Goal: Task Accomplishment & Management: Manage account settings

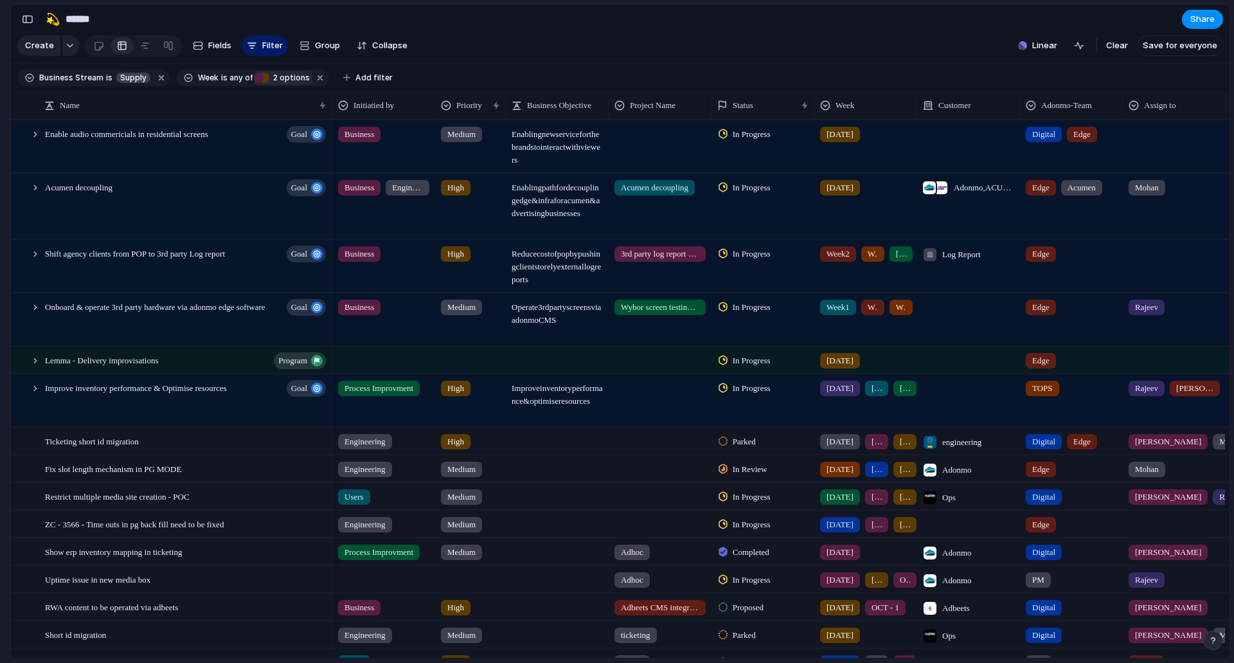
click at [269, 82] on span "2" at bounding box center [274, 78] width 10 height 10
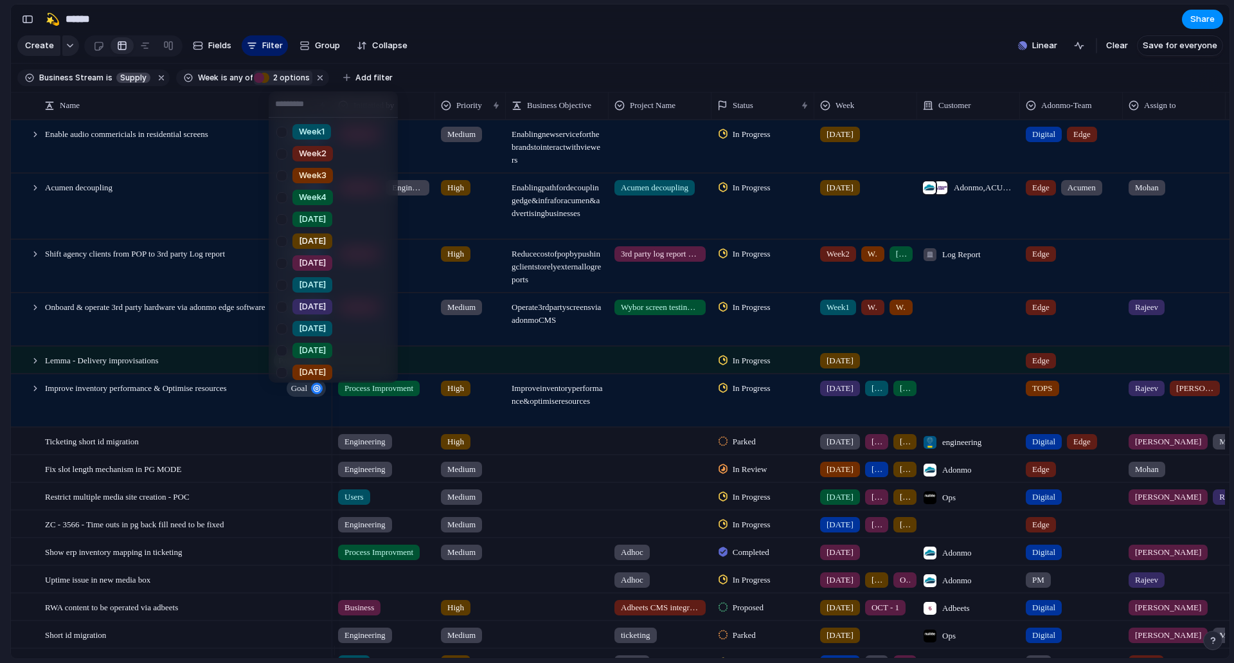
click at [0, 214] on div "Week1 Week2 Week3 Week4 [DATE] [DATE] [DATE] [DATE] [DATE] [DATE] [DATE] [DATE]…" at bounding box center [617, 331] width 1234 height 663
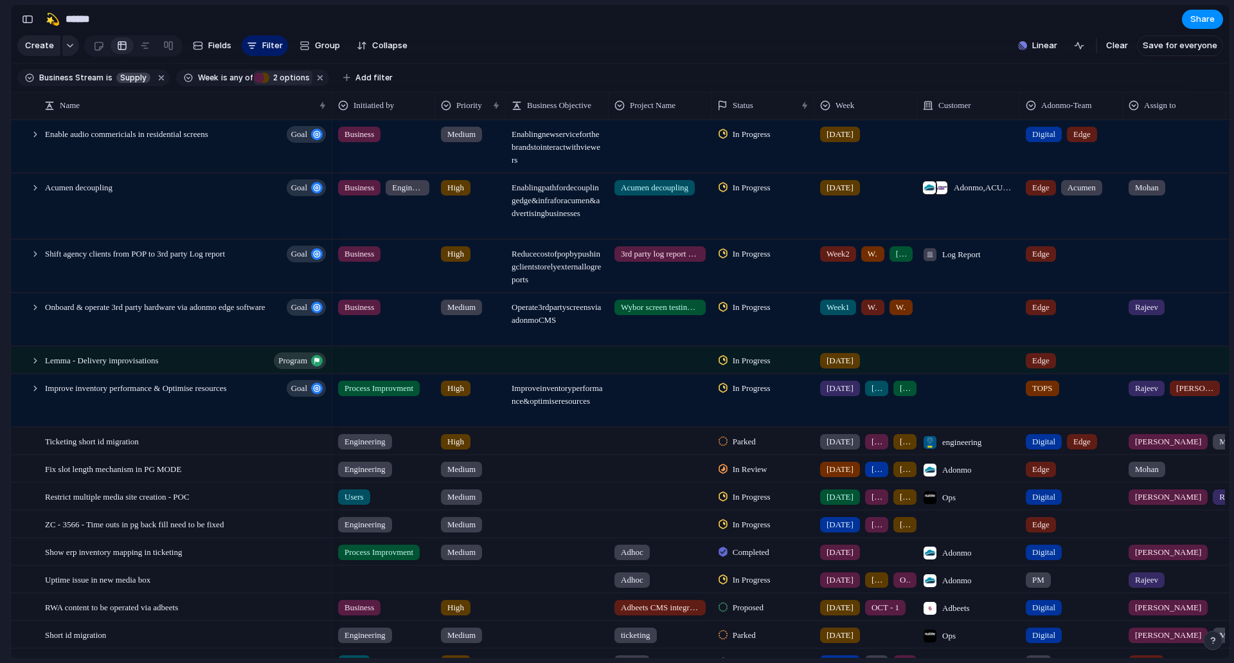
click at [280, 84] on span "2 options" at bounding box center [289, 78] width 41 height 12
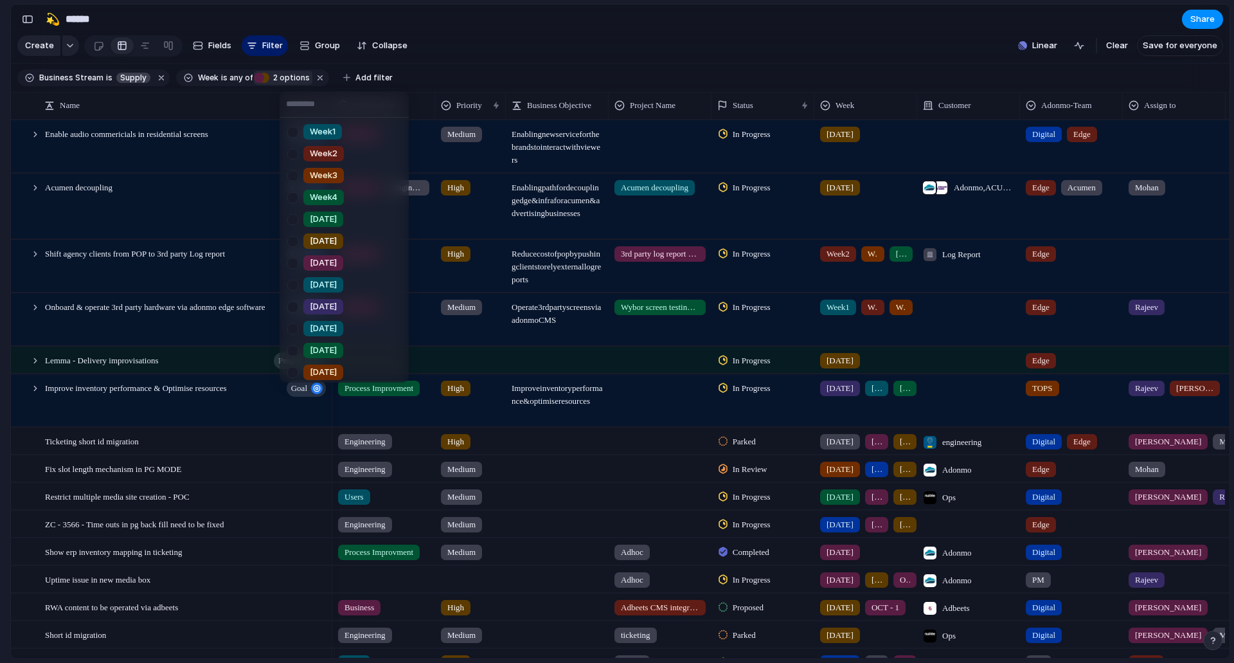
click at [343, 78] on div "Week1 Week2 Week3 Week4 [DATE] [DATE] [DATE] [DATE] [DATE] [DATE] [DATE] [DATE]…" at bounding box center [617, 331] width 1234 height 663
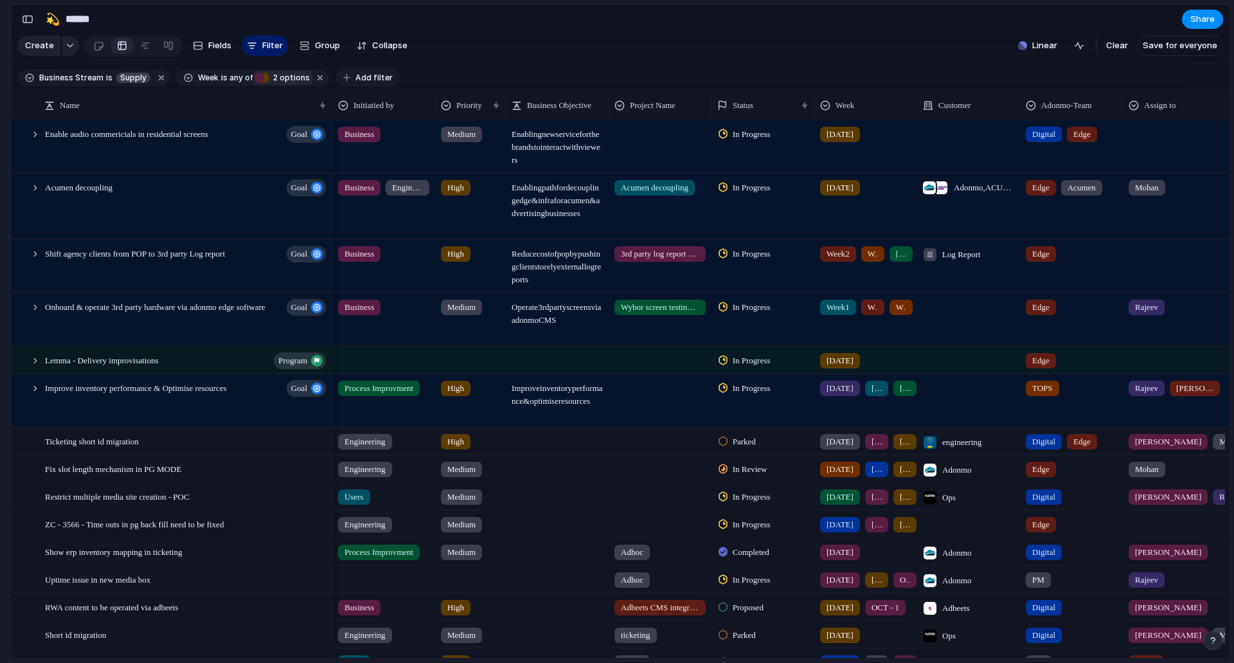
click at [348, 79] on button "Add filter" at bounding box center [368, 78] width 65 height 18
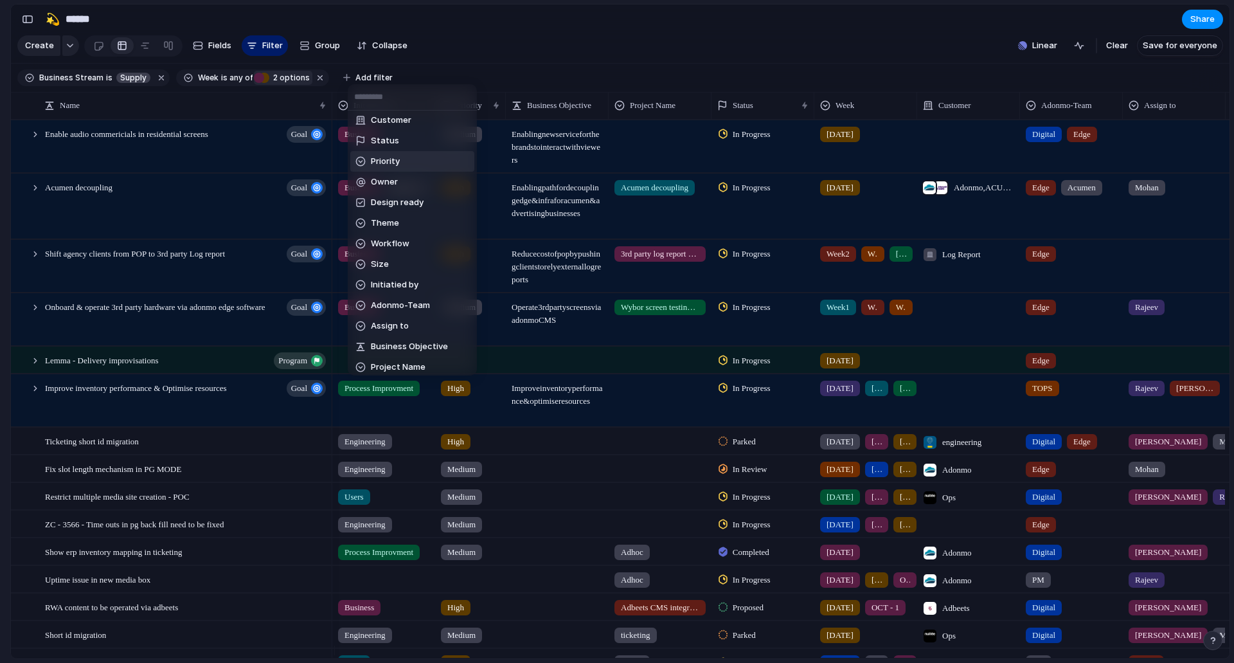
scroll to position [129, 0]
click at [402, 309] on span "Adonmo-Team" at bounding box center [400, 304] width 59 height 13
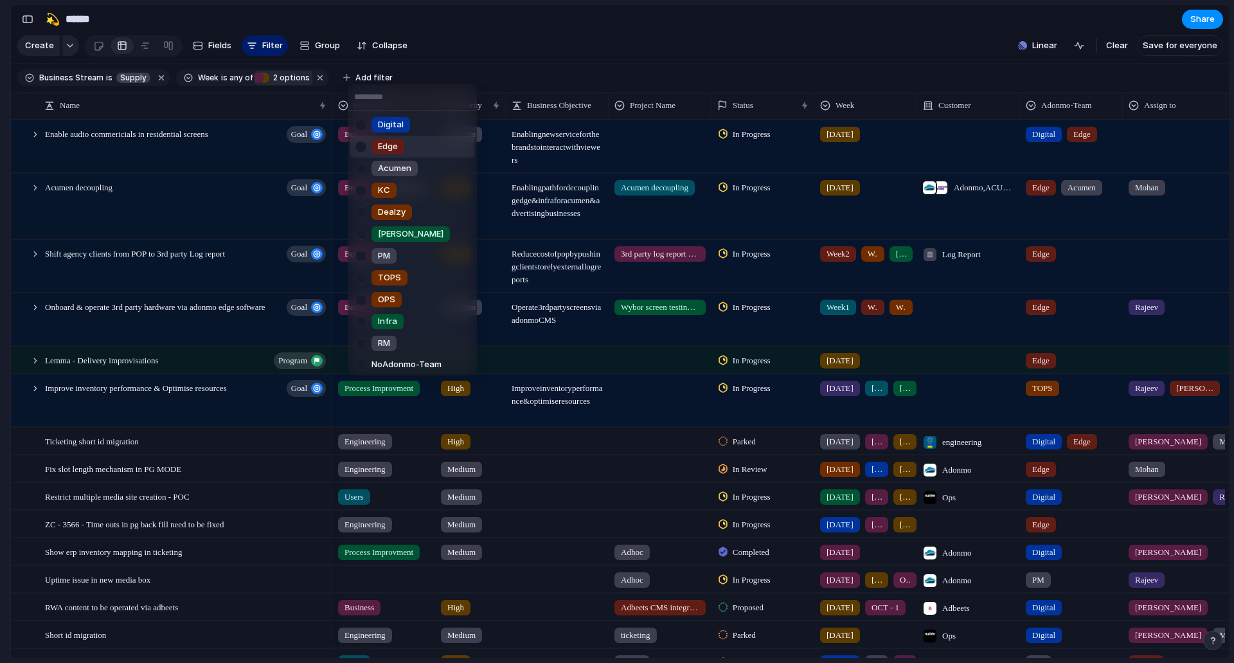
click at [368, 143] on div at bounding box center [361, 147] width 23 height 23
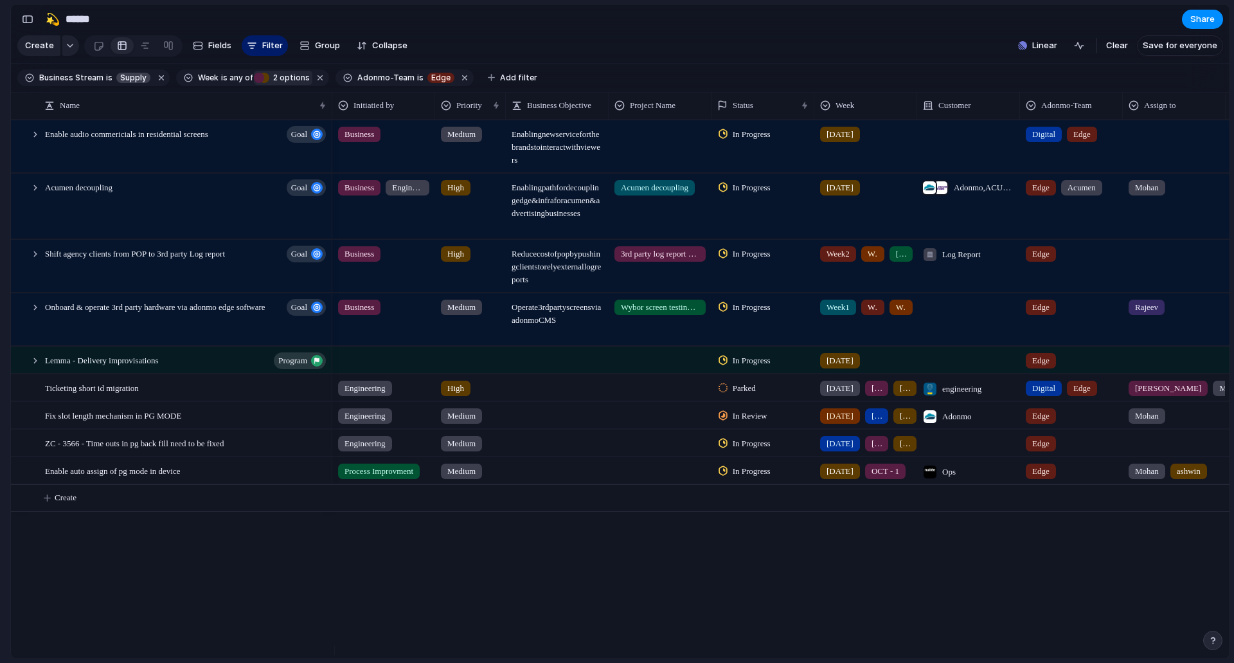
drag, startPoint x: 0, startPoint y: 197, endPoint x: 18, endPoint y: 186, distance: 20.7
click at [1, 197] on div "Digital Edge Acumen KC Dealzy [PERSON_NAME] PM TOPS OPS Infra RM No Adonmo-Team" at bounding box center [617, 331] width 1234 height 663
click at [37, 140] on div at bounding box center [36, 135] width 12 height 12
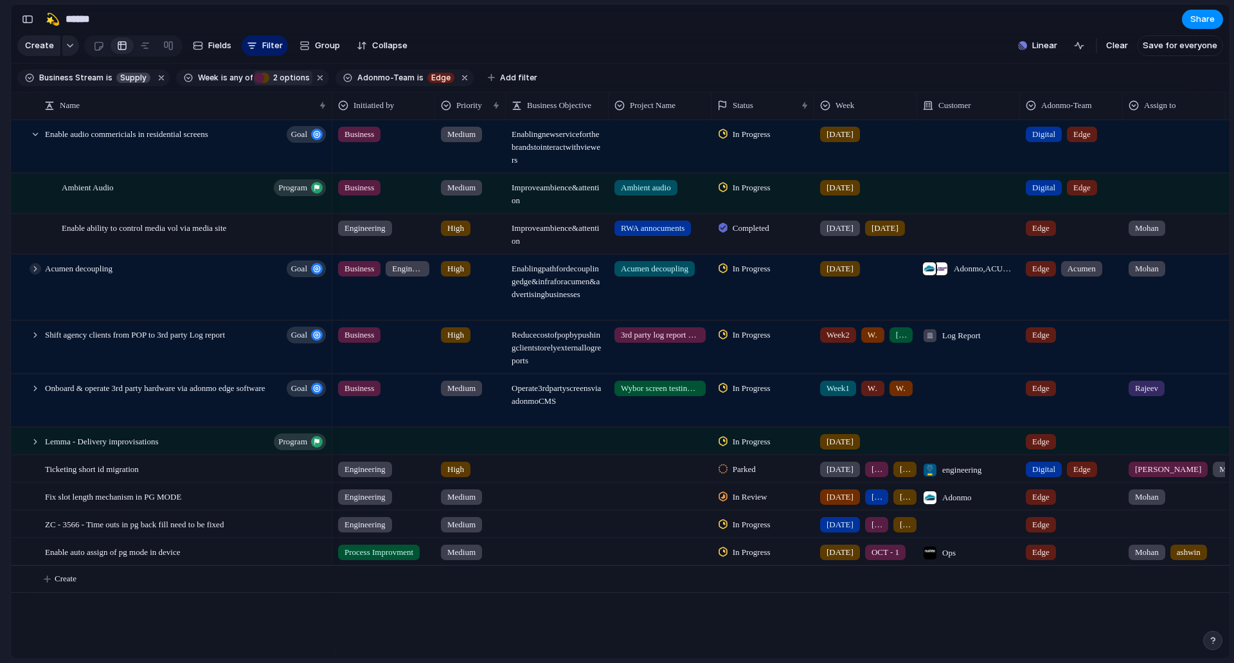
click at [37, 275] on div at bounding box center [36, 269] width 12 height 12
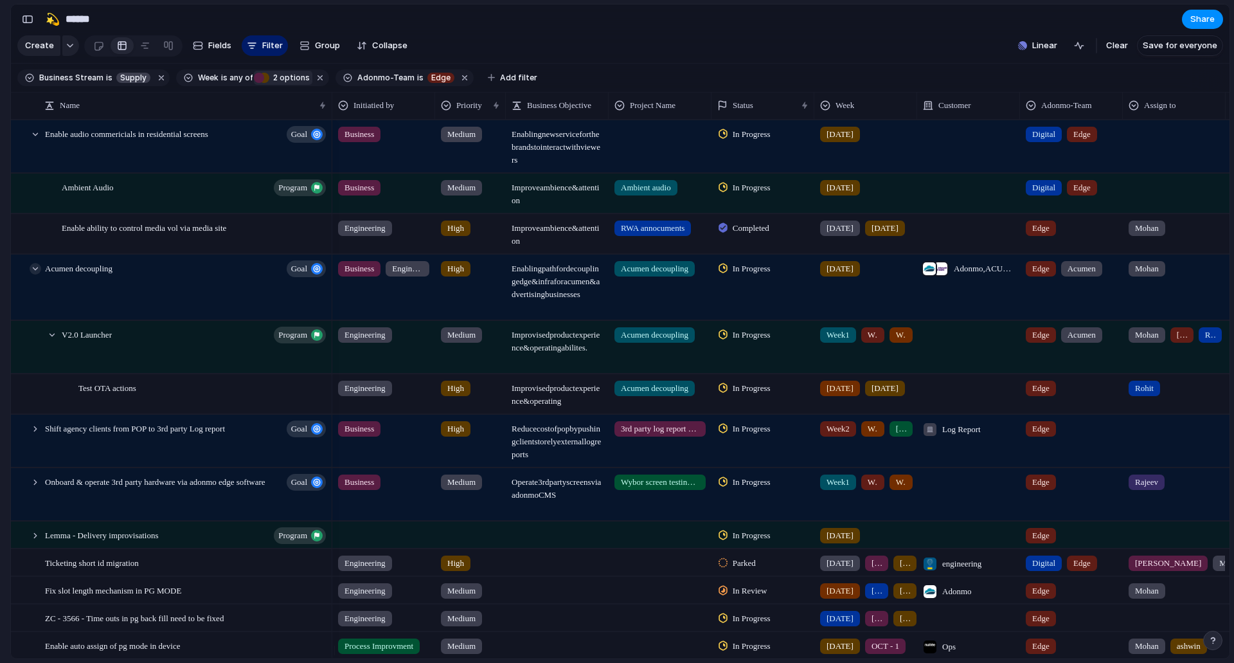
click at [37, 275] on div at bounding box center [36, 269] width 12 height 12
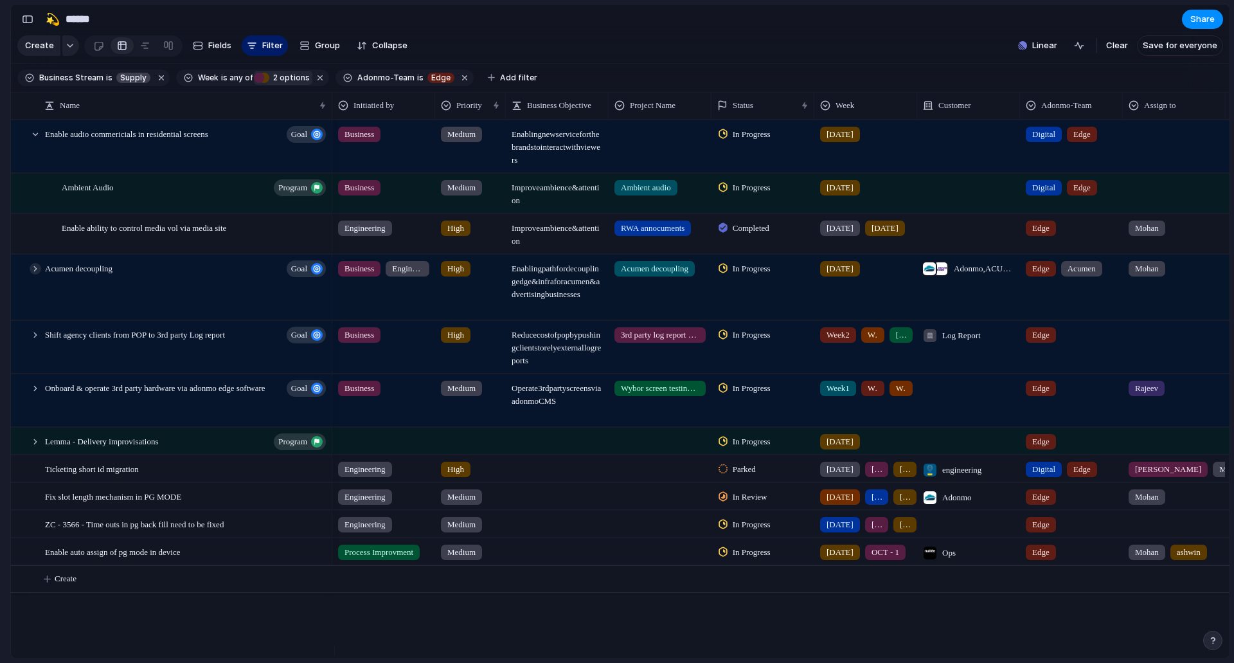
click at [37, 275] on div at bounding box center [36, 269] width 12 height 12
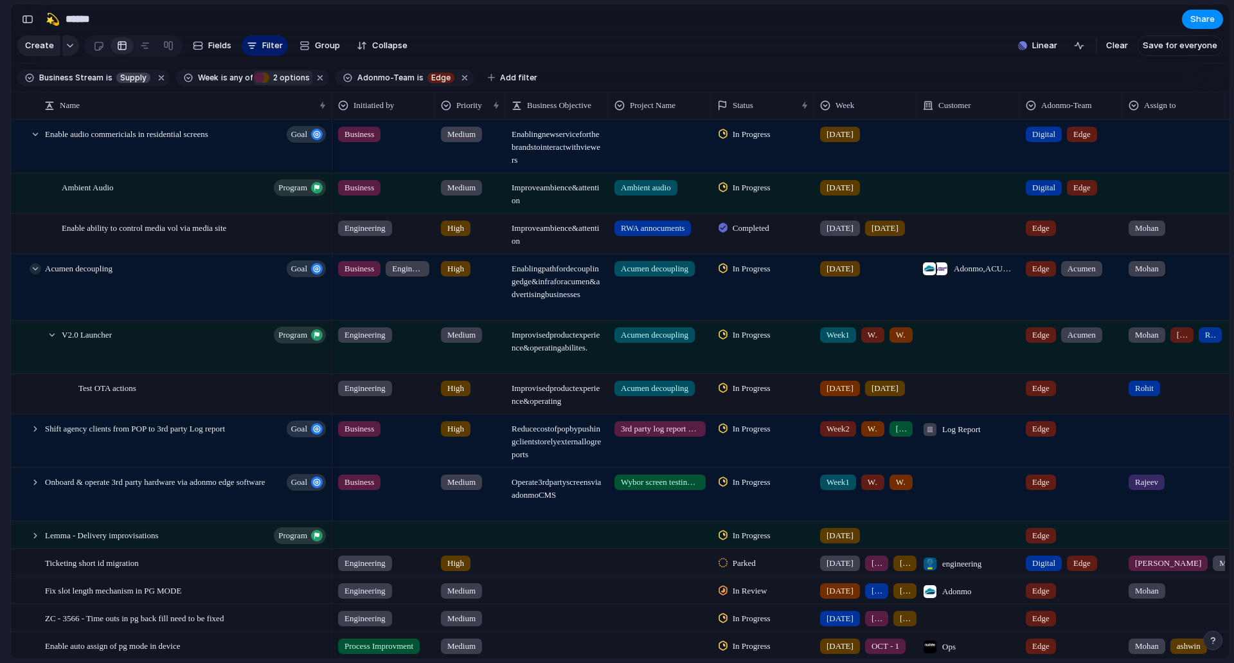
click at [37, 275] on div at bounding box center [36, 269] width 12 height 12
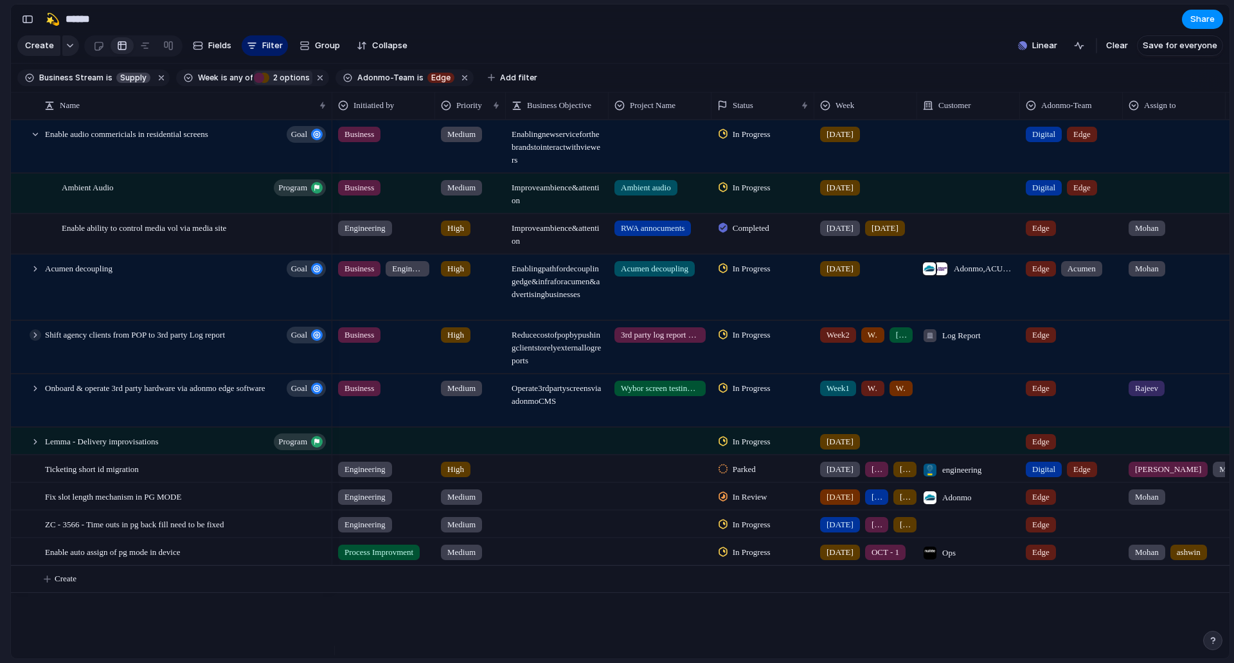
click at [39, 341] on div at bounding box center [36, 335] width 12 height 12
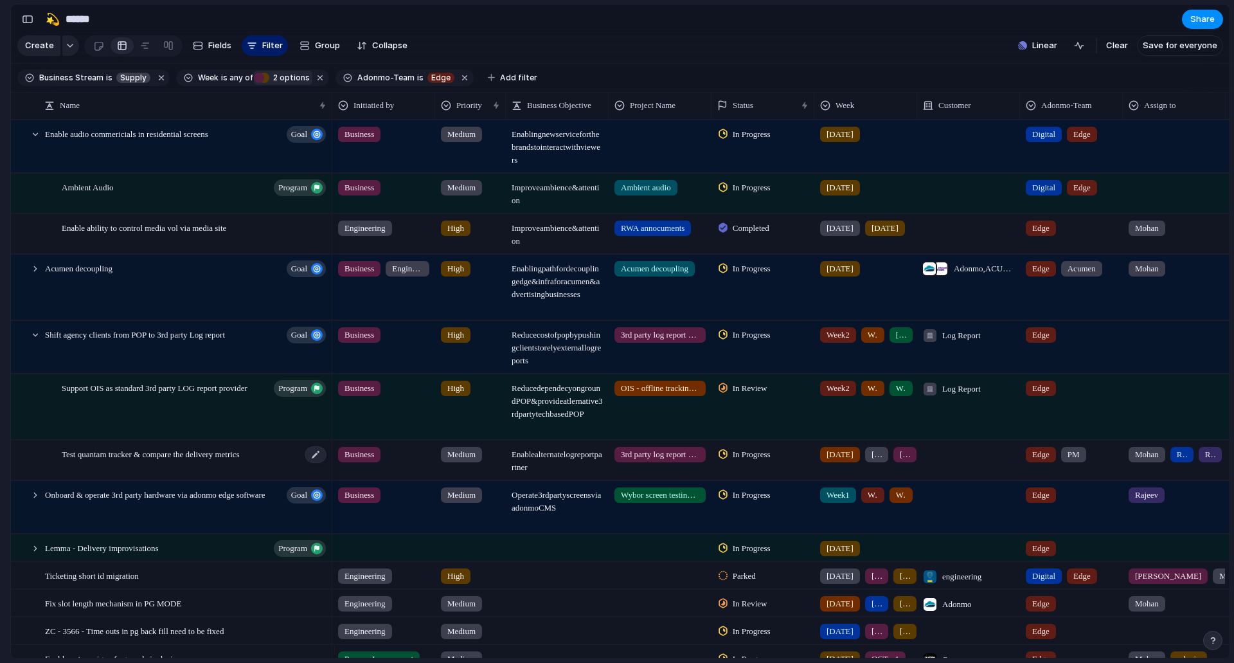
scroll to position [51, 0]
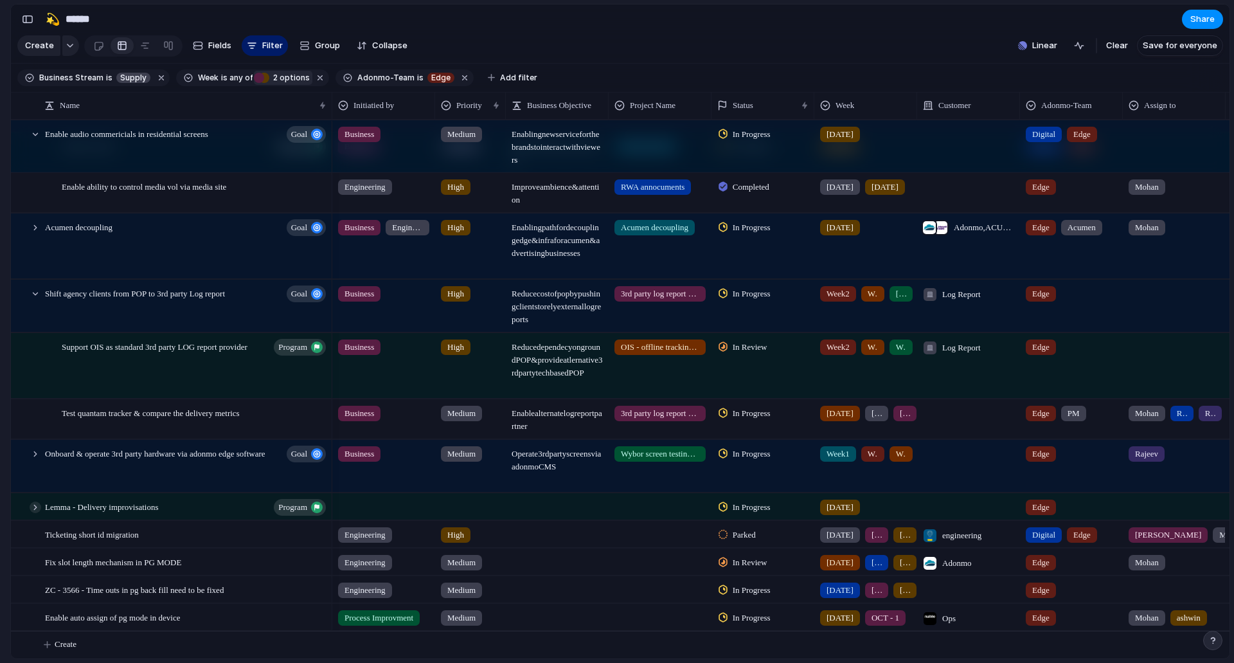
click at [35, 503] on div at bounding box center [36, 507] width 12 height 12
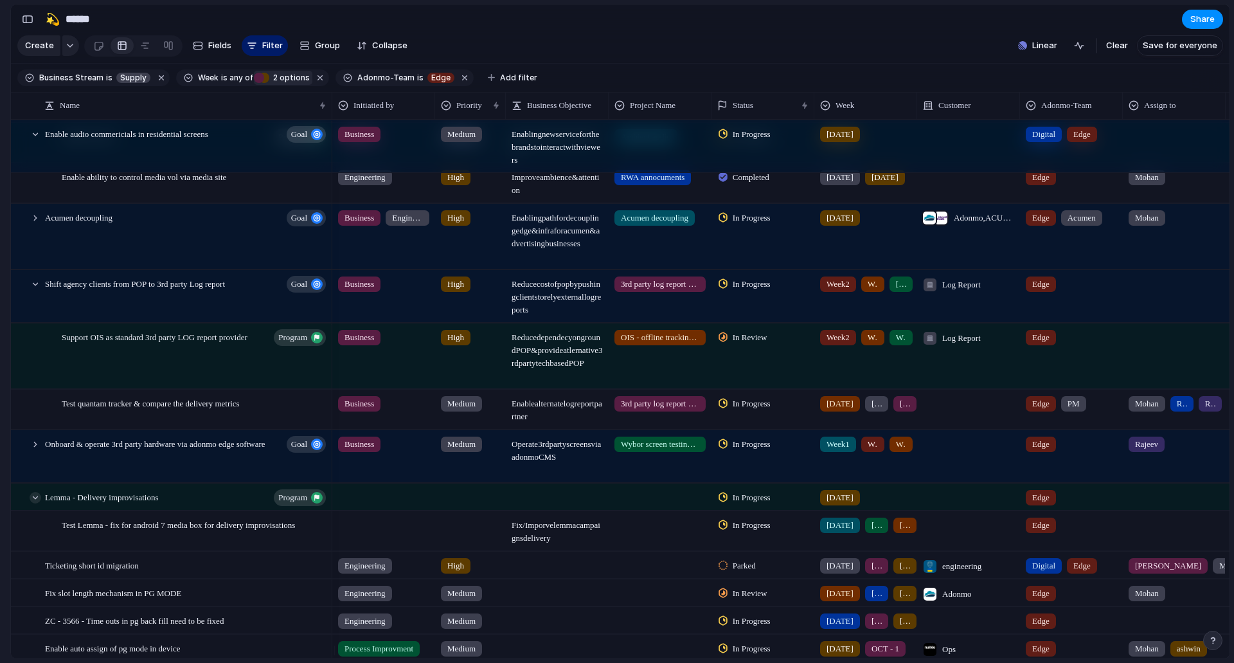
click at [35, 503] on div at bounding box center [36, 498] width 12 height 12
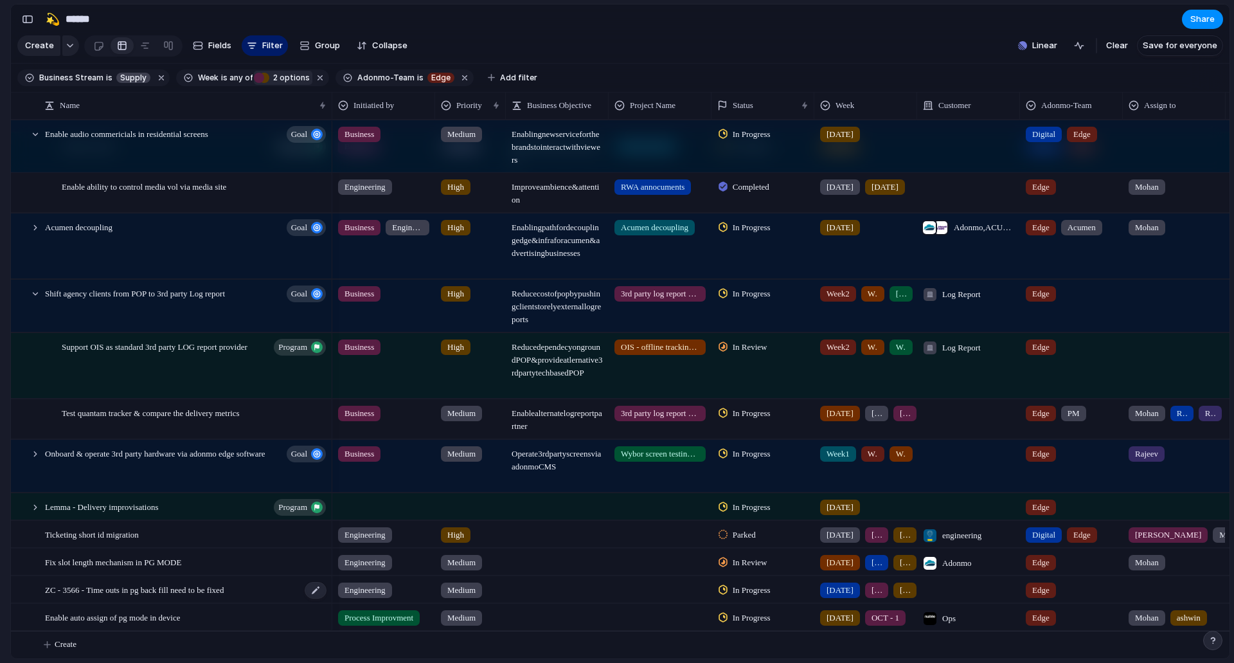
scroll to position [0, 0]
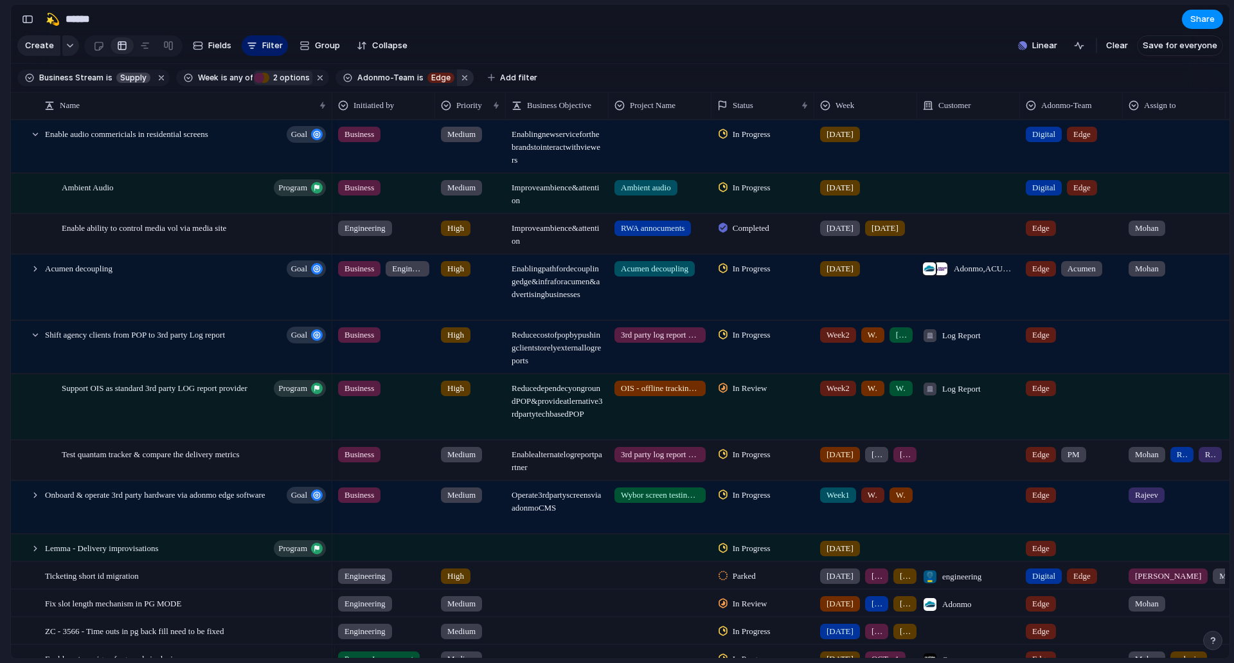
click at [457, 86] on button "button" at bounding box center [465, 77] width 17 height 17
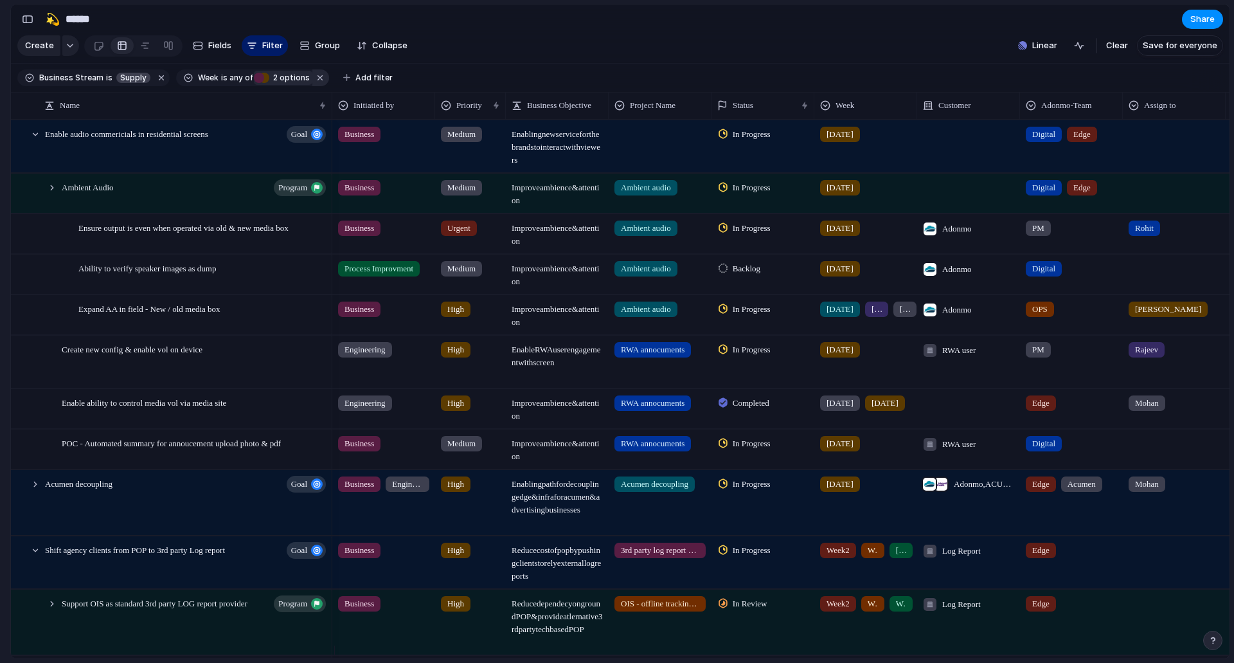
click at [314, 86] on button "button" at bounding box center [320, 77] width 17 height 17
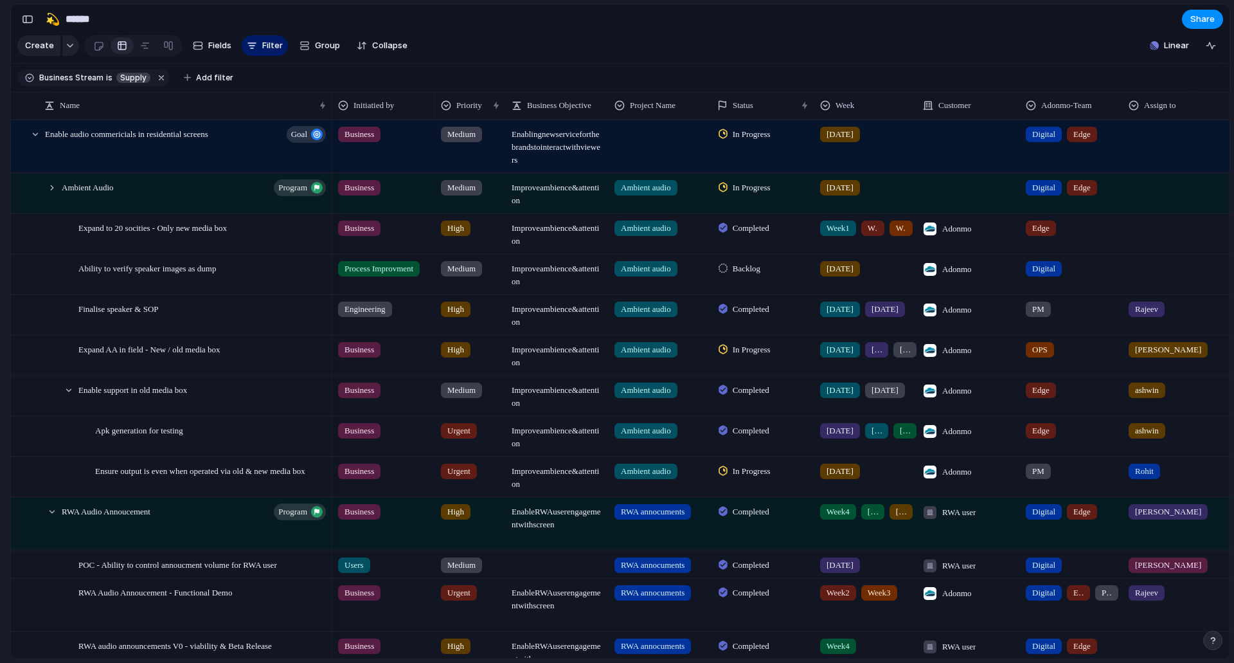
click at [844, 275] on span "[DATE]" at bounding box center [840, 268] width 27 height 13
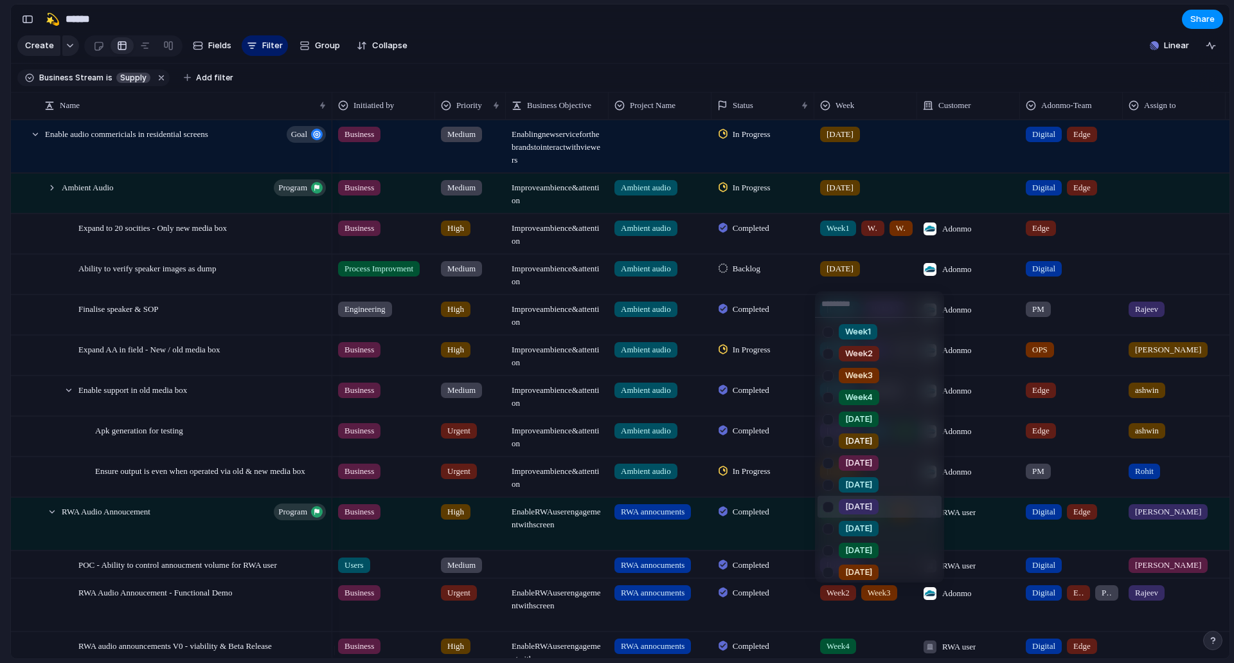
scroll to position [157, 0]
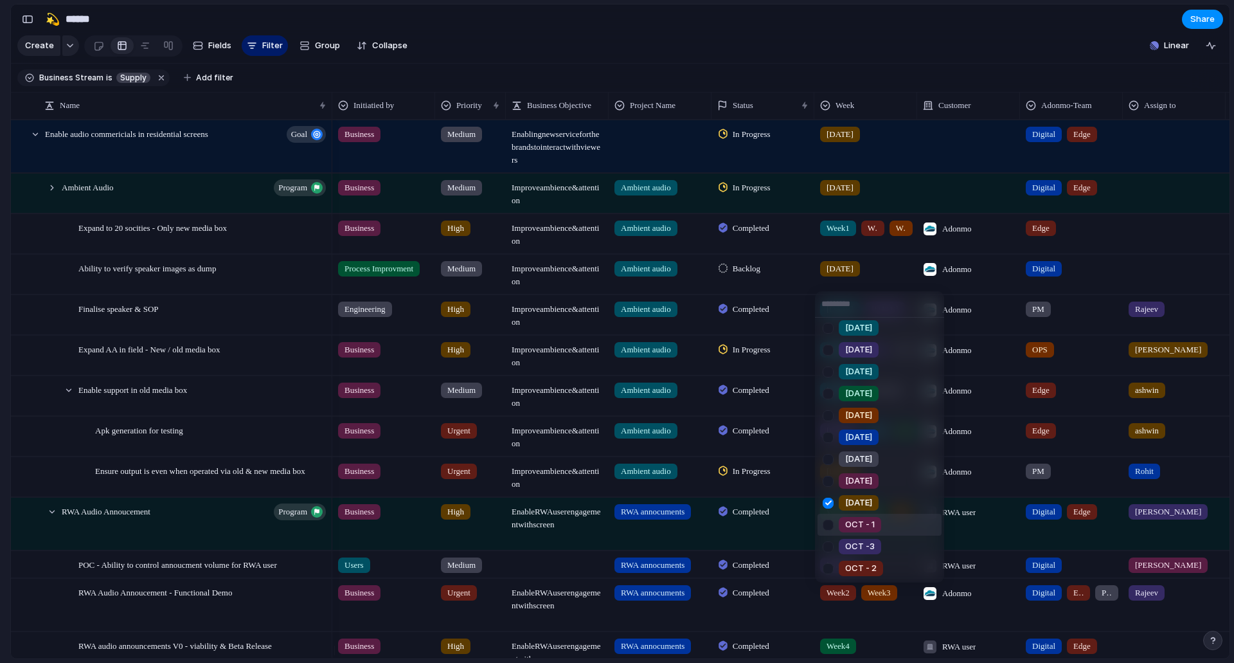
click at [0, 366] on div "Week1 Week2 Week3 Week4 [DATE] [DATE] [DATE] [DATE] [DATE] [DATE] [DATE] [DATE]…" at bounding box center [617, 331] width 1234 height 663
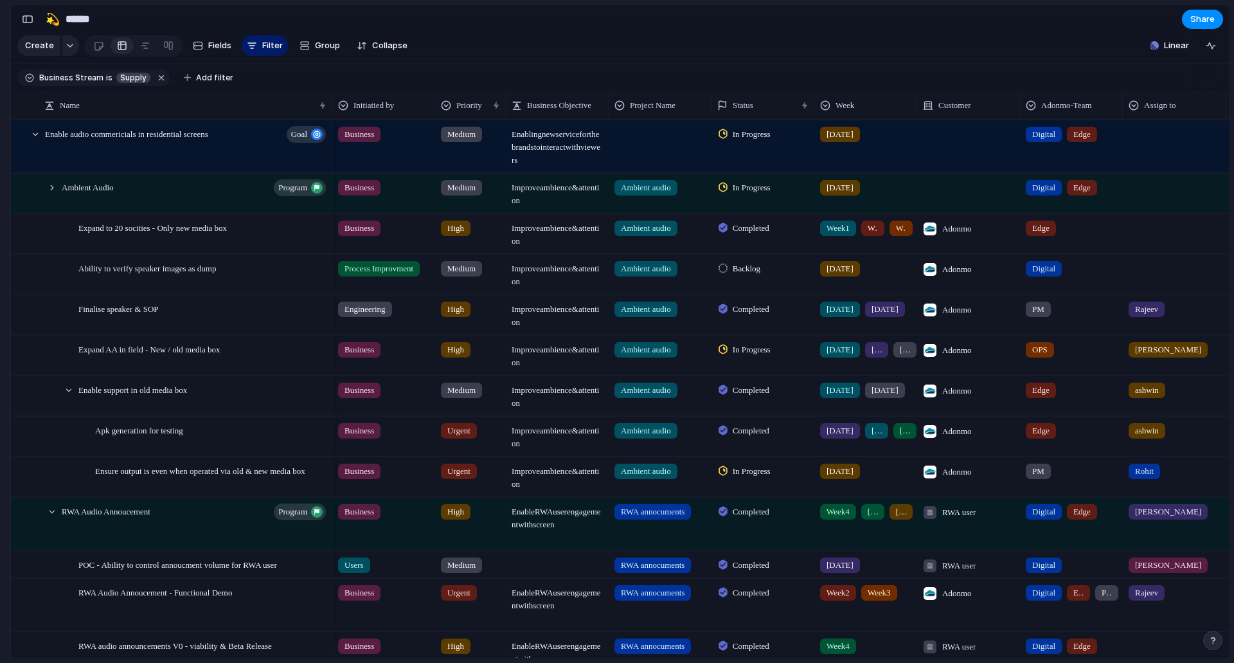
click at [822, 357] on div "[DATE]" at bounding box center [840, 349] width 40 height 15
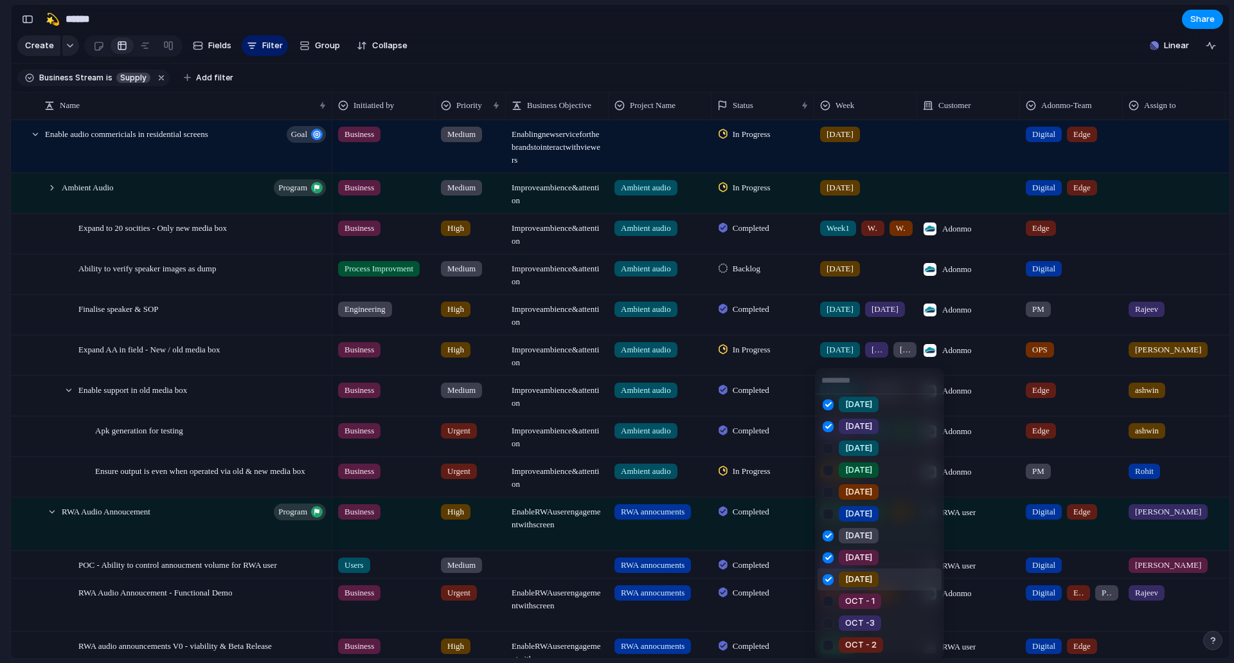
click at [11, 411] on div "Week1 Week2 Week3 Week4 [DATE] [DATE] [DATE] [DATE] [DATE] [DATE] [DATE] [DATE]…" at bounding box center [617, 331] width 1234 height 663
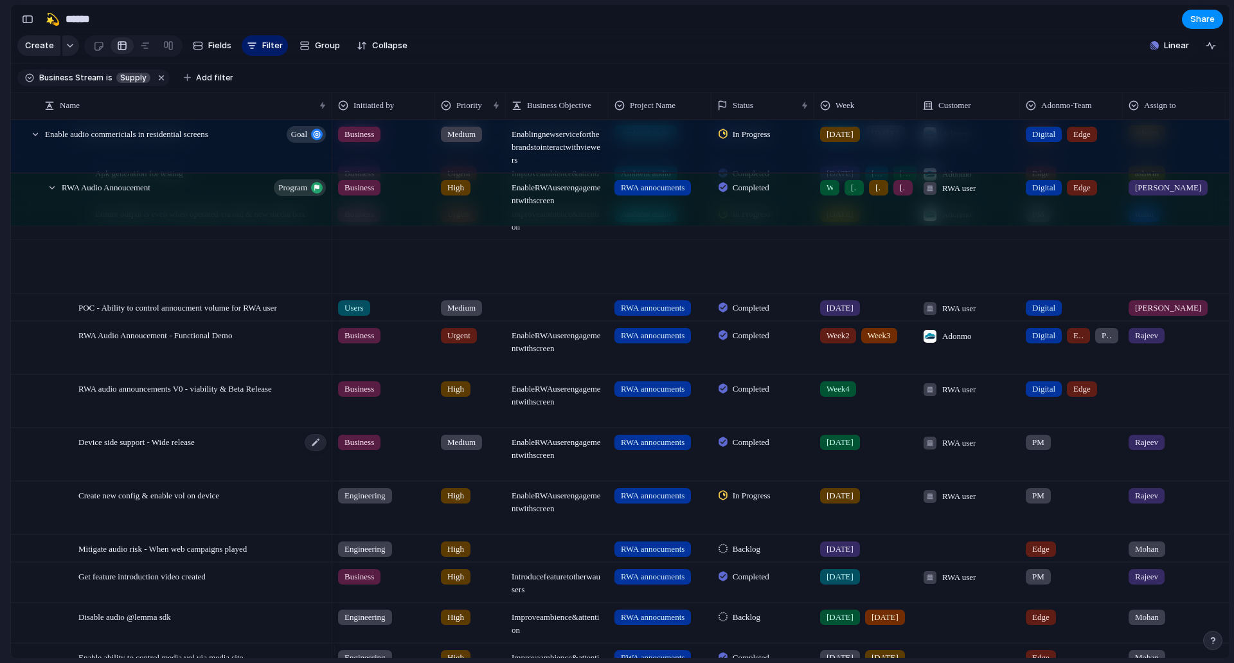
scroll to position [386, 0]
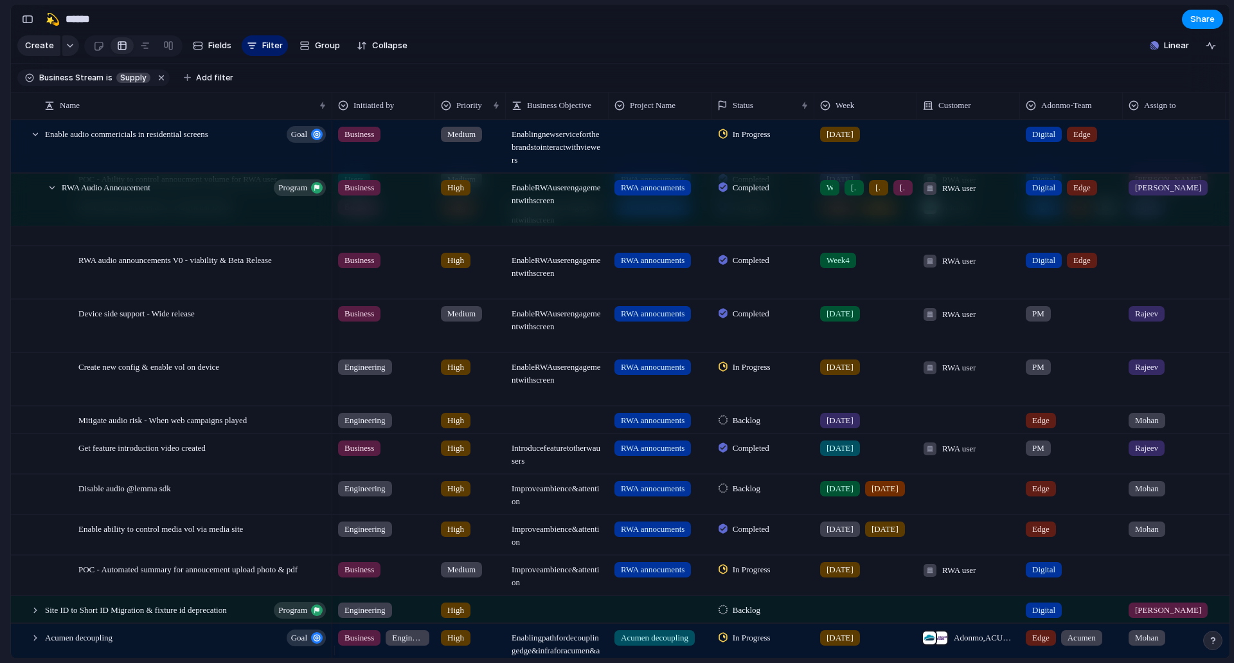
click at [1141, 577] on div at bounding box center [1175, 566] width 102 height 21
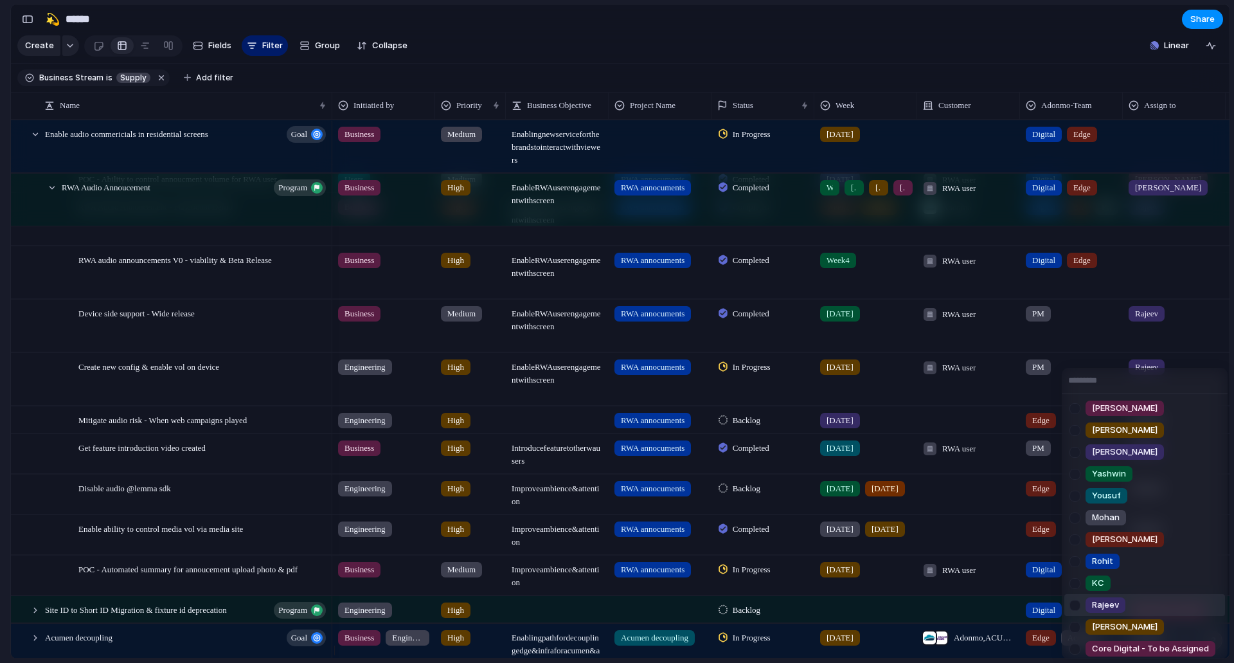
click at [1117, 603] on span "Rajeev" at bounding box center [1105, 605] width 27 height 13
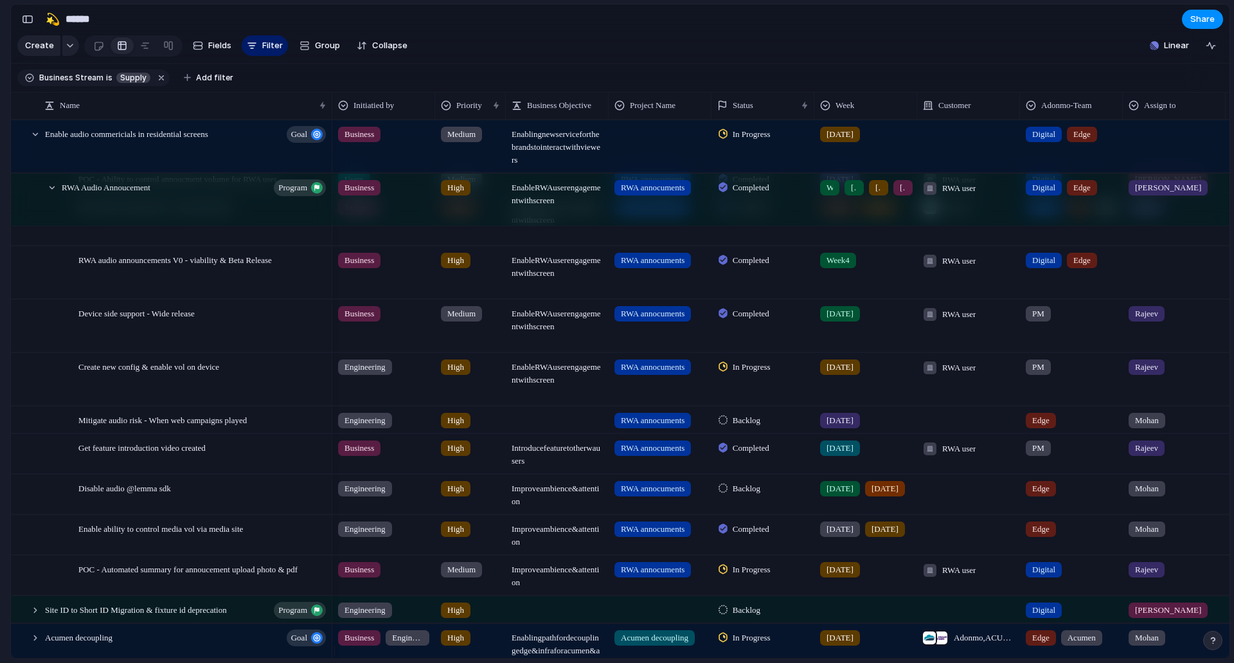
click at [1205, 575] on div "Rajeev" at bounding box center [1175, 566] width 102 height 21
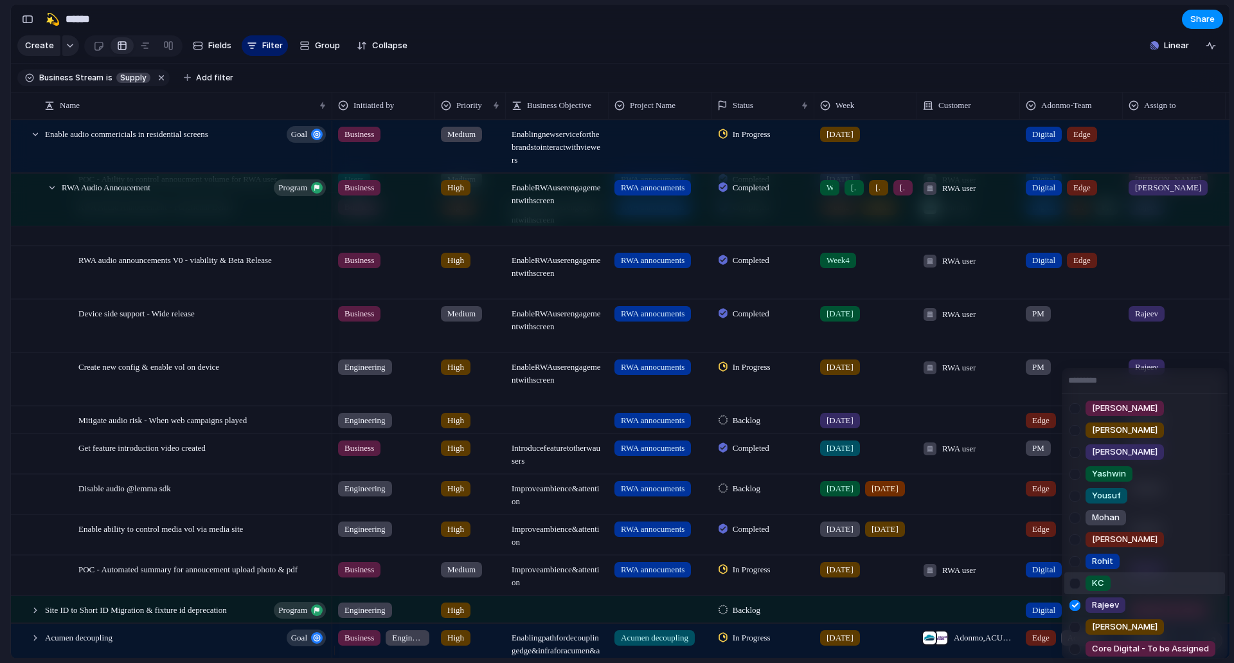
click at [1127, 585] on li "KC" at bounding box center [1145, 583] width 161 height 22
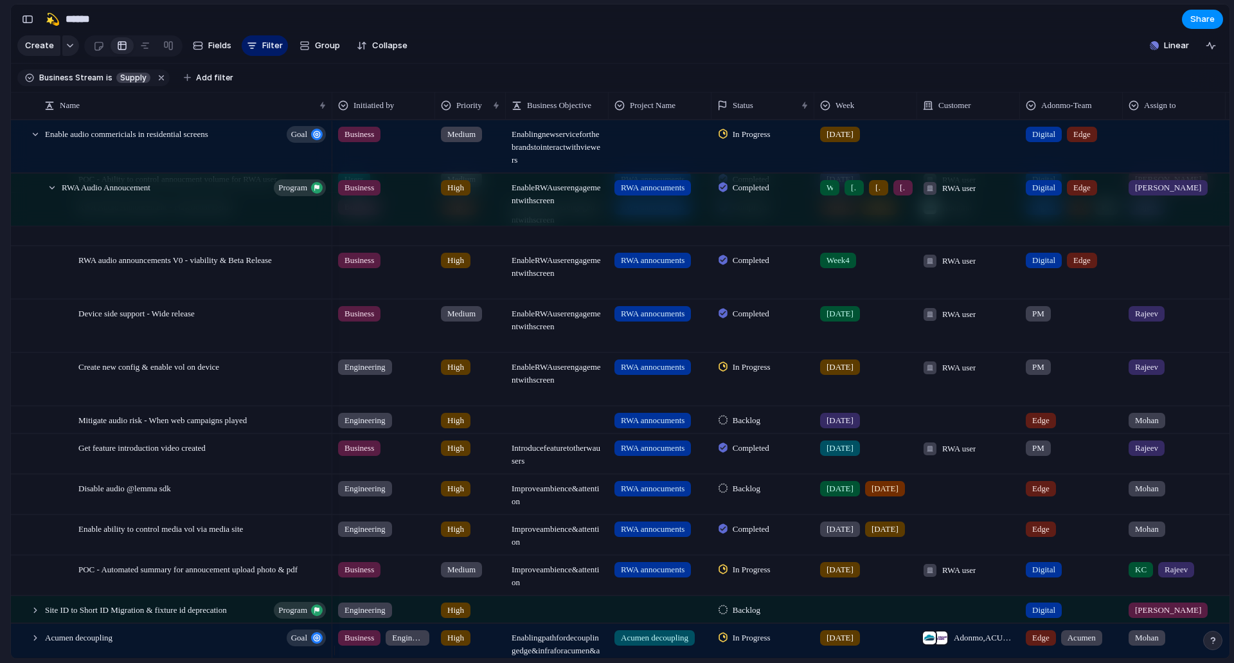
scroll to position [514, 0]
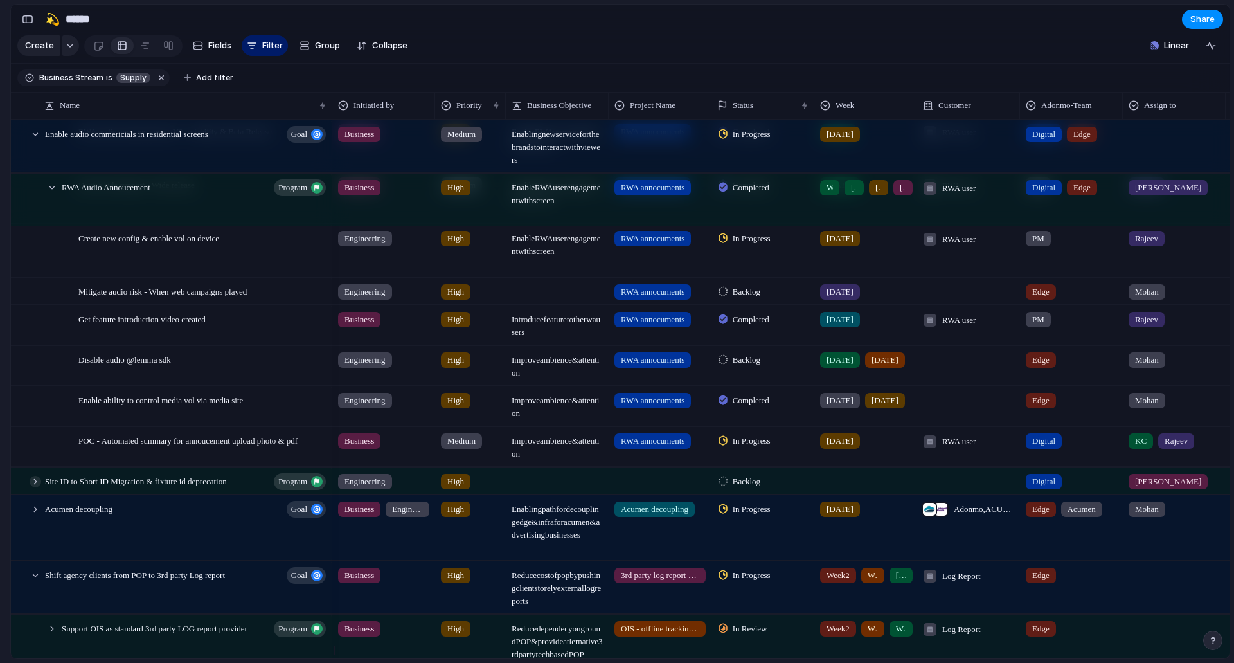
click at [37, 487] on div at bounding box center [36, 482] width 12 height 12
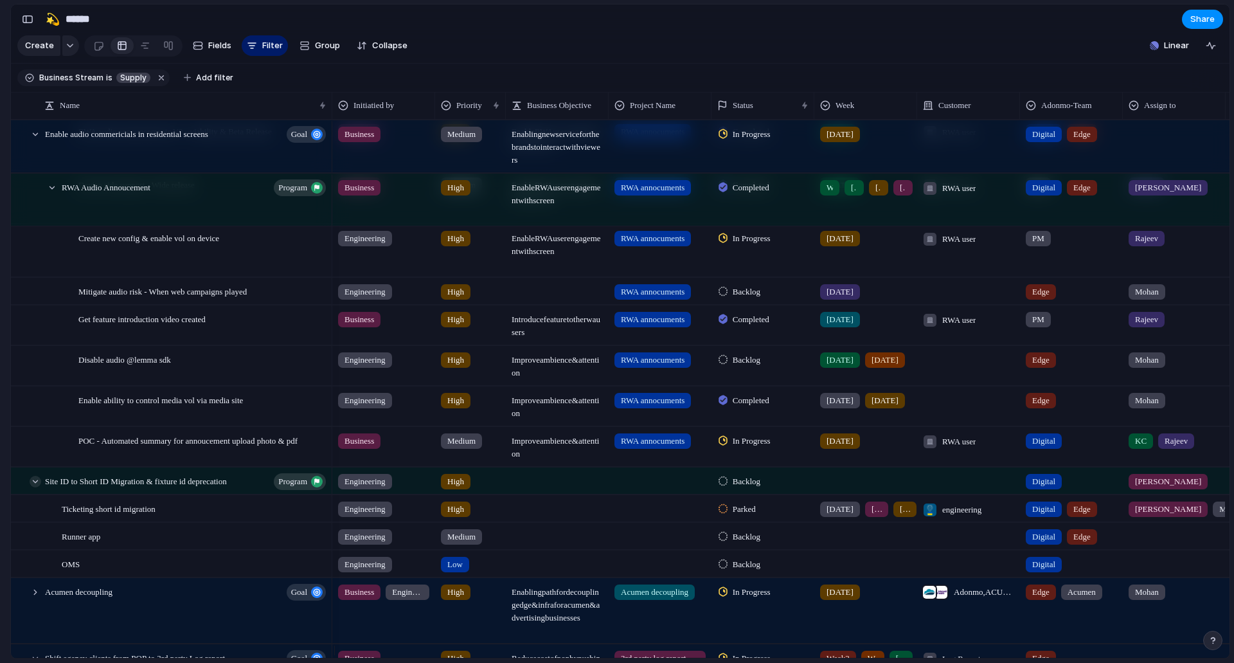
click at [31, 487] on div at bounding box center [36, 482] width 12 height 12
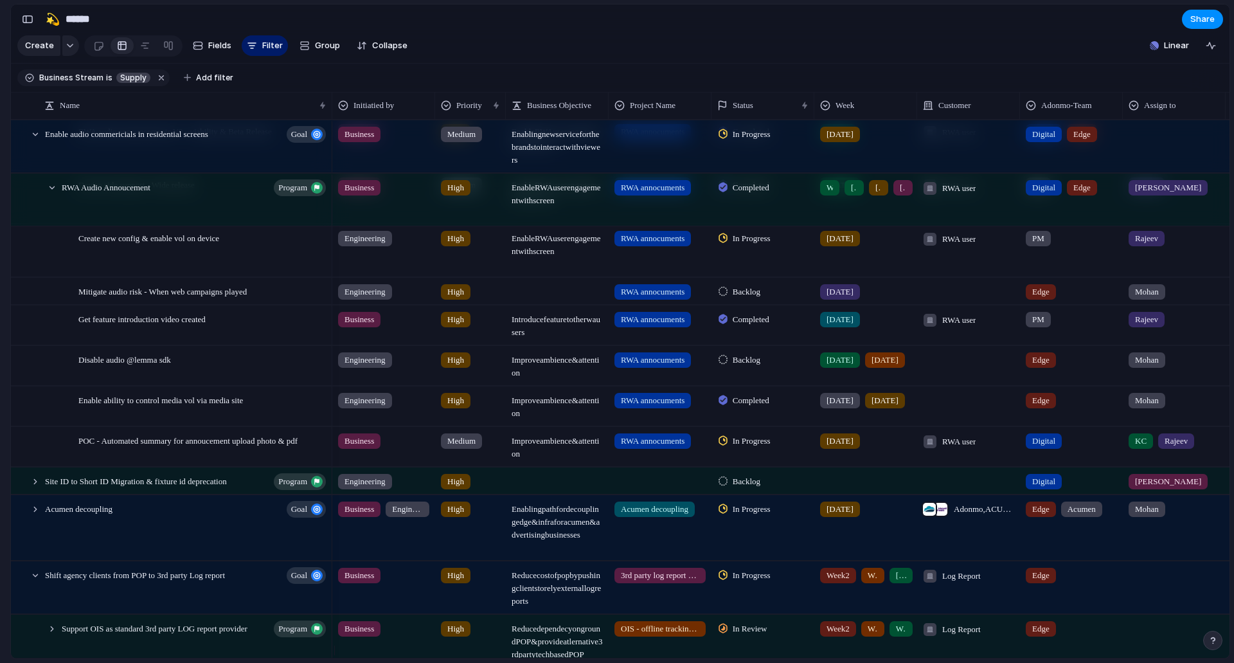
scroll to position [707, 0]
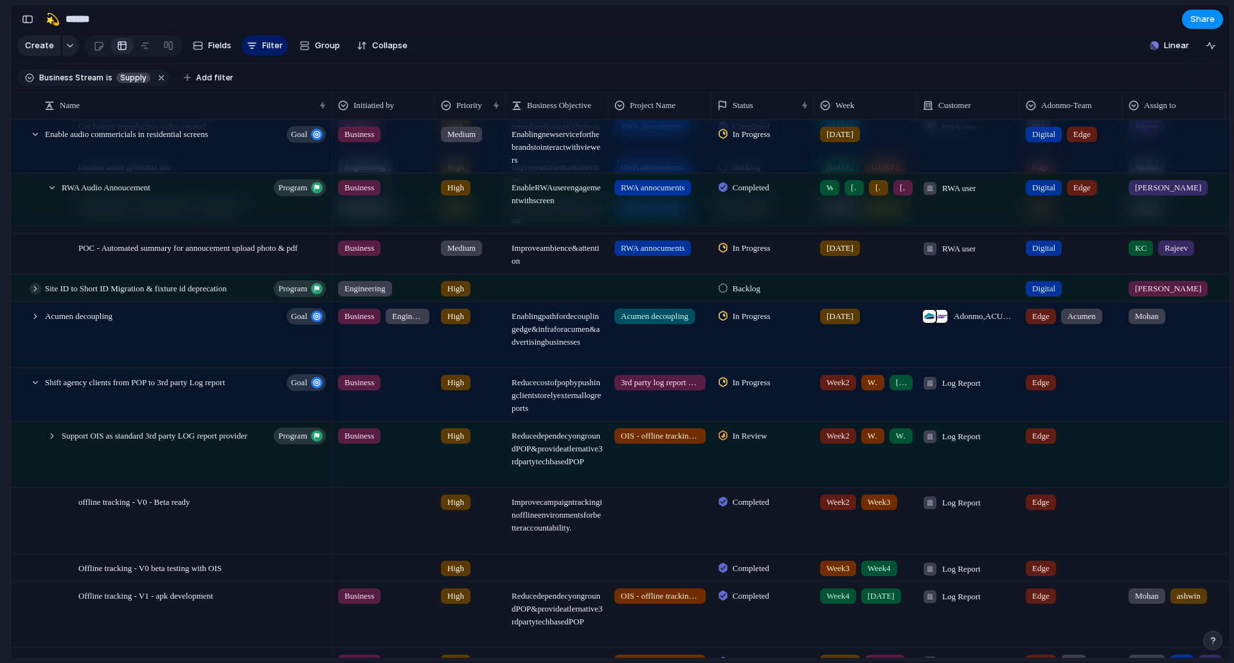
click at [35, 294] on div at bounding box center [36, 289] width 12 height 12
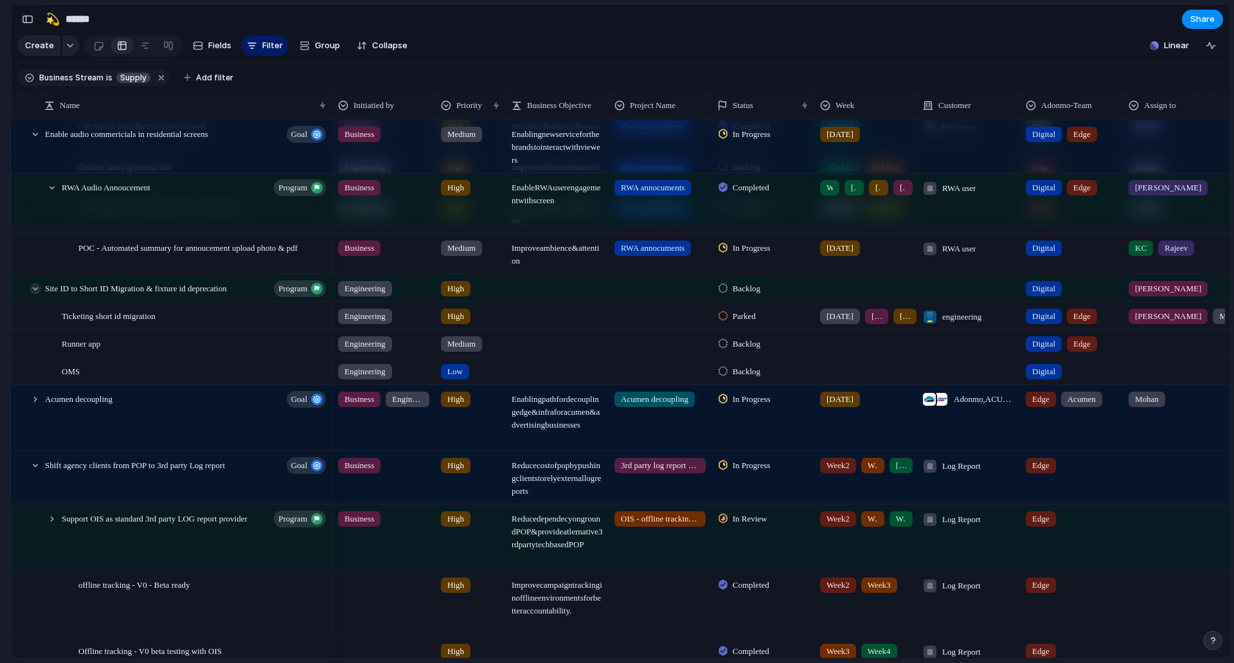
click at [35, 294] on div at bounding box center [36, 289] width 12 height 12
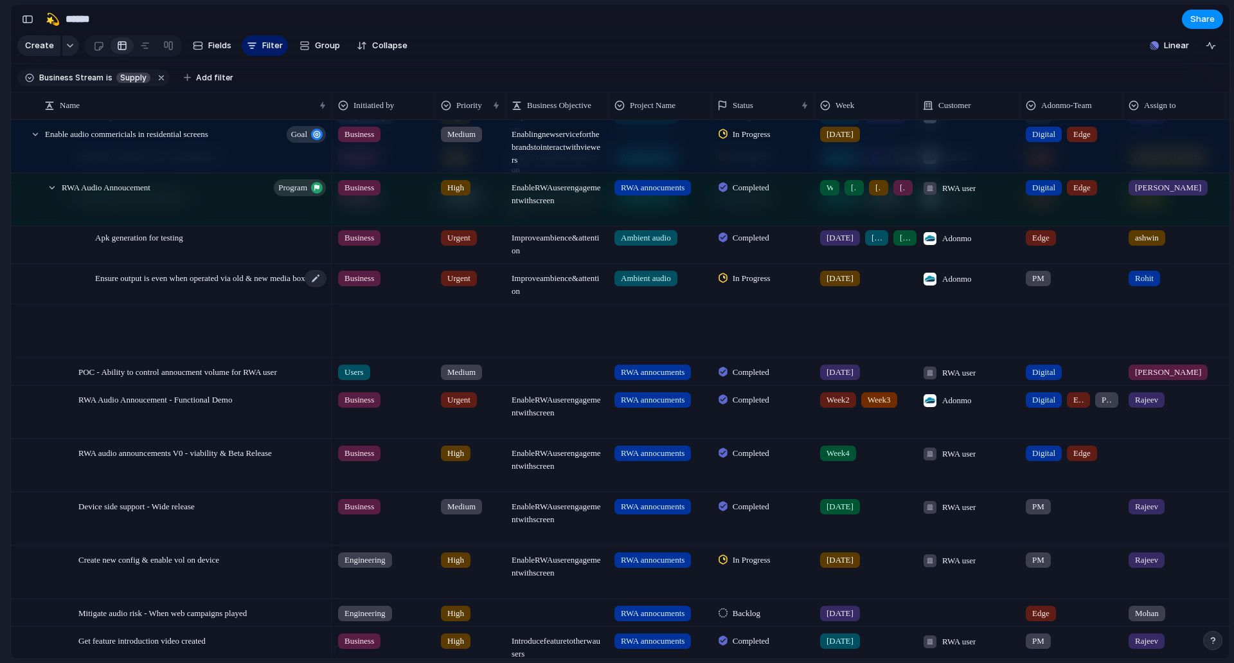
scroll to position [386, 0]
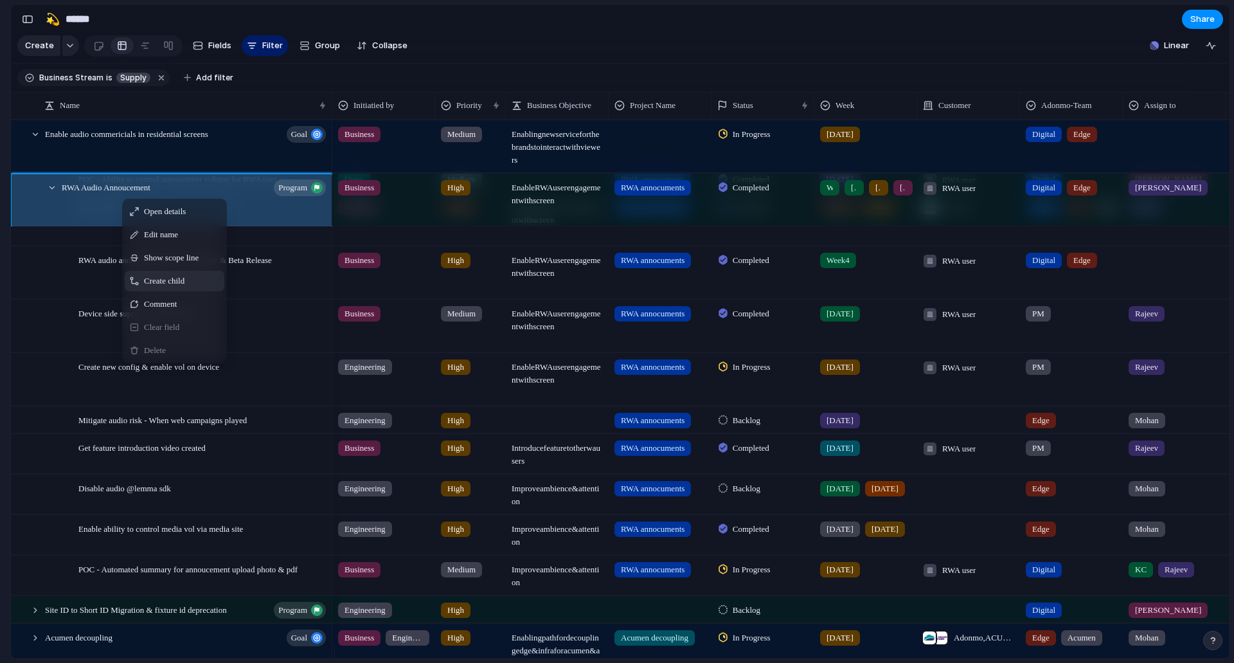
click at [154, 282] on div "Create child" at bounding box center [175, 281] width 100 height 21
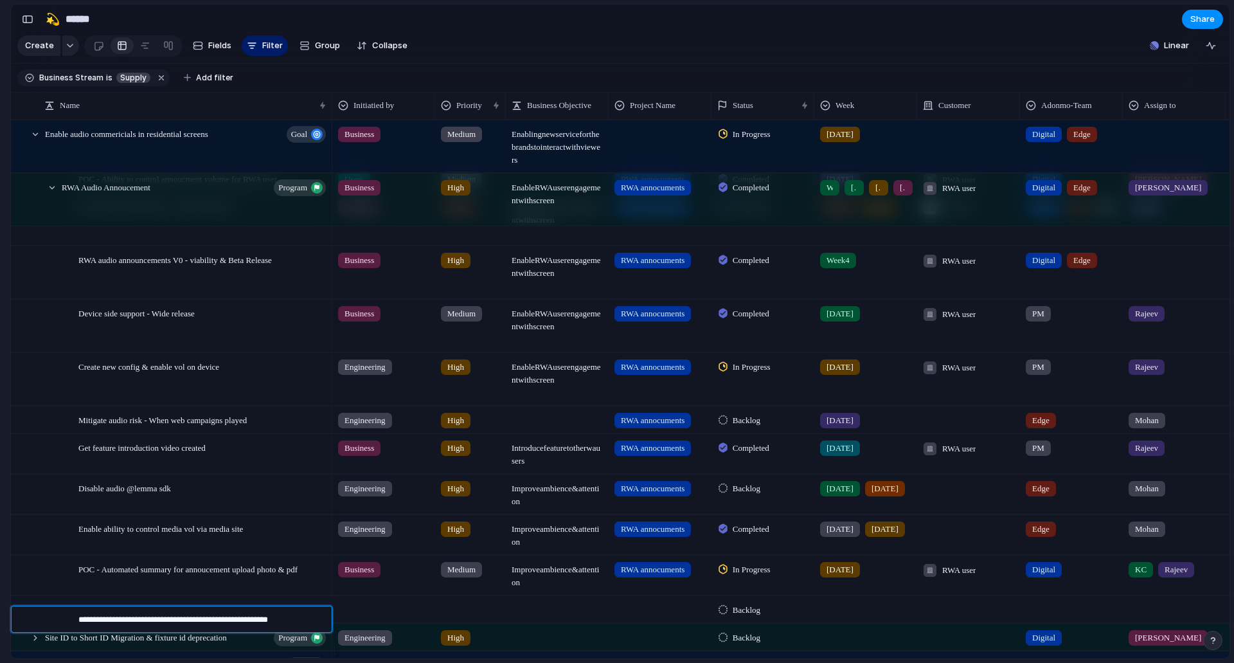
type textarea "**********"
click at [374, 618] on div at bounding box center [384, 607] width 102 height 21
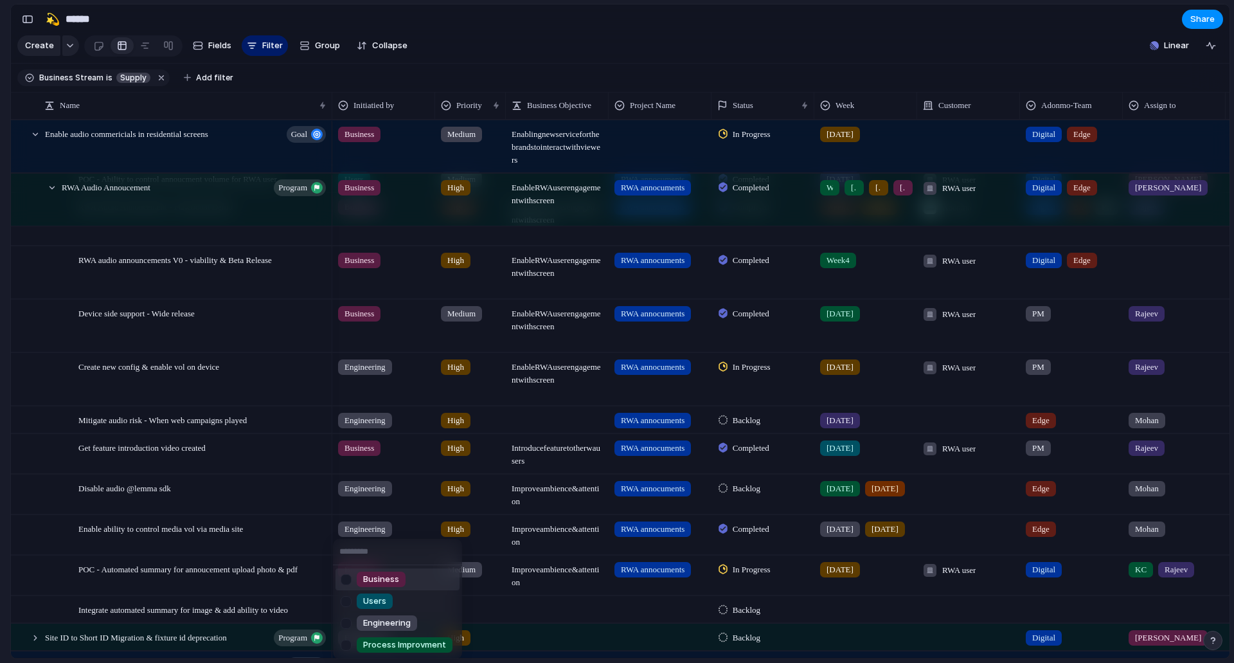
click at [385, 575] on span "Business" at bounding box center [381, 579] width 36 height 13
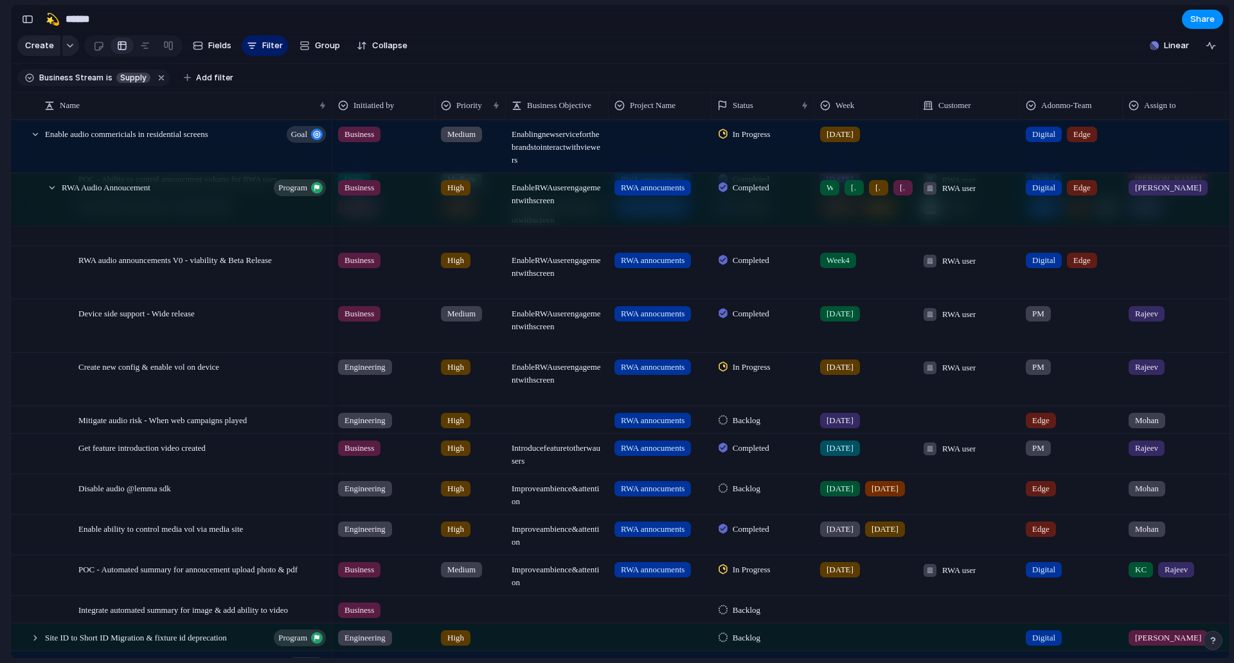
click at [469, 618] on div at bounding box center [470, 607] width 69 height 21
click at [469, 602] on div "High" at bounding box center [459, 600] width 31 height 15
click at [471, 622] on div "High" at bounding box center [470, 609] width 71 height 26
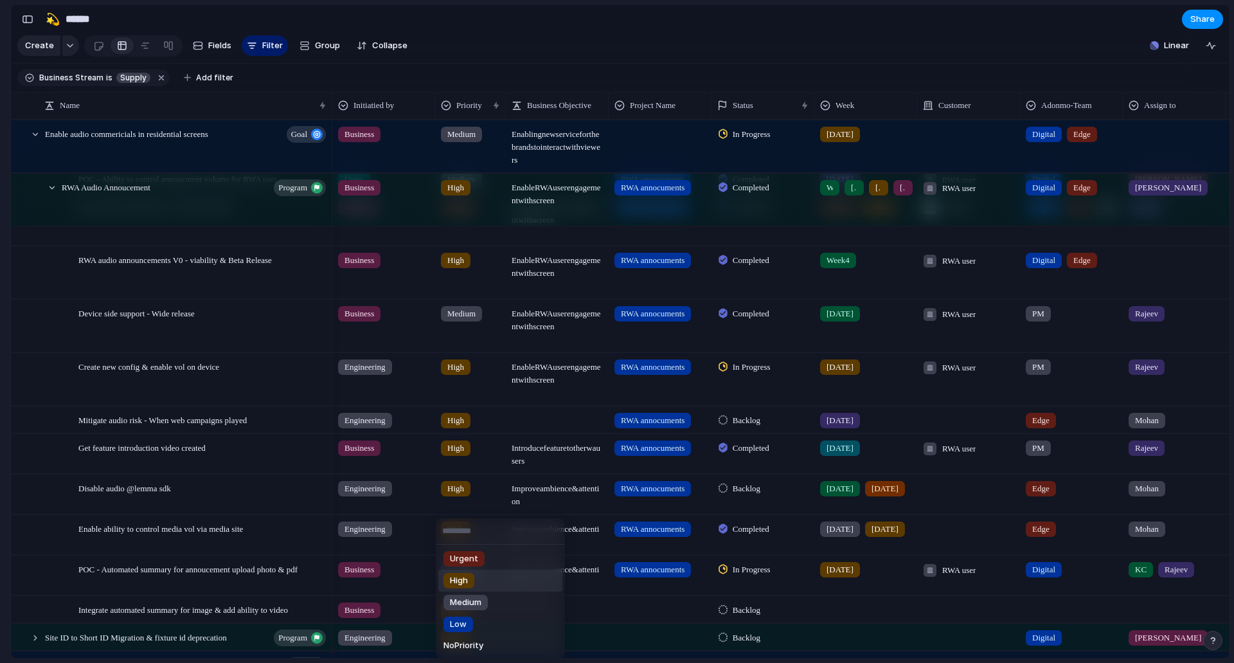
click at [476, 581] on li "High" at bounding box center [500, 581] width 124 height 22
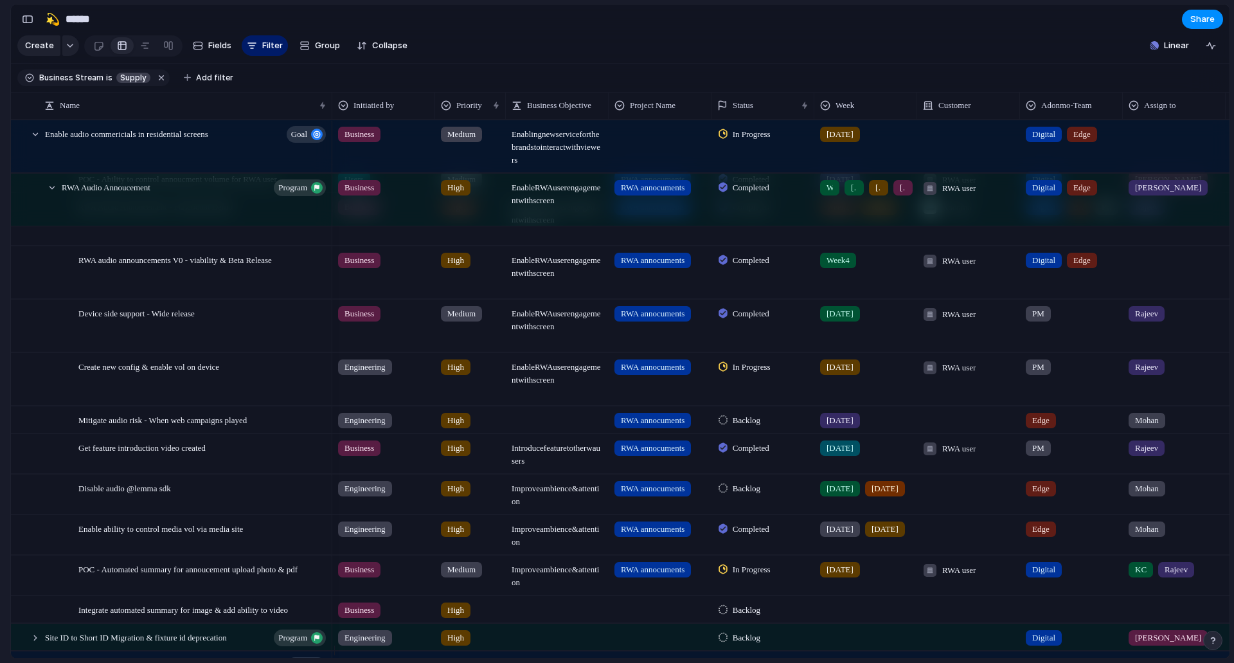
click at [561, 610] on div at bounding box center [558, 604] width 102 height 14
click at [554, 589] on span "Improve ambience & attention" at bounding box center [558, 572] width 102 height 33
click at [554, 591] on textarea "**********" at bounding box center [558, 586] width 93 height 26
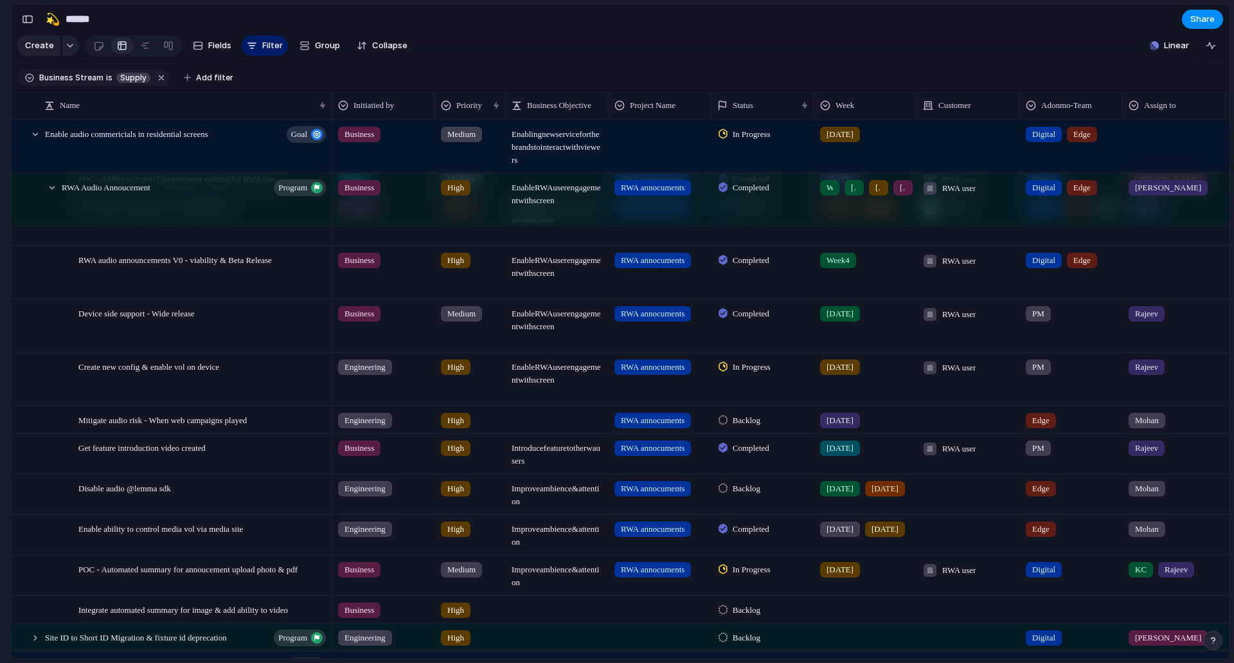
click at [540, 622] on div at bounding box center [557, 609] width 103 height 26
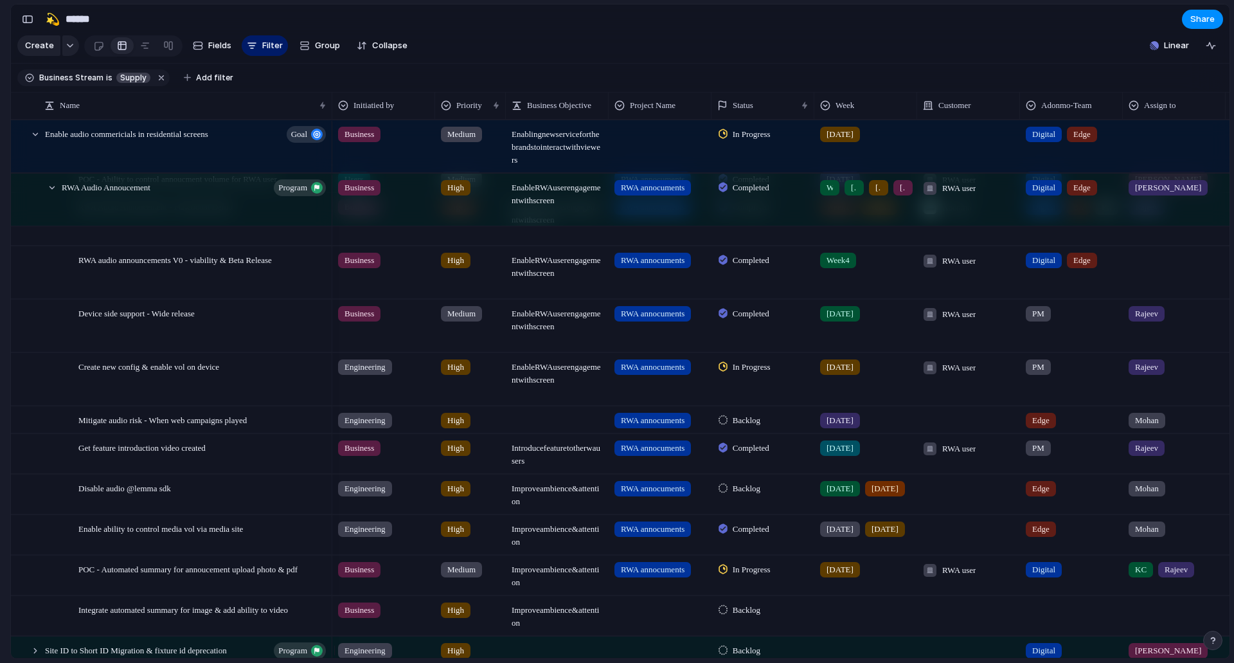
click at [614, 590] on div "RWA annocuments" at bounding box center [660, 574] width 103 height 39
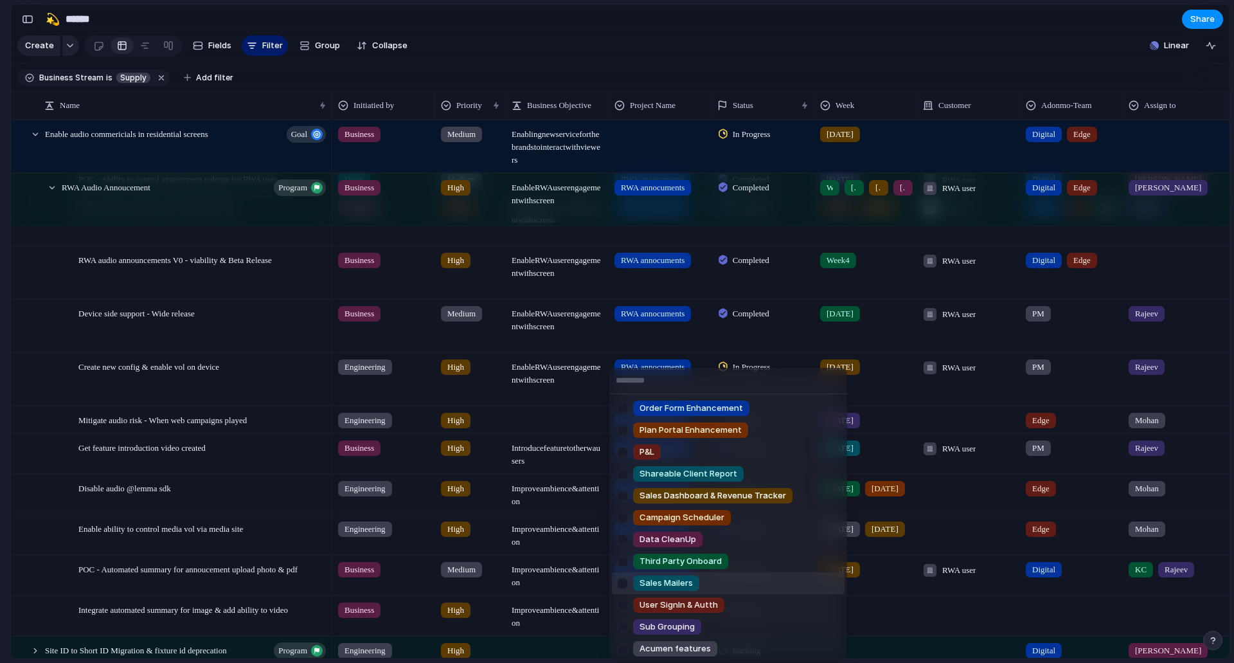
click at [611, 591] on div at bounding box center [622, 583] width 23 height 23
click at [617, 584] on div at bounding box center [622, 583] width 23 height 23
click at [570, 610] on div "Order Form Enhancement Plan Portal Enhancement P&L Shareable Client Report Sale…" at bounding box center [617, 331] width 1234 height 663
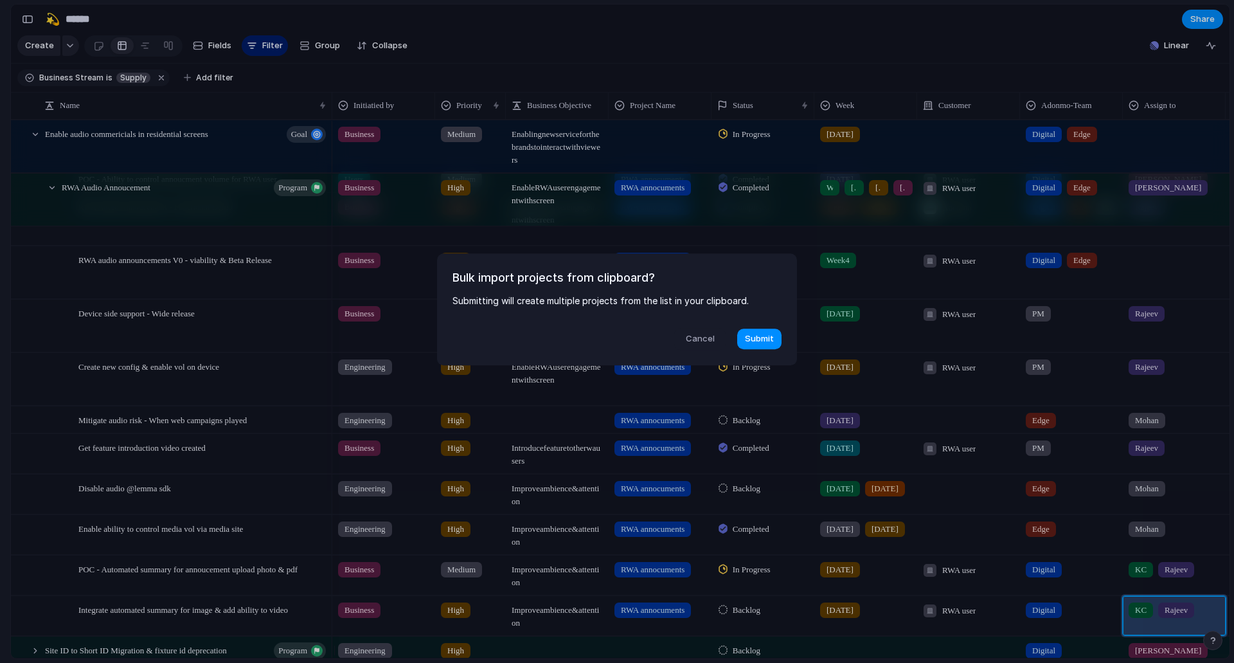
drag, startPoint x: 673, startPoint y: 343, endPoint x: 687, endPoint y: 339, distance: 14.0
click at [679, 342] on div "Cancel Submit" at bounding box center [617, 339] width 329 height 22
click at [687, 339] on button "Cancel" at bounding box center [699, 339] width 51 height 22
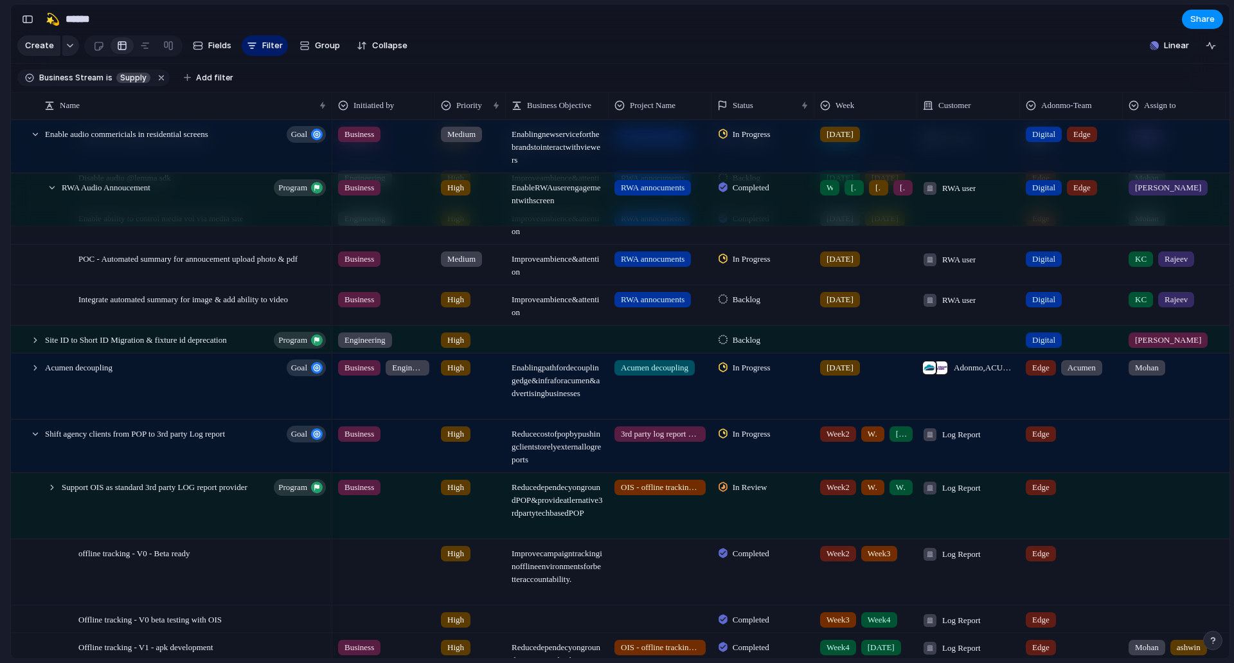
scroll to position [707, 0]
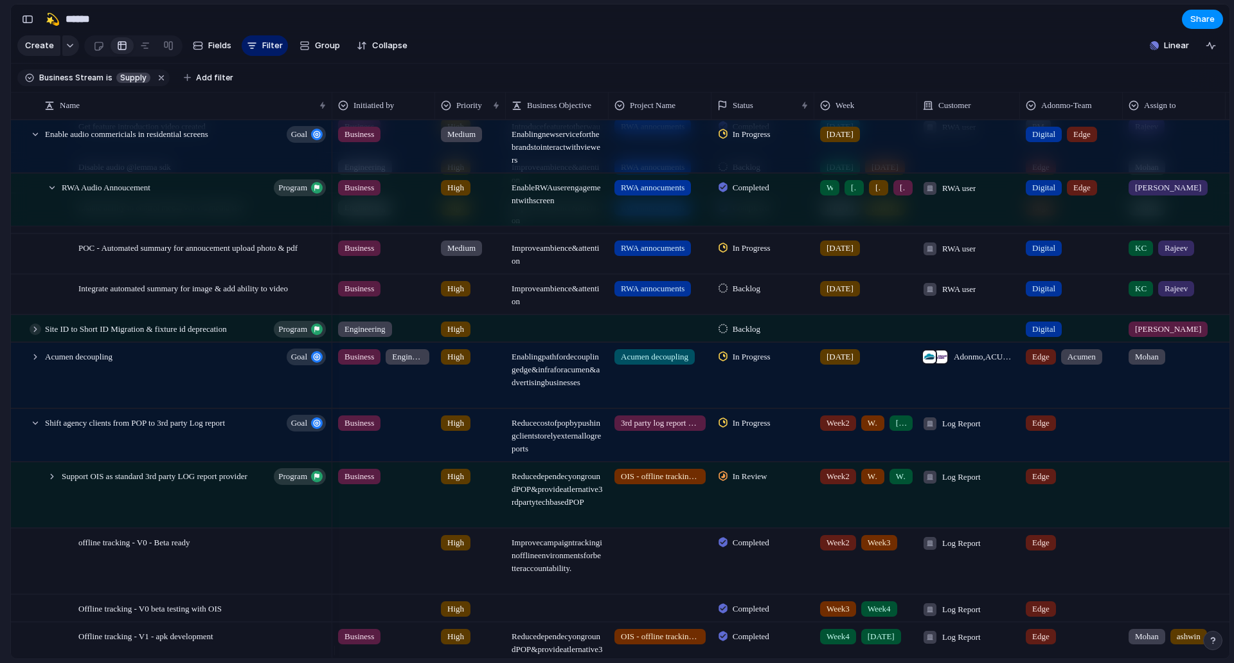
click at [37, 333] on div at bounding box center [36, 329] width 12 height 12
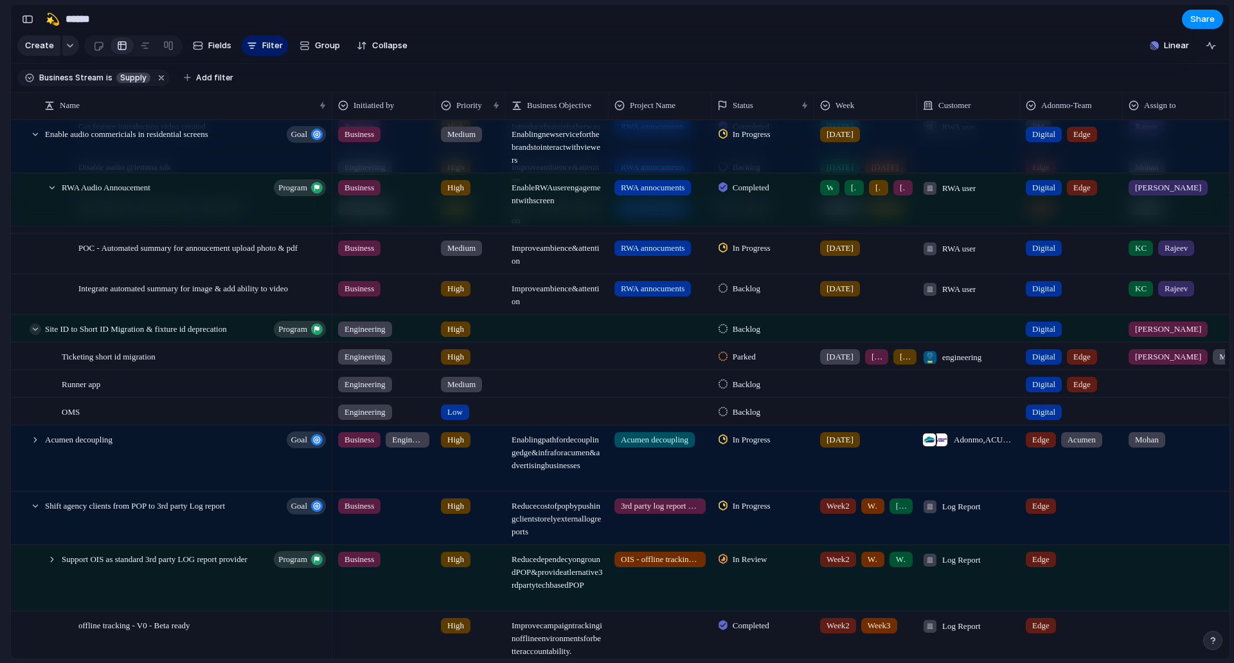
click at [37, 333] on div at bounding box center [36, 329] width 12 height 12
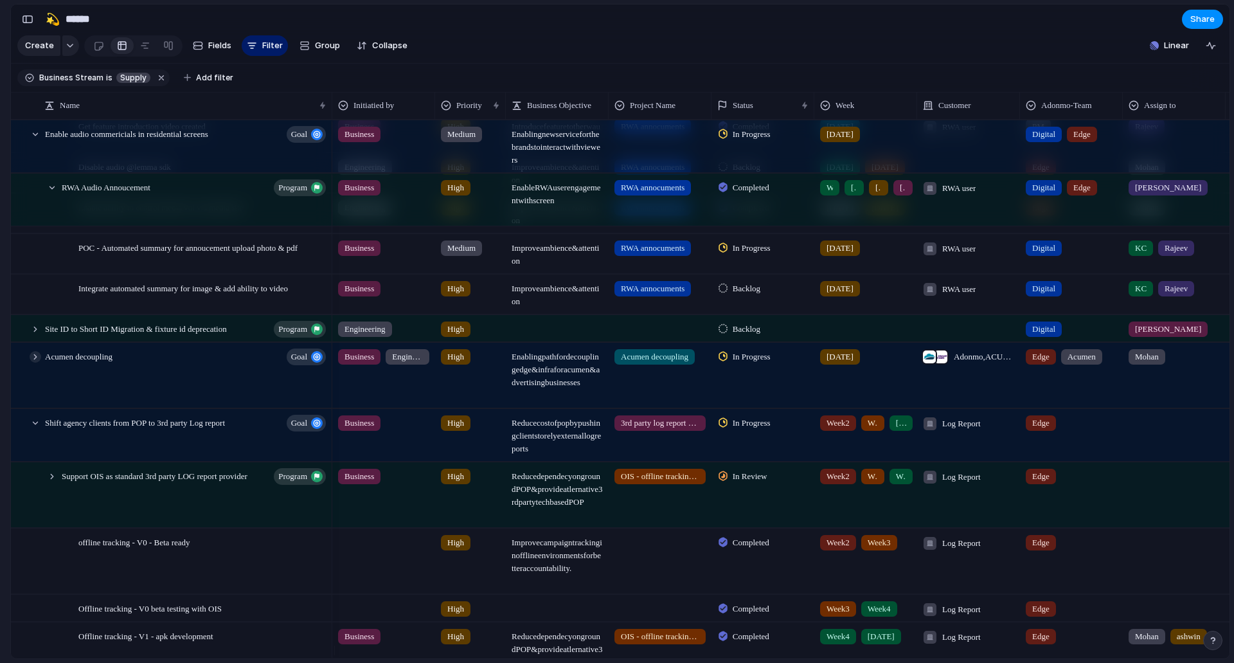
click at [40, 363] on div at bounding box center [36, 357] width 12 height 12
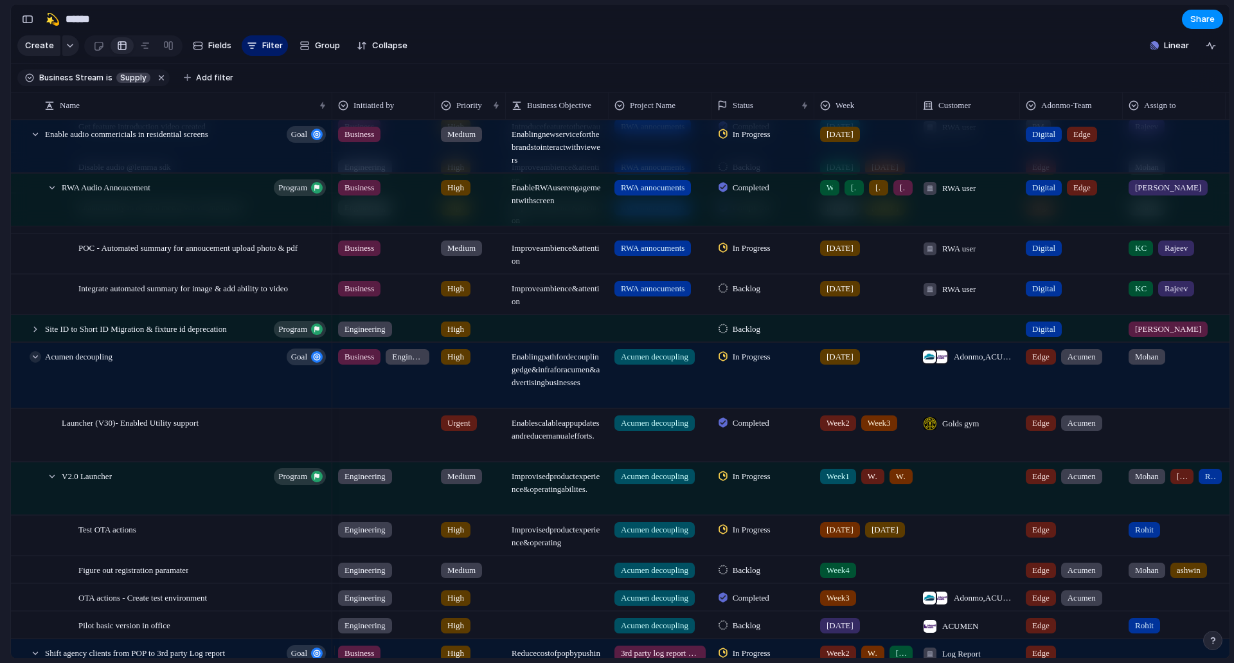
click at [40, 363] on div at bounding box center [36, 357] width 12 height 12
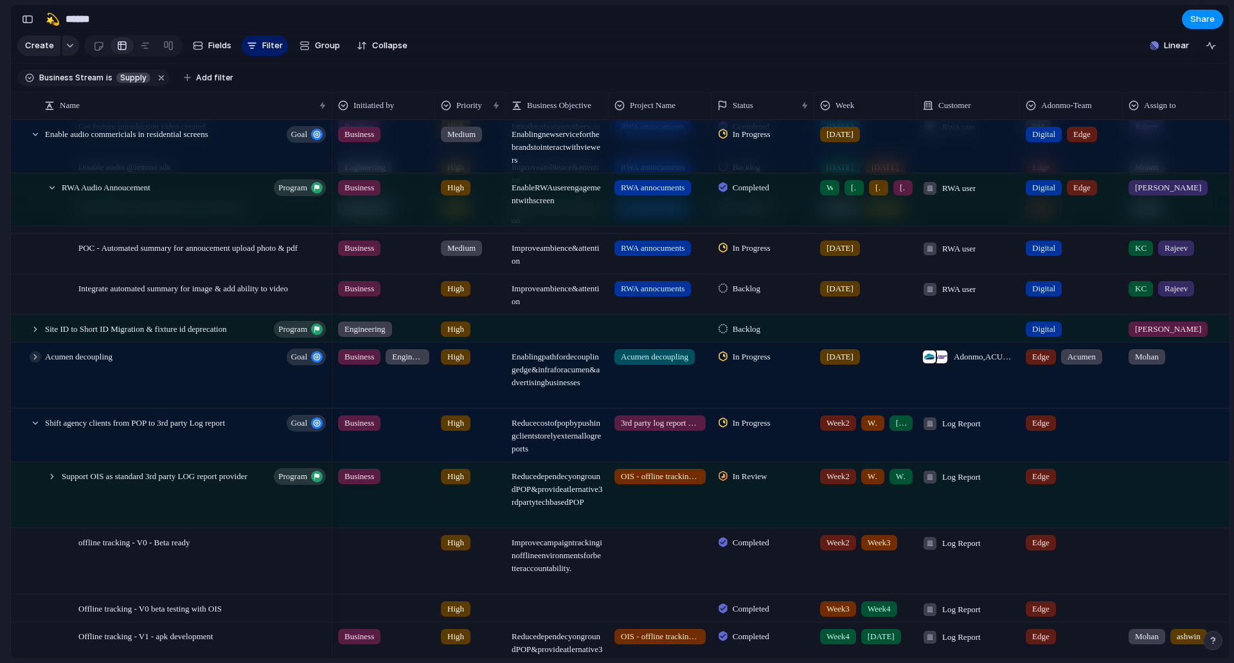
click at [40, 363] on div at bounding box center [36, 357] width 12 height 12
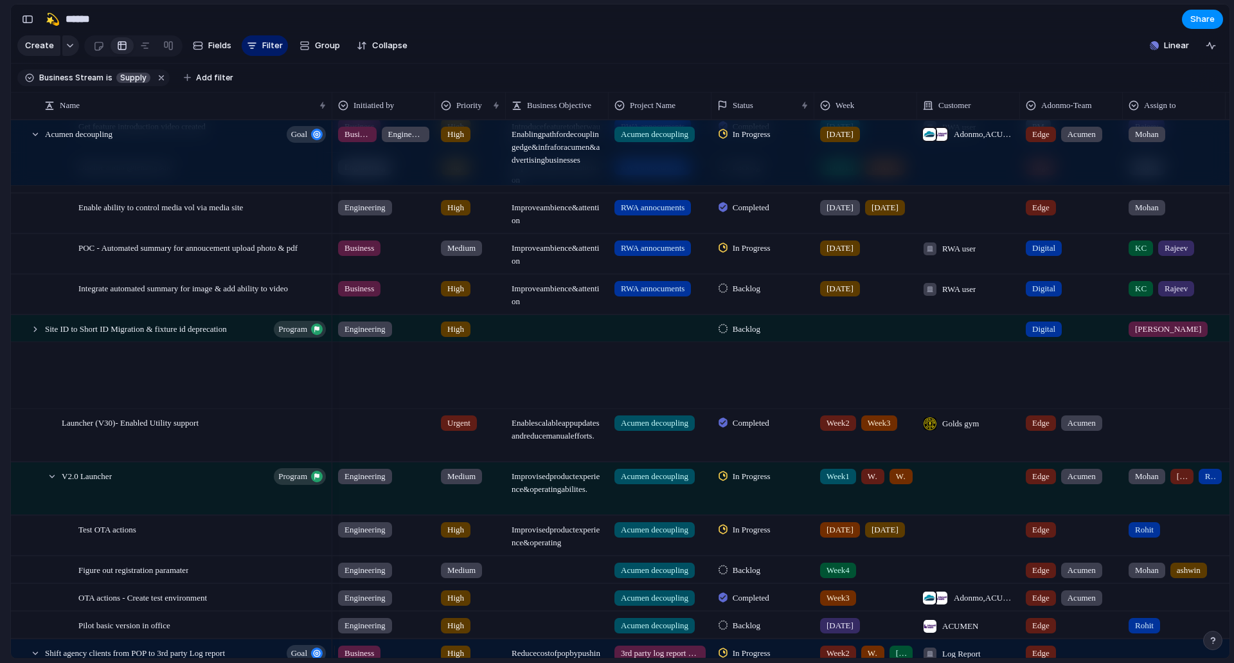
scroll to position [964, 0]
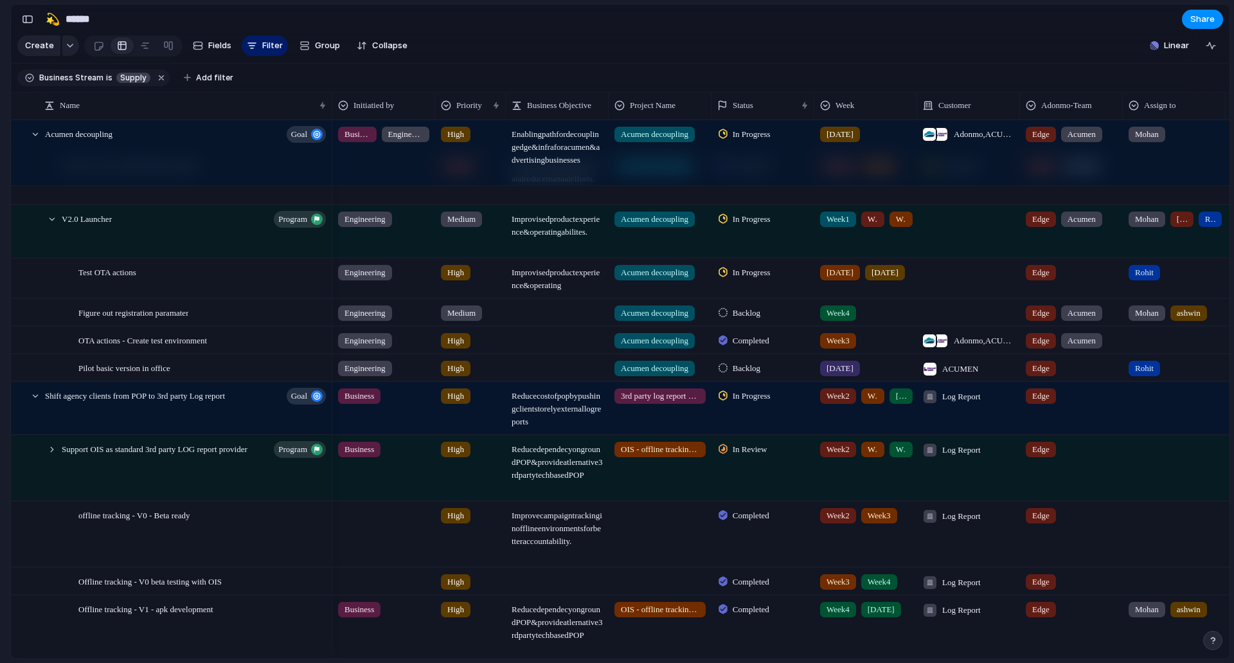
click at [826, 376] on div "[DATE]" at bounding box center [840, 368] width 40 height 15
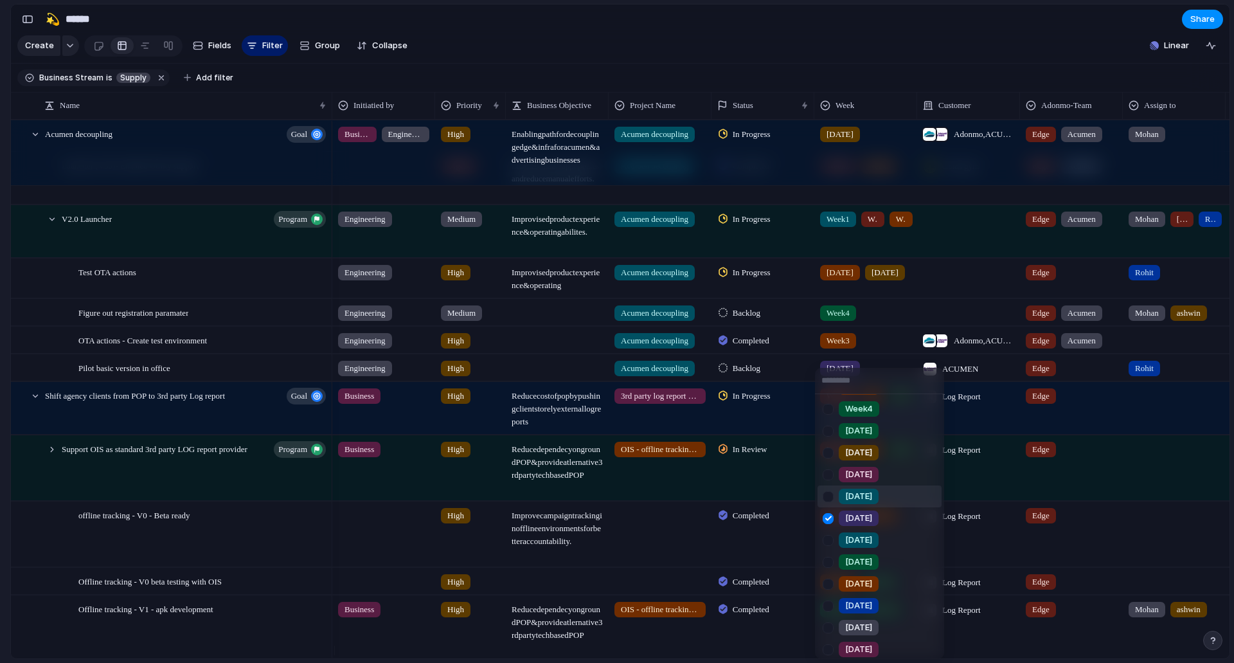
scroll to position [157, 0]
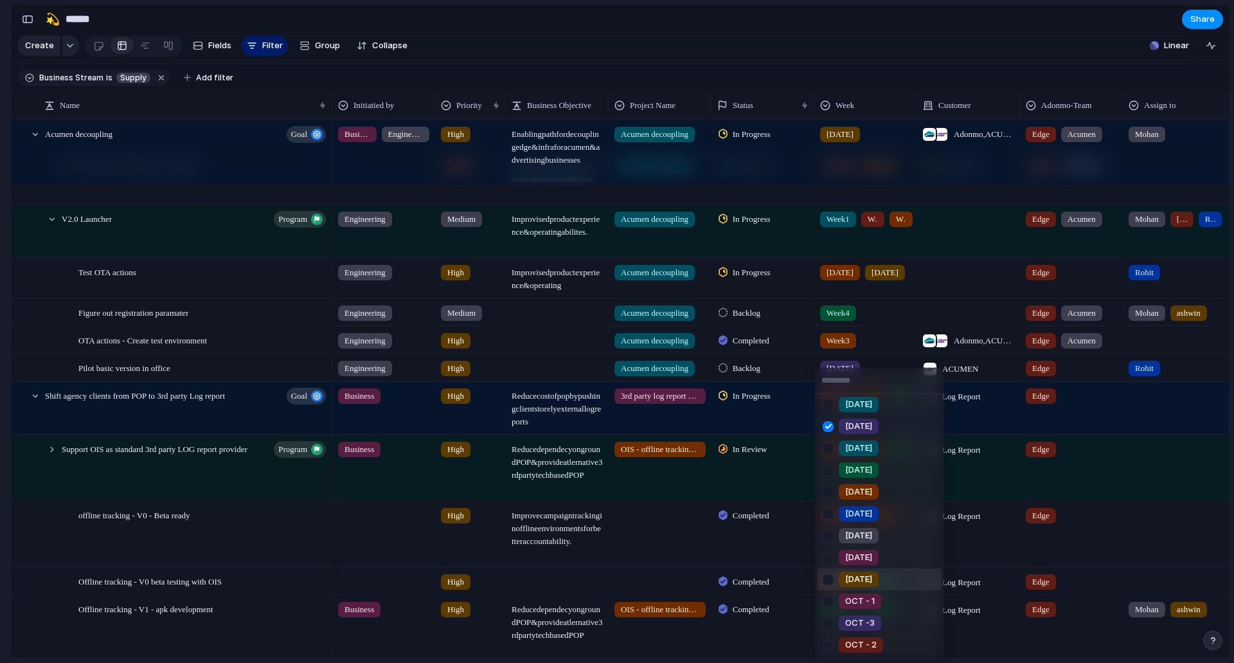
click at [860, 588] on li "[DATE]" at bounding box center [880, 579] width 124 height 22
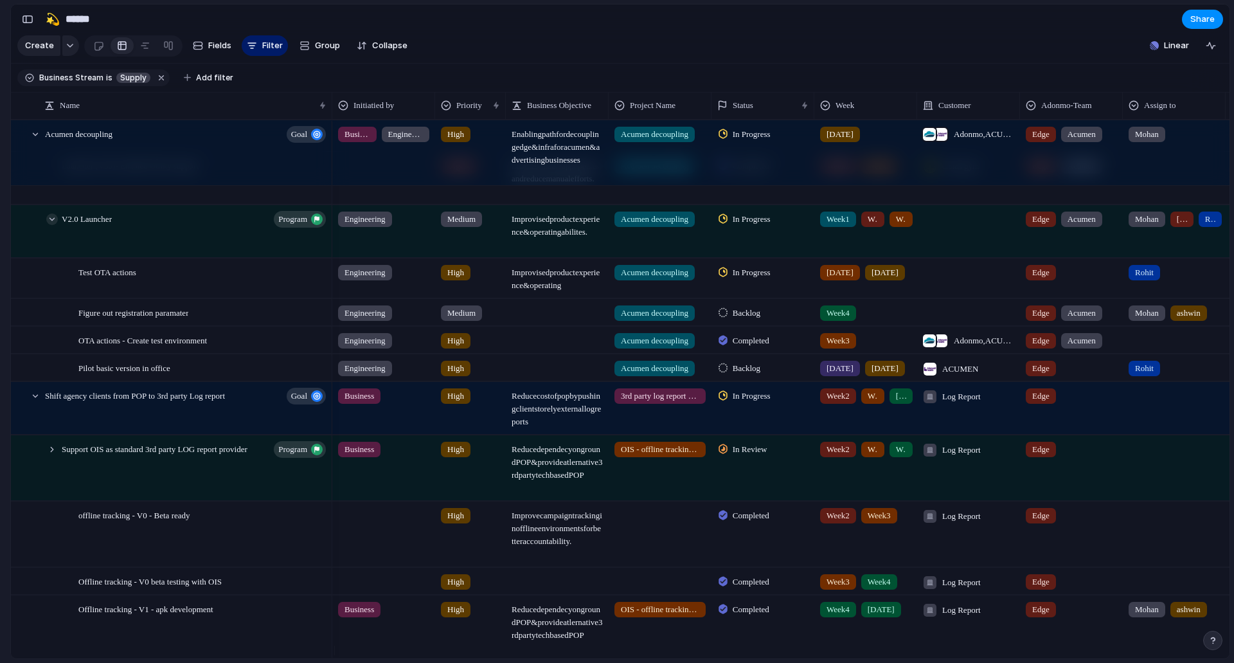
click at [49, 225] on div at bounding box center [52, 219] width 12 height 12
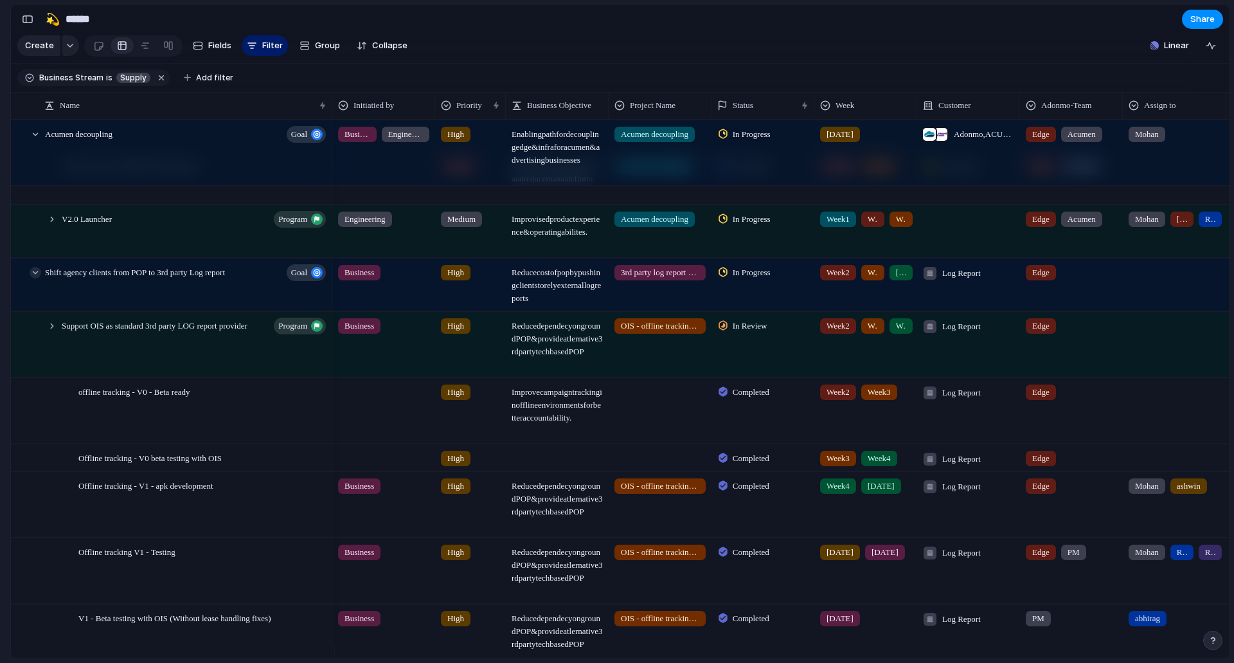
click at [31, 278] on div at bounding box center [36, 273] width 12 height 12
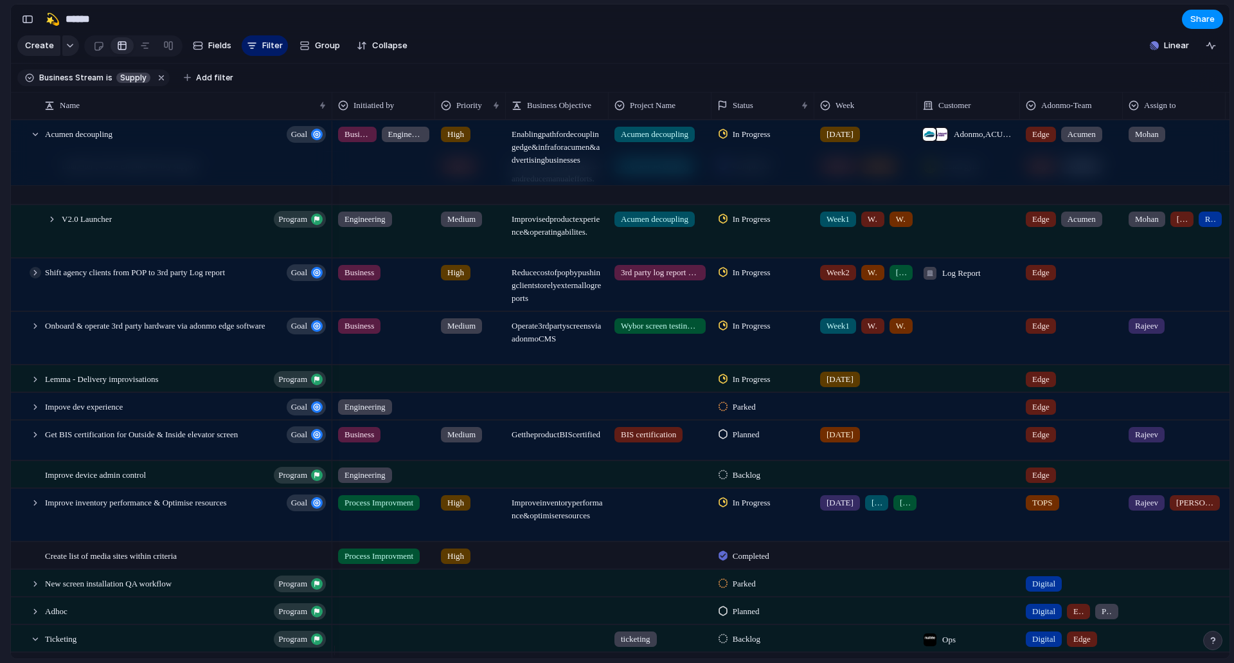
click at [31, 278] on div at bounding box center [36, 273] width 12 height 12
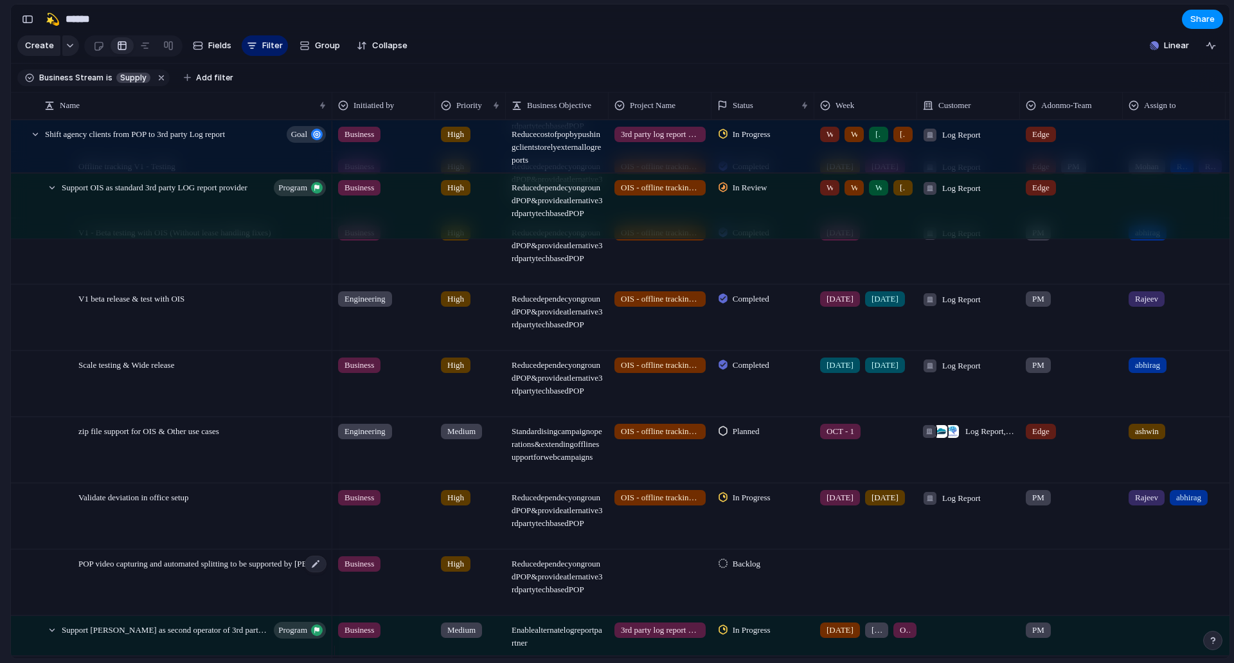
scroll to position [1479, 0]
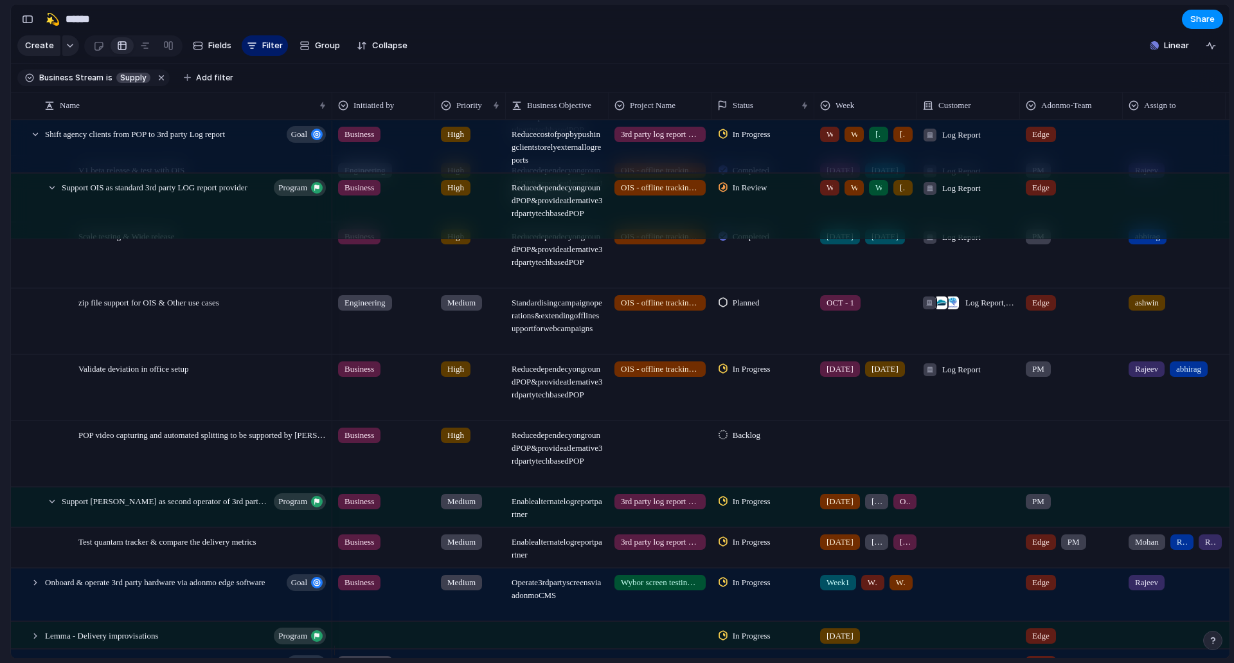
click at [1070, 443] on div at bounding box center [1072, 432] width 102 height 21
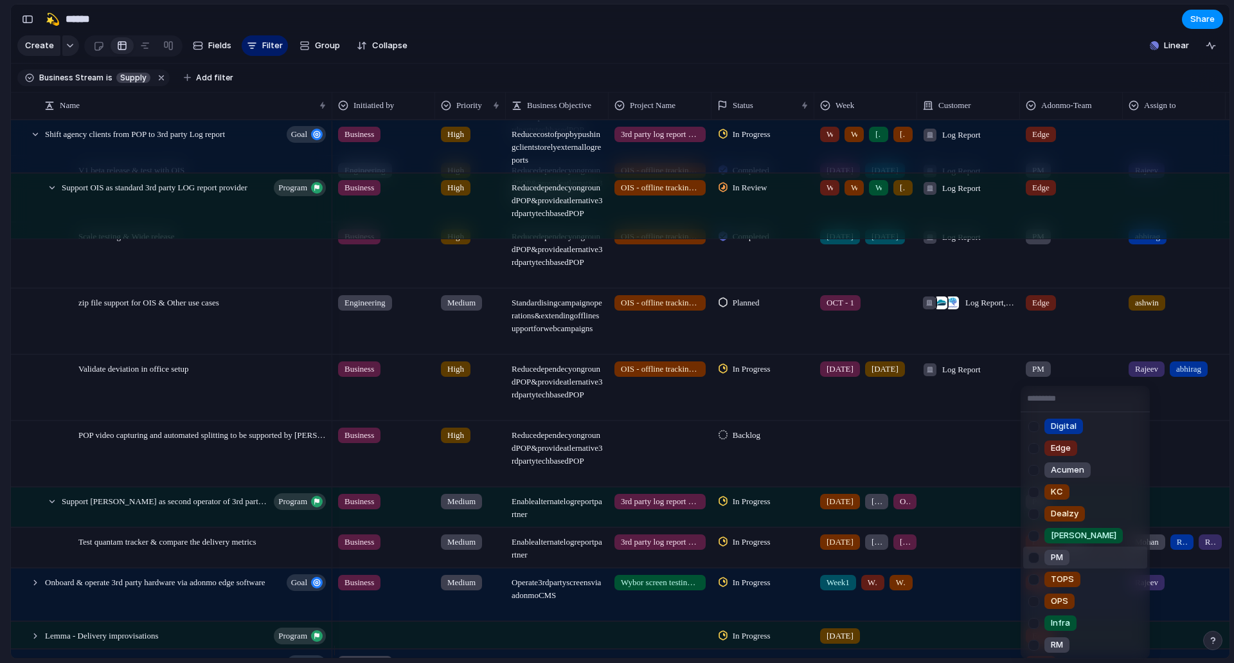
click at [1052, 561] on span "PM" at bounding box center [1057, 557] width 12 height 13
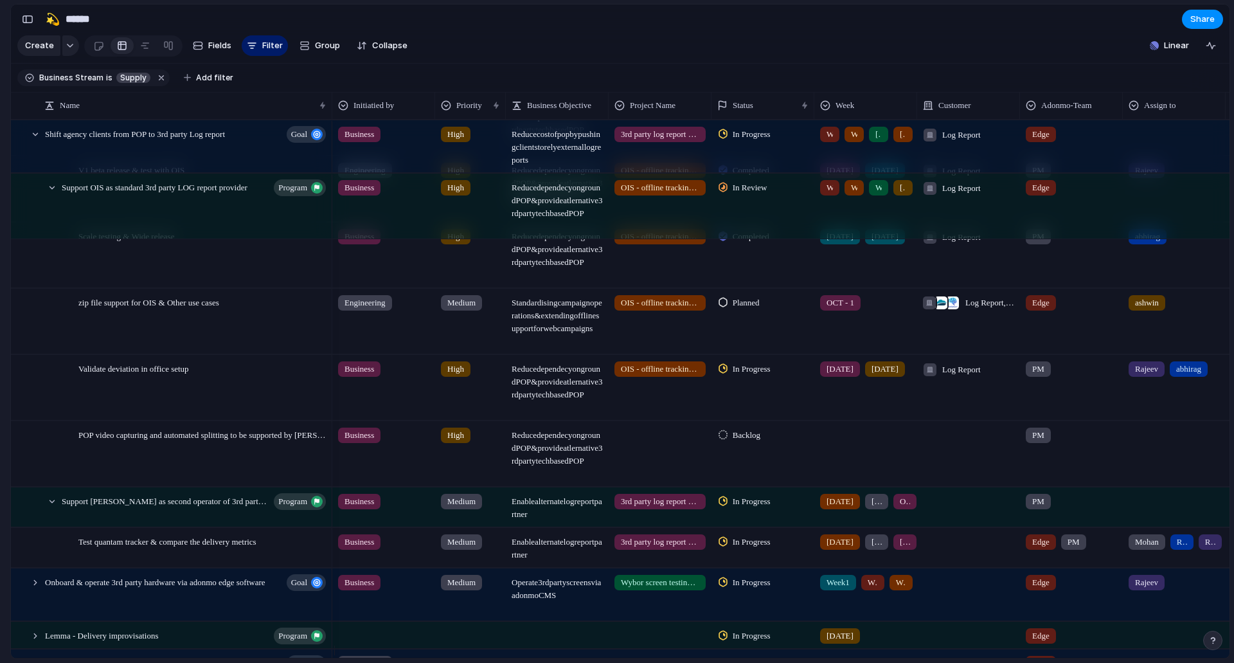
click at [1145, 420] on div "[PERSON_NAME] [PERSON_NAME]" at bounding box center [1174, 387] width 103 height 65
click at [987, 541] on div "[PERSON_NAME] [PERSON_NAME] [PERSON_NAME] Aditya [PERSON_NAME] [PERSON_NAME] [P…" at bounding box center [617, 331] width 1234 height 663
click at [1173, 443] on div at bounding box center [1175, 432] width 102 height 21
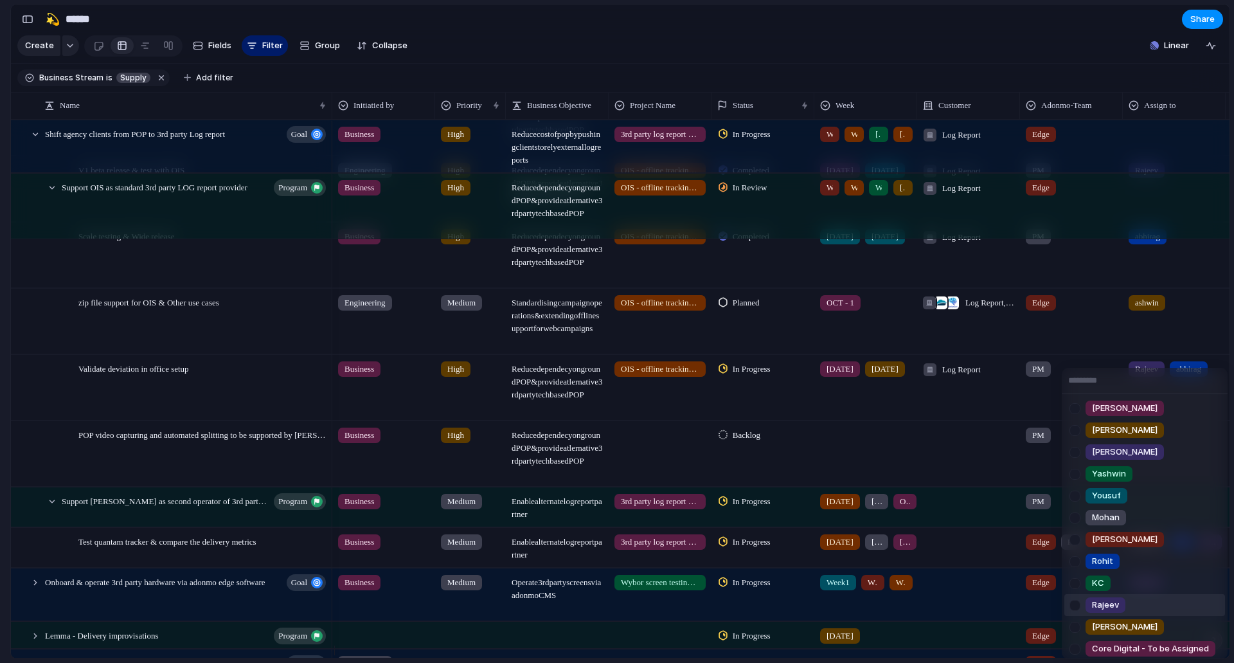
click at [1126, 602] on li "Rajeev" at bounding box center [1145, 605] width 161 height 22
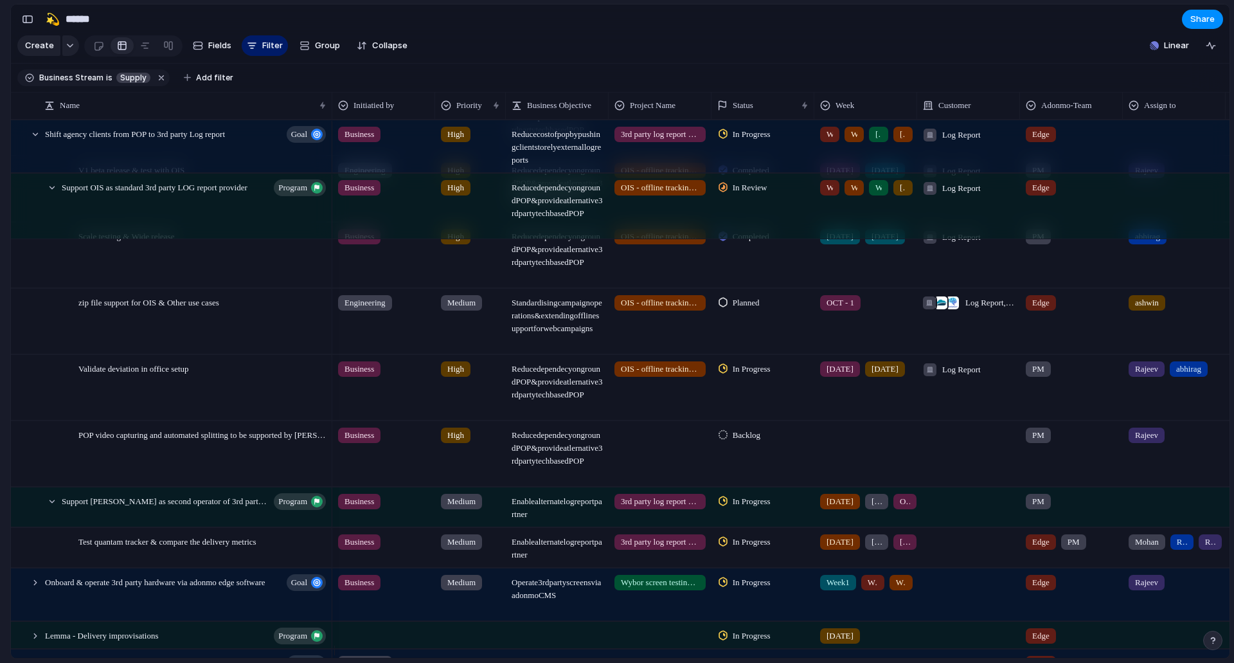
click at [631, 455] on div at bounding box center [660, 453] width 103 height 65
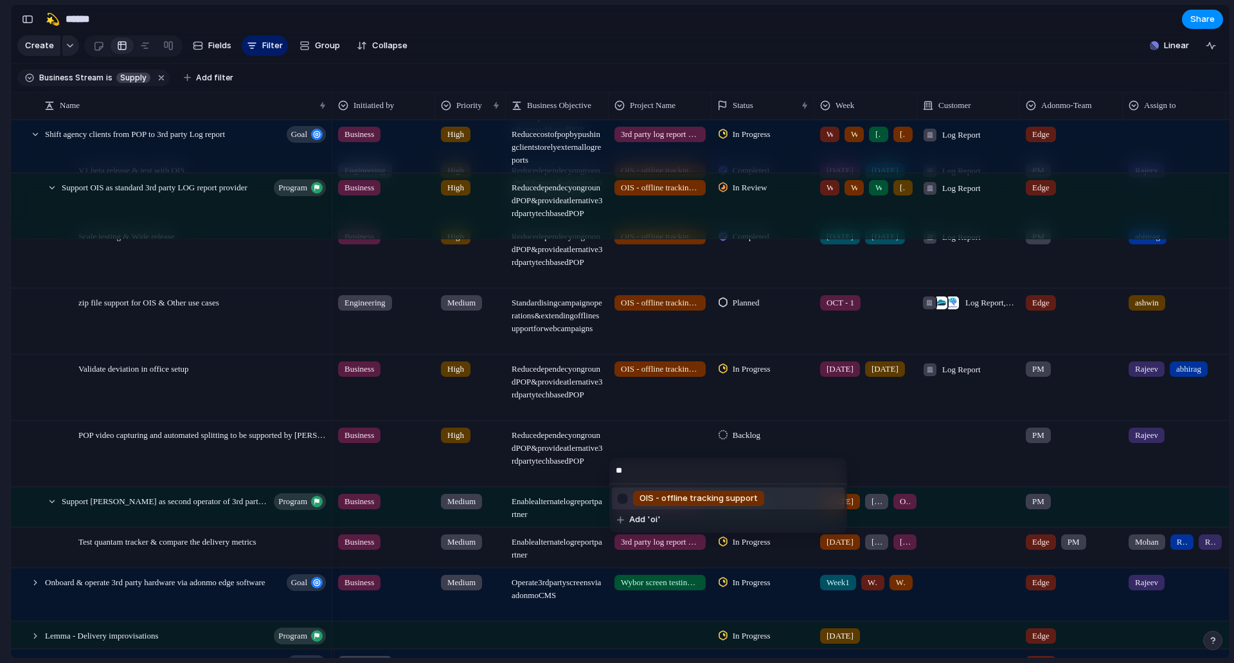
type input "**"
click at [680, 500] on span "OIS - offline tracking support" at bounding box center [699, 498] width 118 height 13
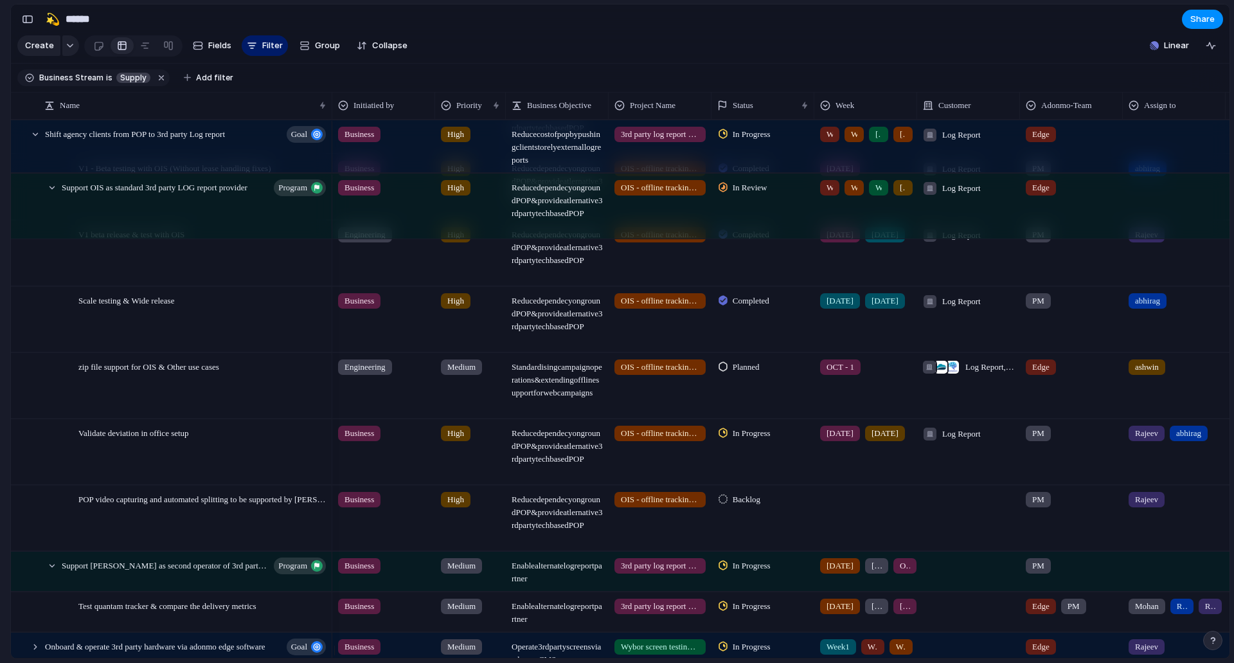
scroll to position [1414, 0]
click at [757, 440] on span "In Progress" at bounding box center [752, 433] width 38 height 13
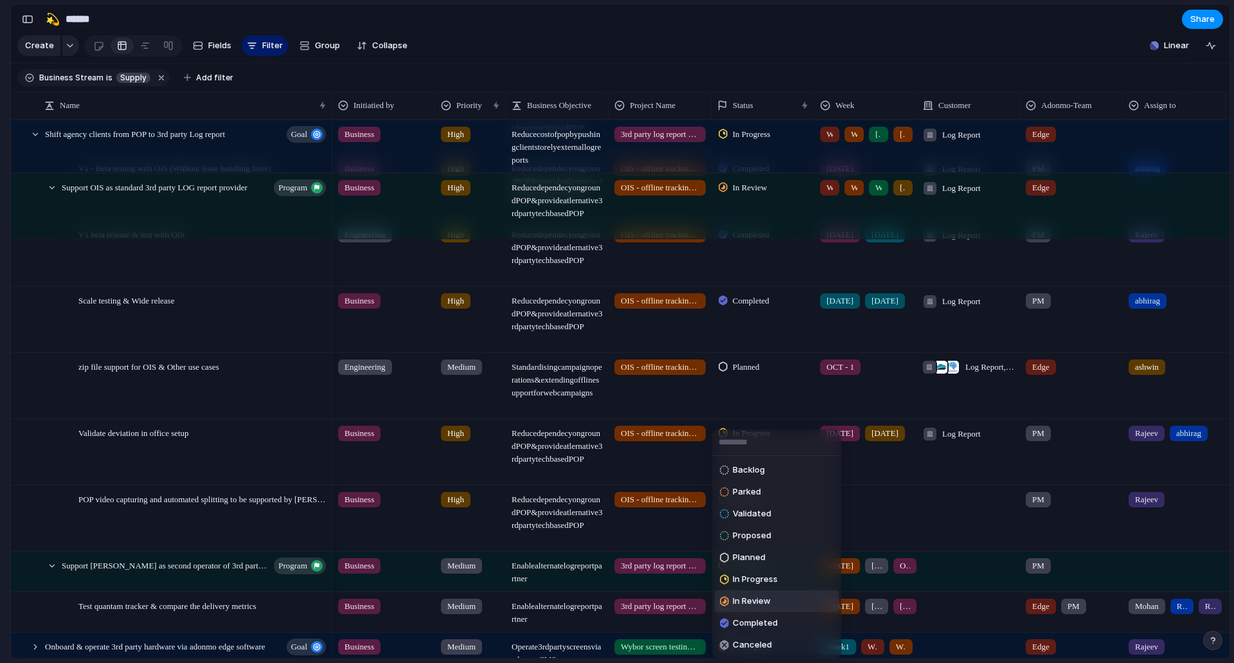
click at [753, 609] on li "In Review" at bounding box center [777, 601] width 124 height 22
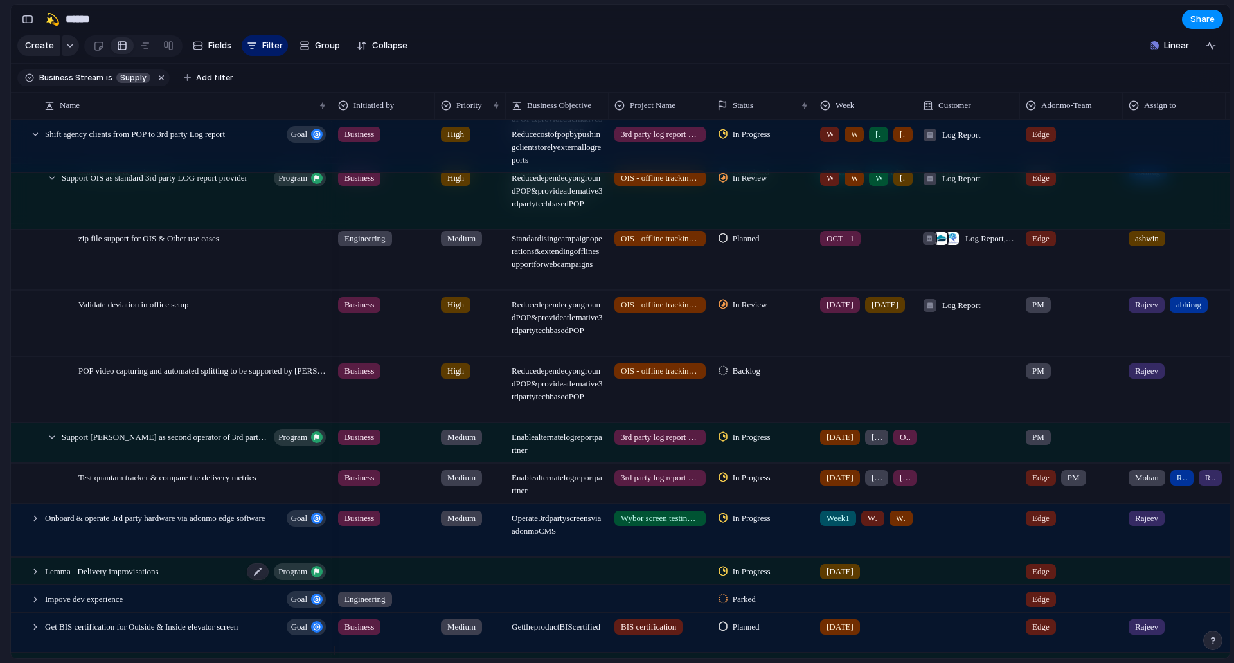
scroll to position [1736, 0]
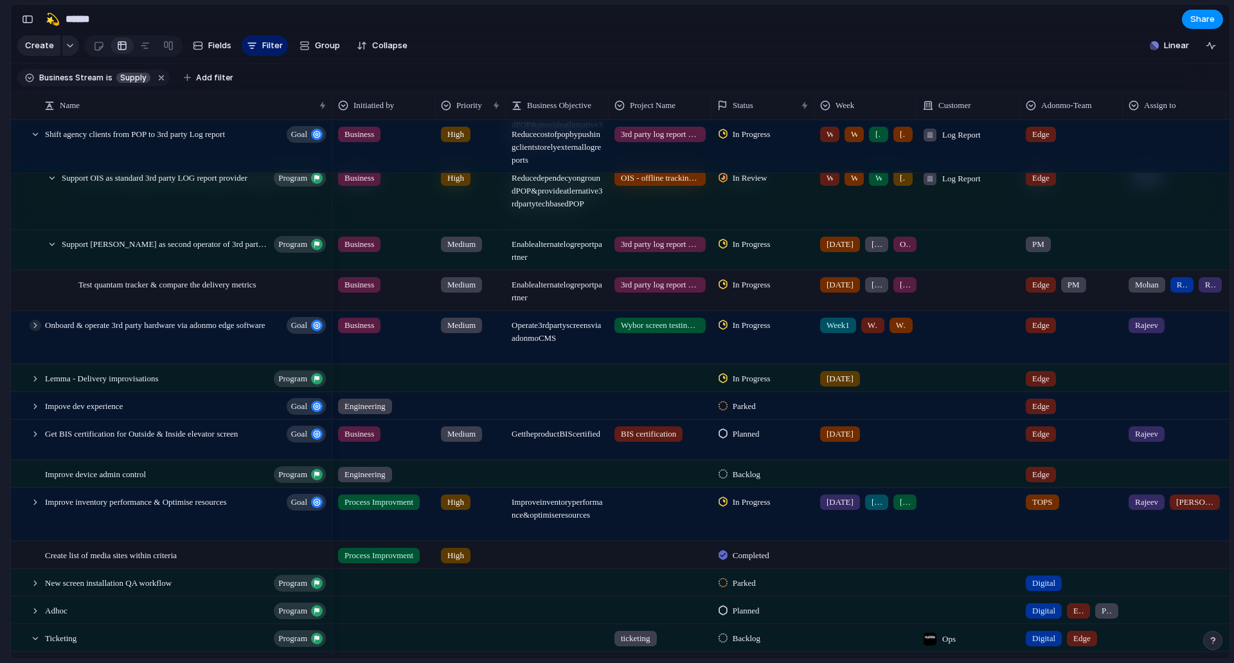
click at [32, 331] on div at bounding box center [36, 326] width 12 height 12
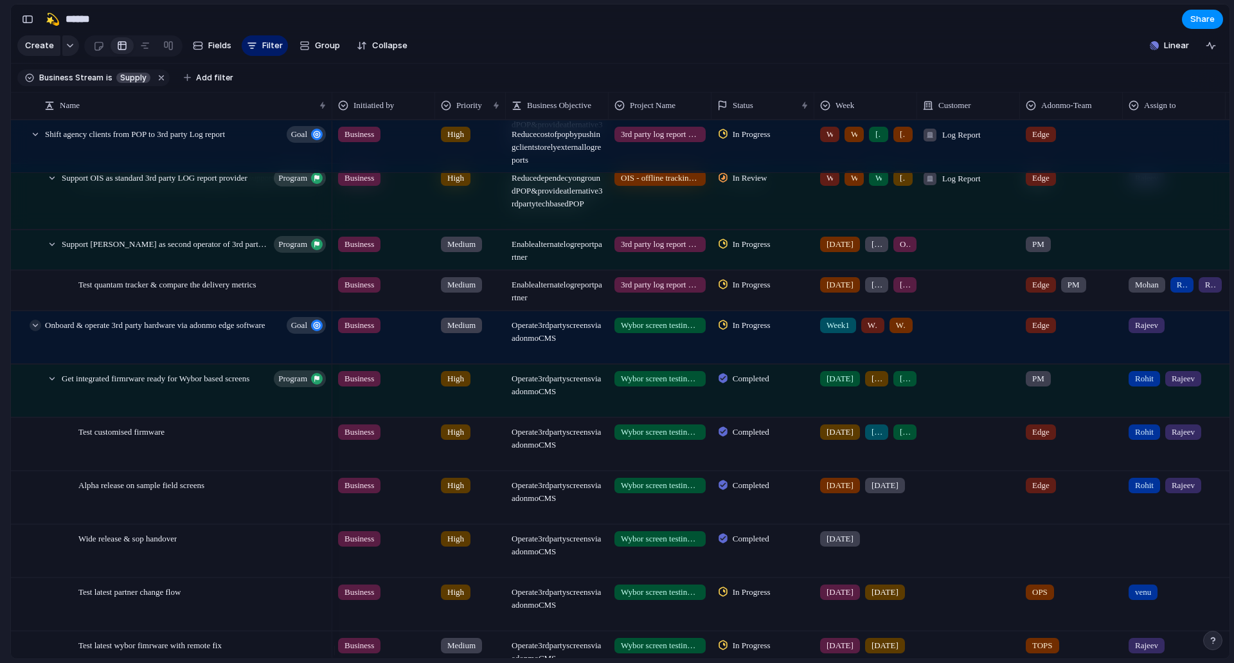
click at [32, 331] on div at bounding box center [36, 326] width 12 height 12
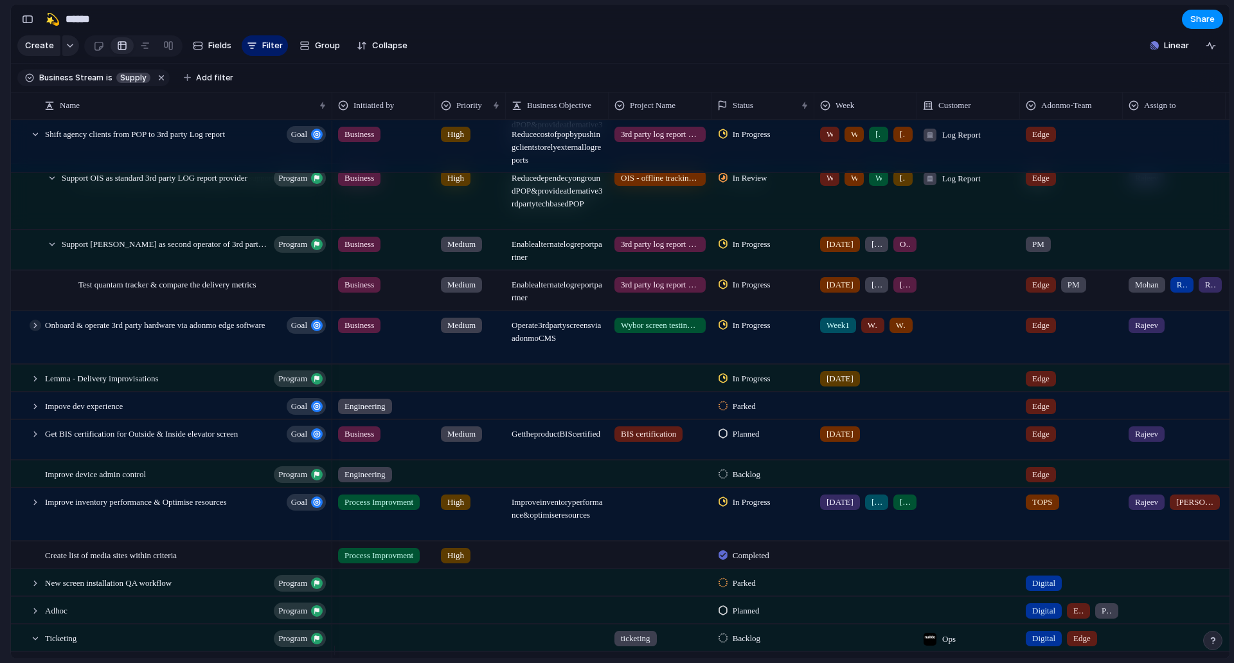
click at [32, 331] on div at bounding box center [36, 326] width 12 height 12
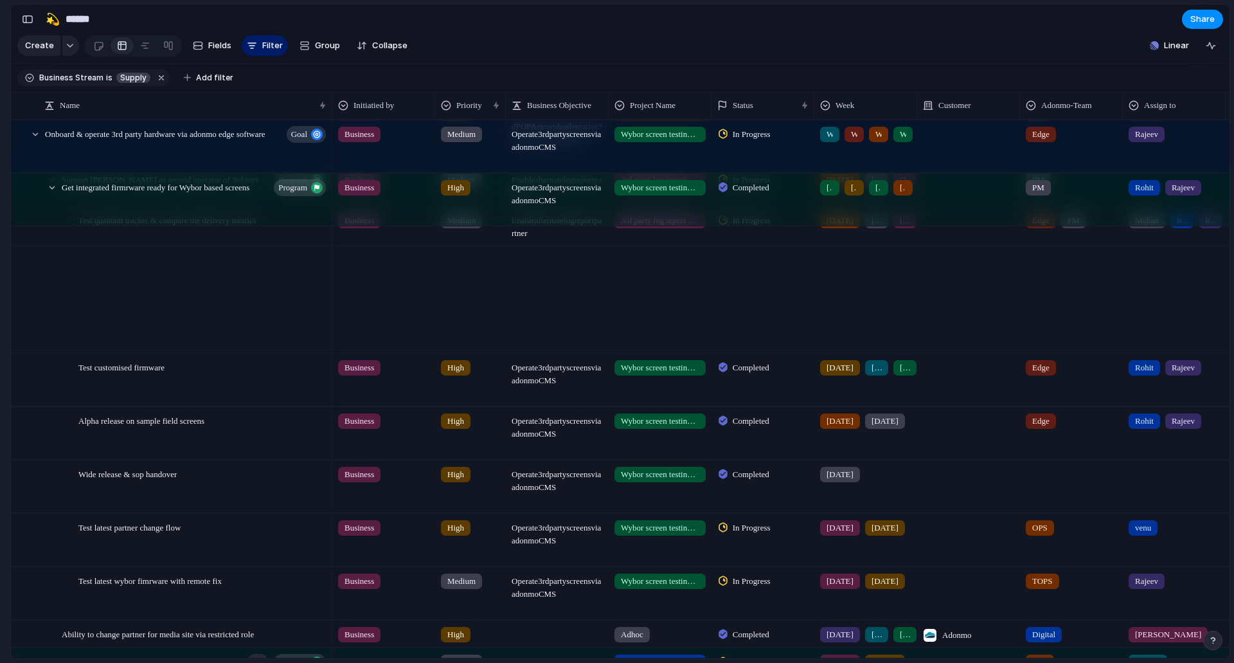
scroll to position [2057, 0]
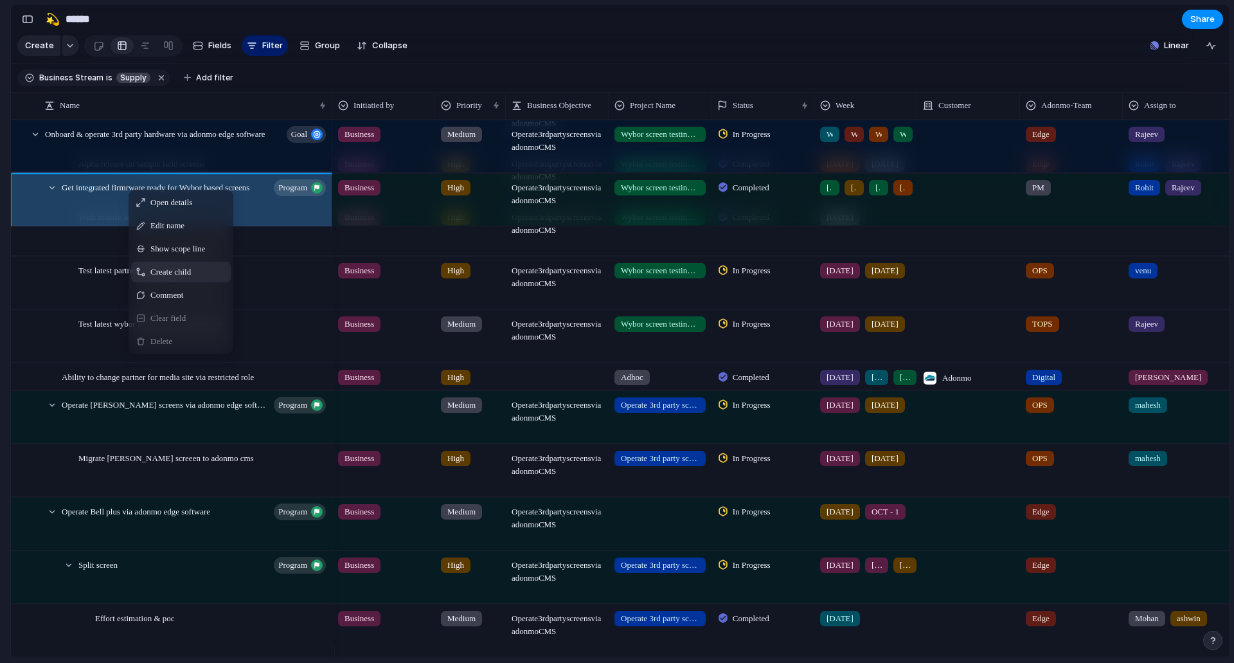
click at [215, 273] on div "Create child" at bounding box center [181, 272] width 100 height 21
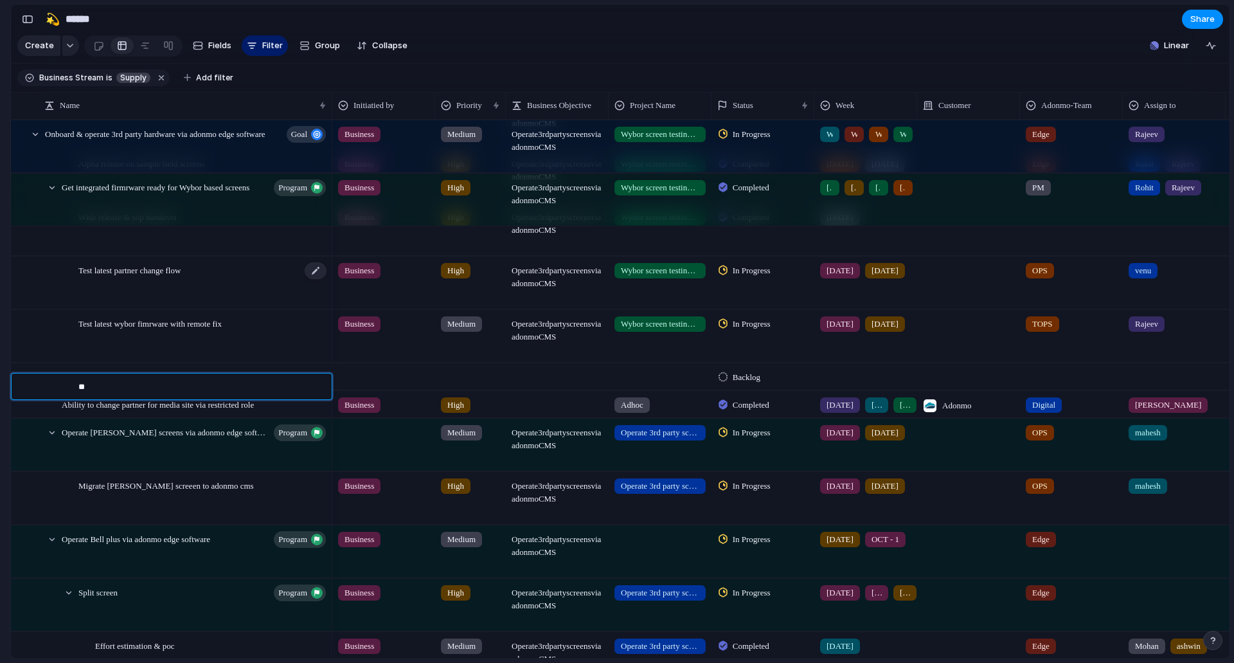
type textarea "*"
type textarea "**********"
click at [148, 390] on div "Live Updated partner flow" at bounding box center [202, 377] width 249 height 26
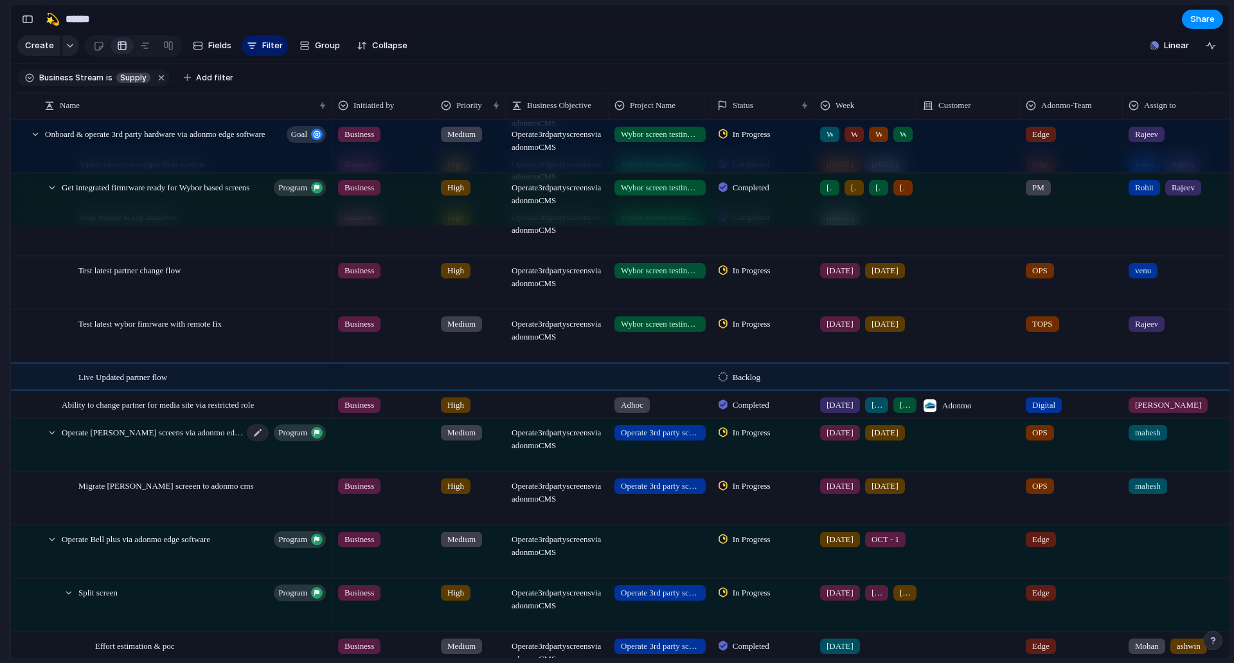
click at [76, 451] on div "Operate [PERSON_NAME] screens via adonmo edge software program" at bounding box center [195, 445] width 266 height 52
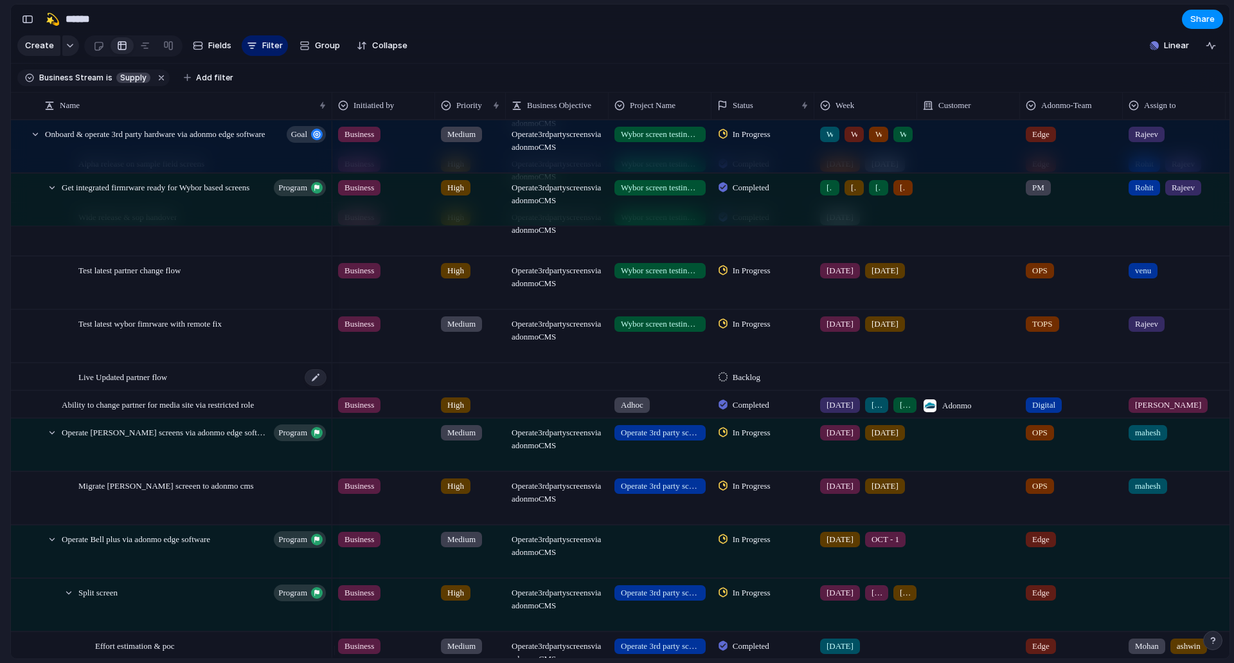
click at [183, 385] on div "Live Updated partner flow" at bounding box center [202, 377] width 249 height 26
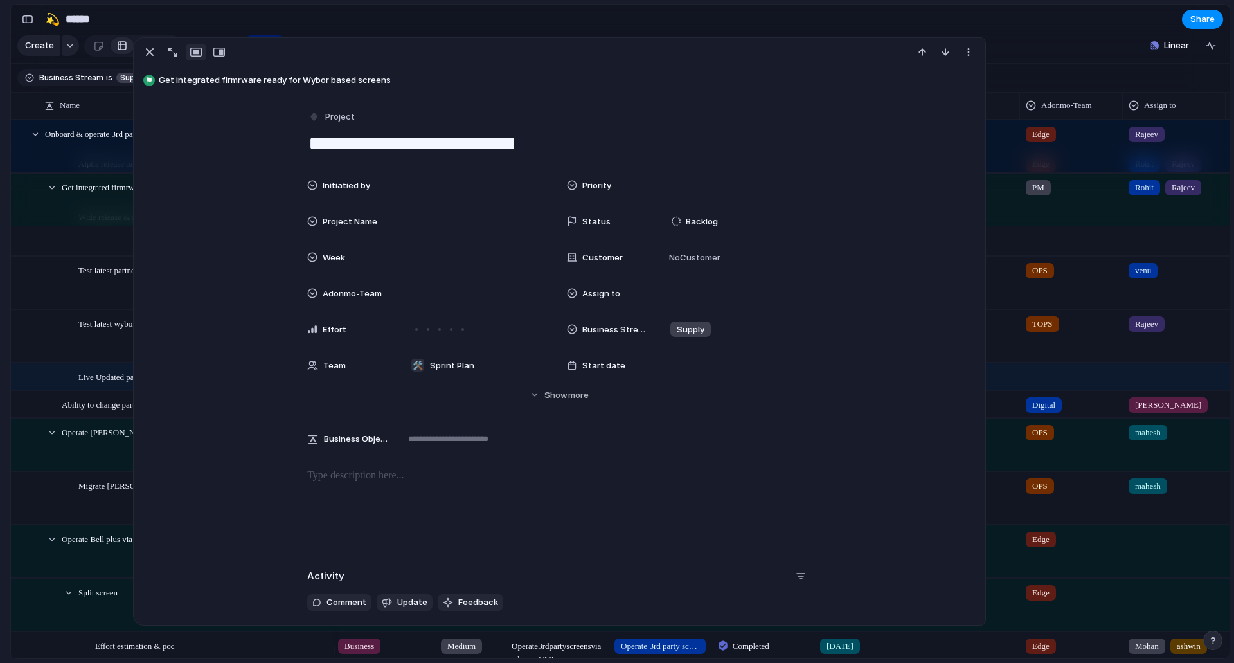
drag, startPoint x: 340, startPoint y: 147, endPoint x: 293, endPoint y: 141, distance: 47.3
click at [293, 141] on div "**********" at bounding box center [560, 378] width 852 height 567
click at [462, 140] on textarea "**********" at bounding box center [559, 143] width 504 height 27
click at [456, 140] on textarea "**********" at bounding box center [559, 143] width 504 height 27
click at [696, 145] on textarea "**********" at bounding box center [559, 143] width 504 height 27
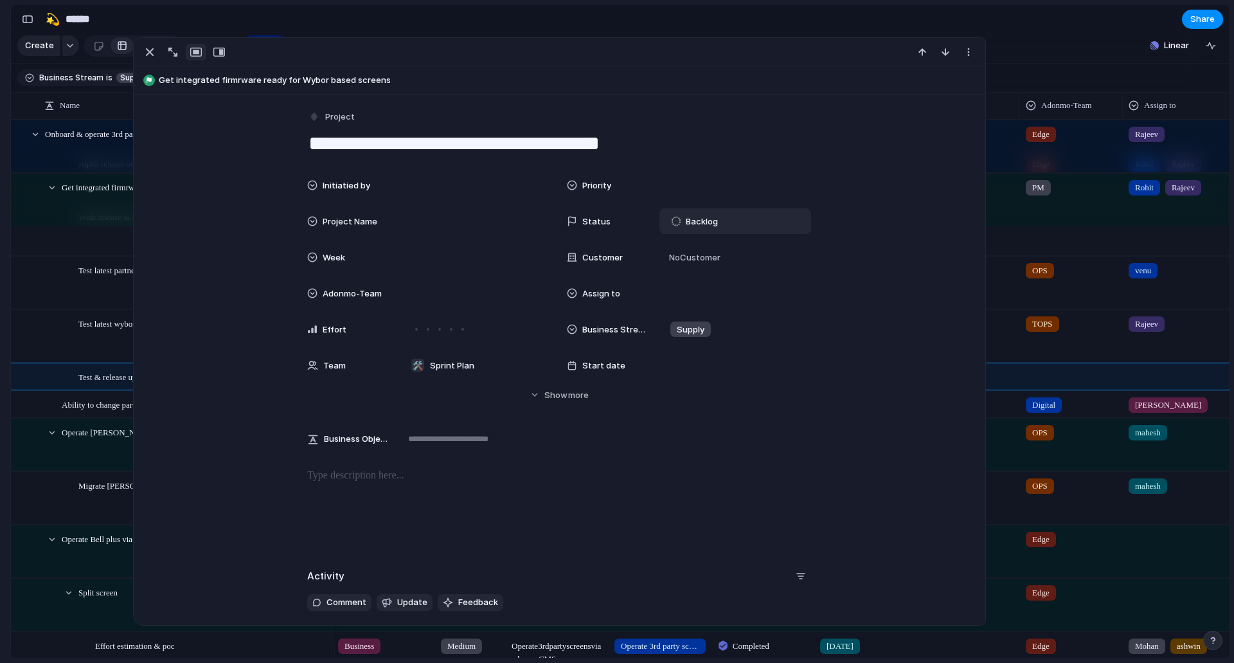
type textarea "**********"
click at [695, 221] on span "Backlog" at bounding box center [702, 221] width 32 height 13
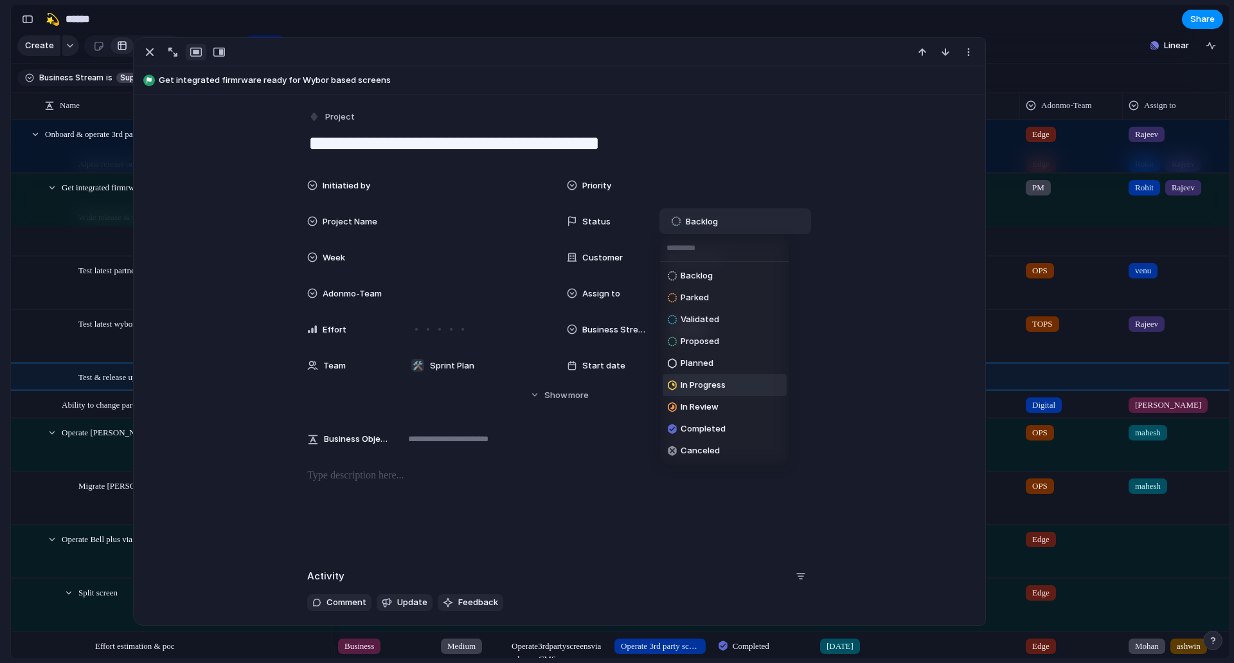
click at [699, 386] on span "In Progress" at bounding box center [703, 385] width 45 height 13
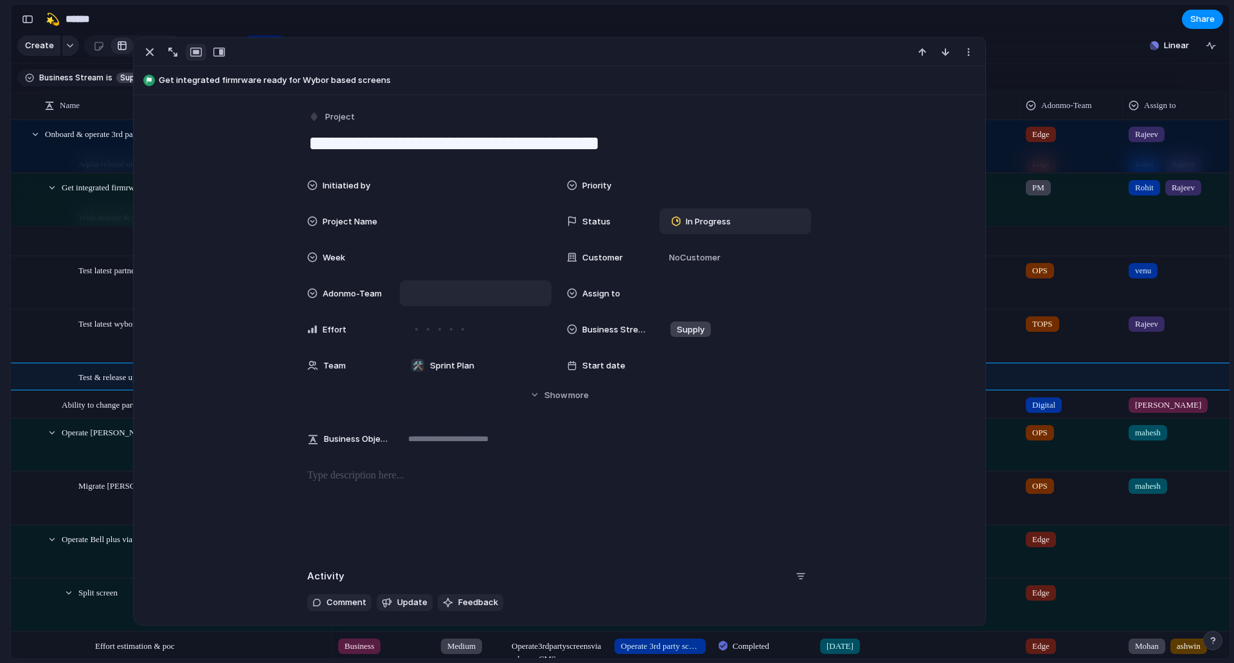
click at [413, 293] on div at bounding box center [476, 293] width 140 height 14
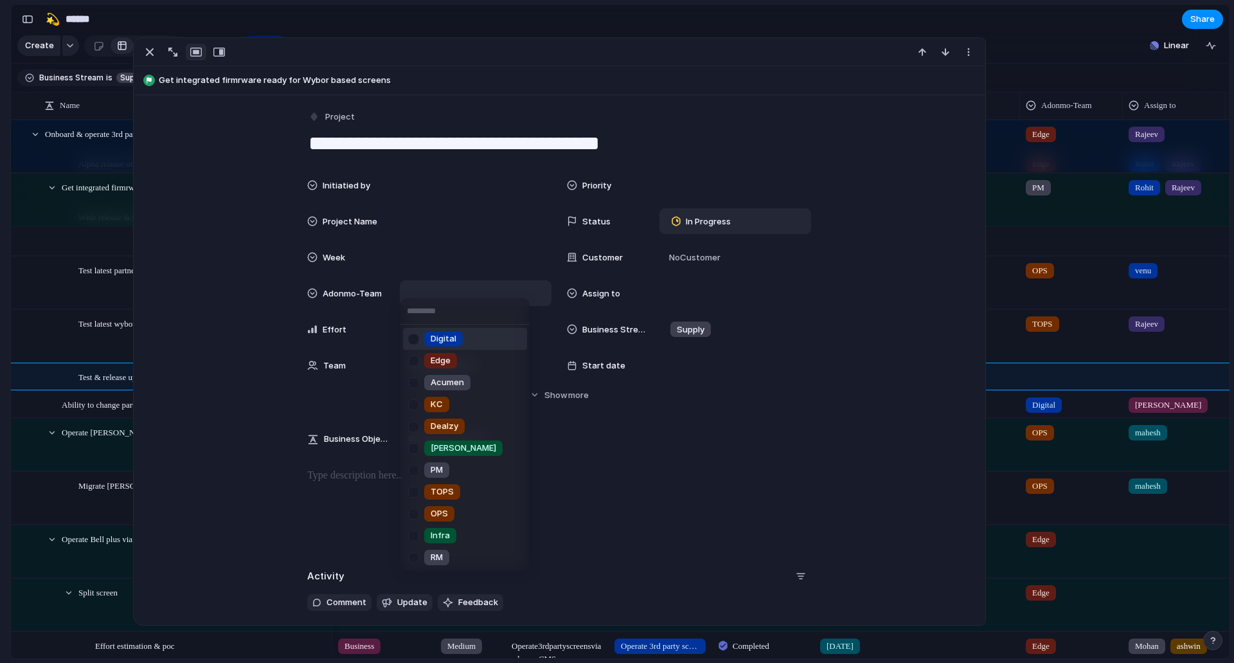
click at [413, 334] on div at bounding box center [413, 339] width 23 height 23
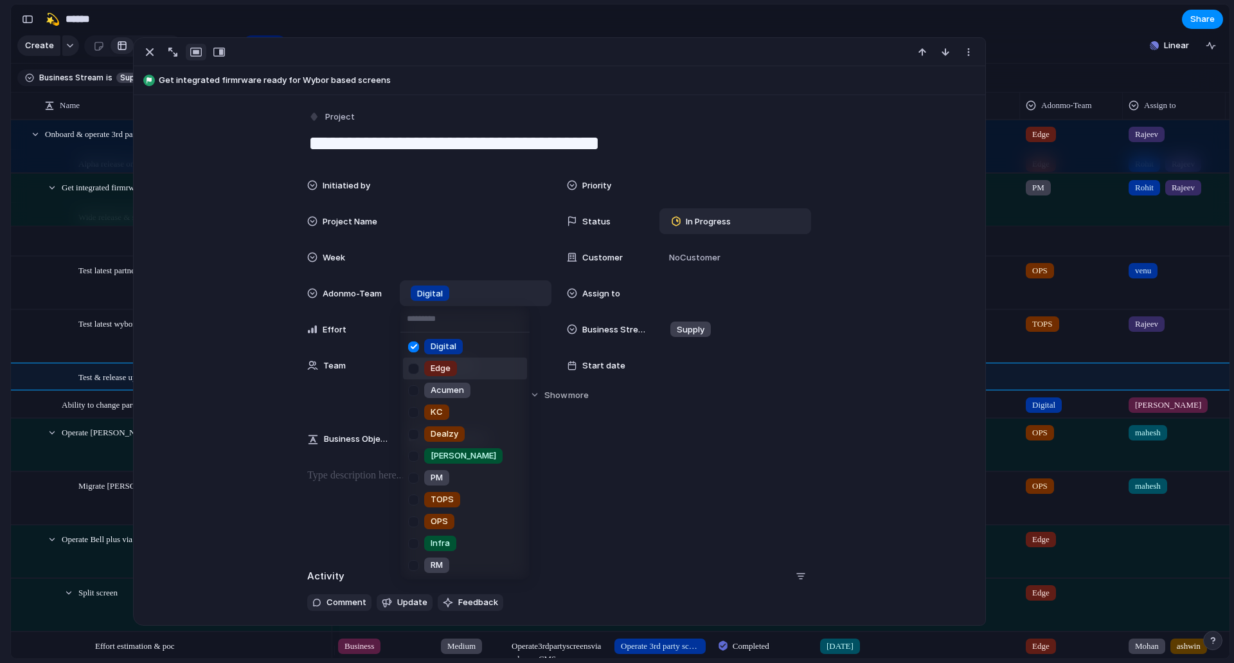
click at [413, 372] on div at bounding box center [413, 368] width 23 height 23
click at [415, 370] on div at bounding box center [413, 368] width 23 height 23
click at [419, 371] on div at bounding box center [413, 368] width 23 height 23
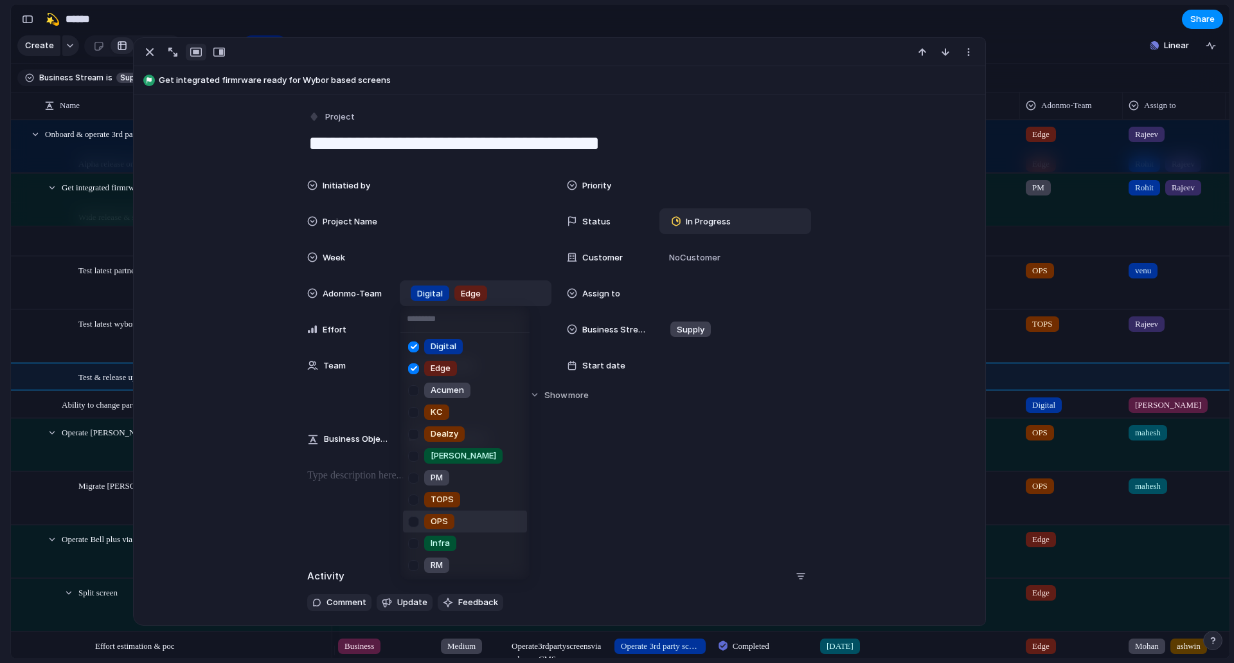
click at [417, 523] on div at bounding box center [413, 521] width 23 height 23
click at [415, 479] on div at bounding box center [413, 478] width 23 height 23
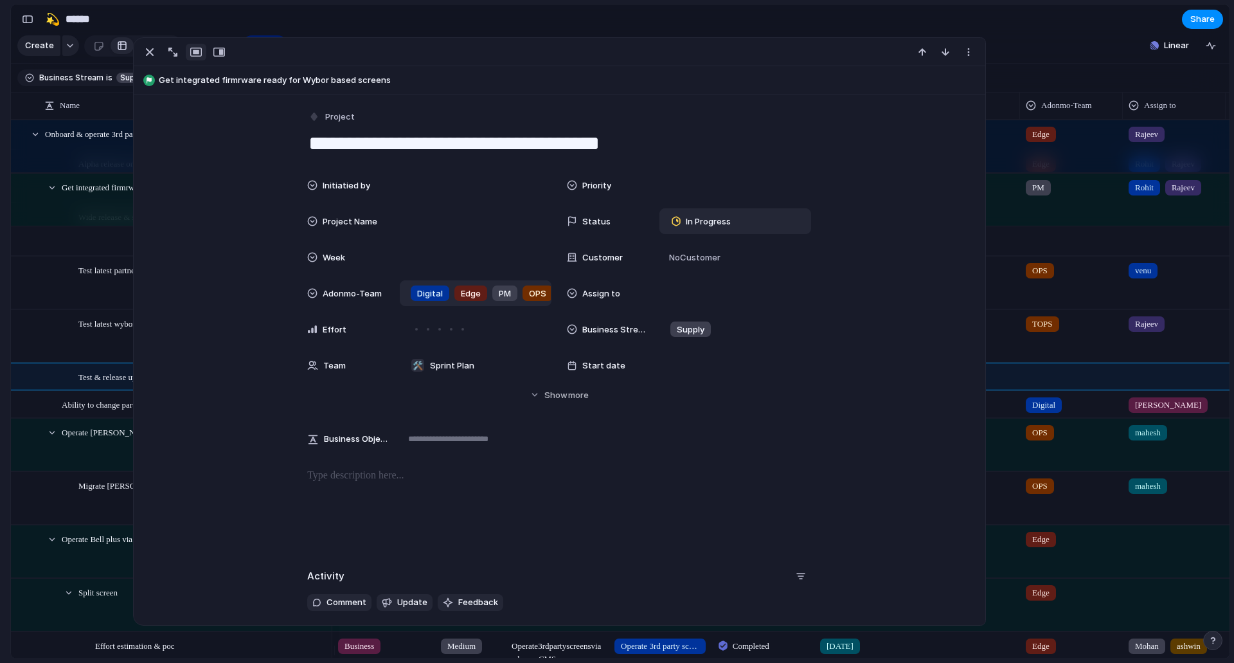
click at [248, 463] on div "Digital Edge Acumen KC Dealzy [PERSON_NAME] PM TOPS OPS Infra RM" at bounding box center [617, 331] width 1234 height 663
click at [680, 297] on div at bounding box center [735, 293] width 140 height 14
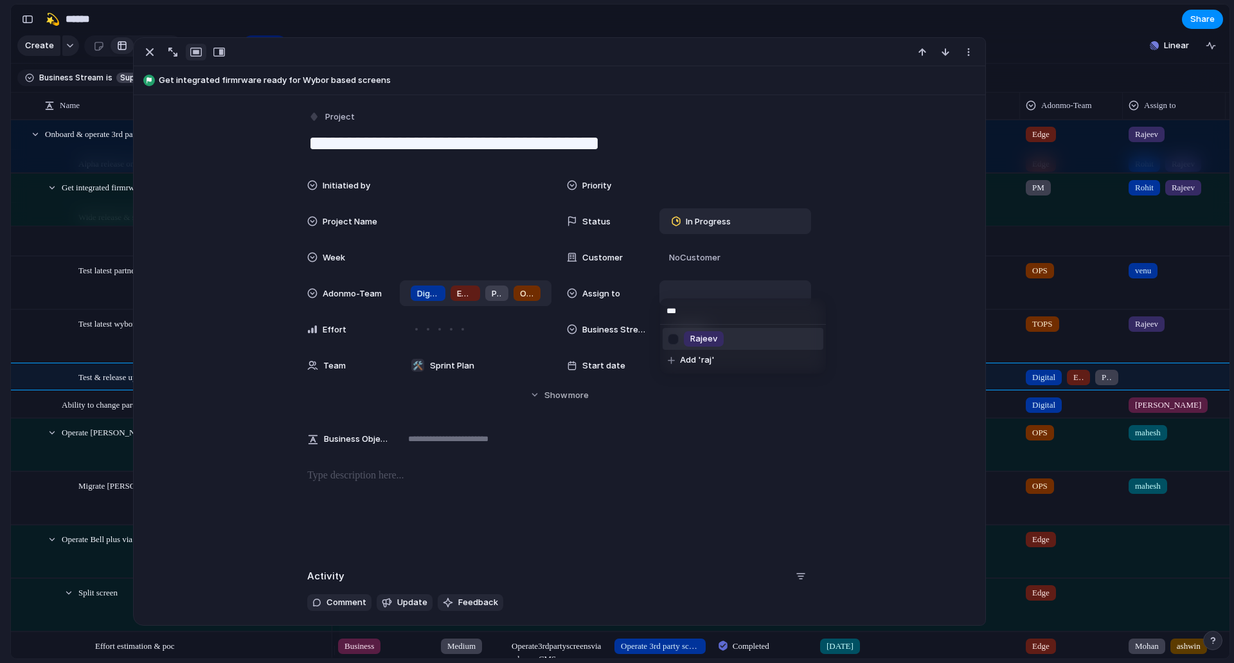
type input "***"
click at [706, 337] on span "Rajeev" at bounding box center [703, 338] width 27 height 13
click at [743, 297] on div "Rajeev" at bounding box center [735, 293] width 140 height 14
type input "***"
click at [730, 344] on li "venu" at bounding box center [743, 347] width 161 height 22
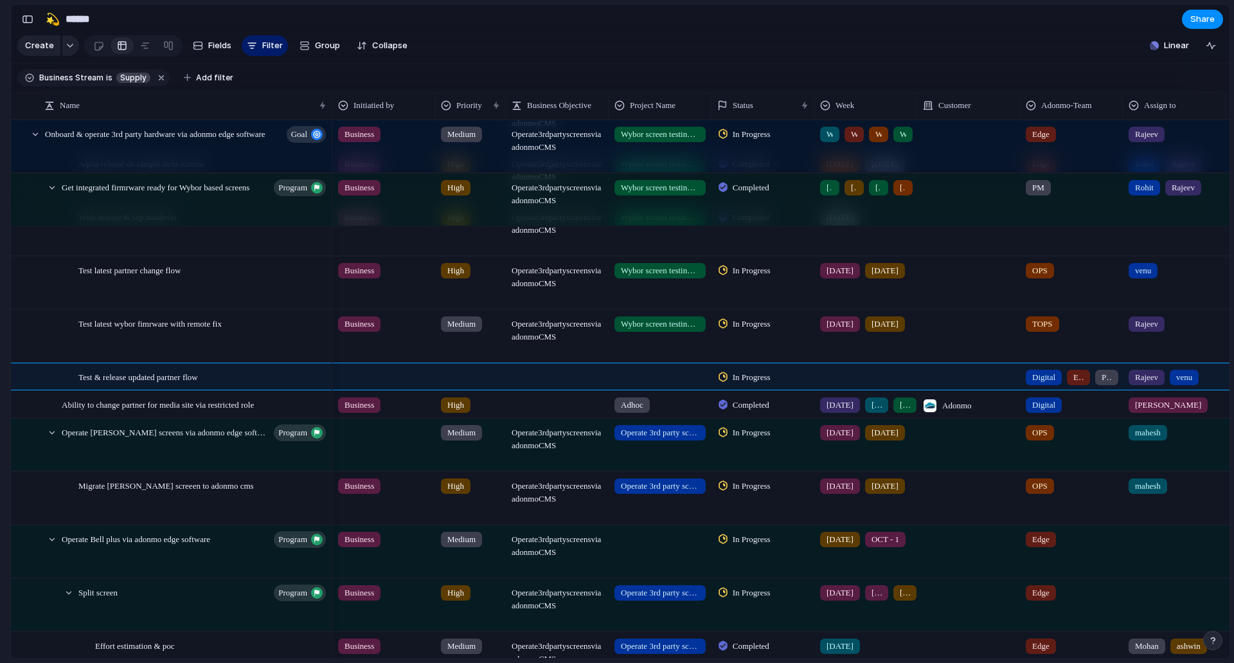
click at [0, 368] on div "Feedback Prototypes My projects 🛠️ Sprint Plan Projects 🍎 June- Digital Plan 🧊 …" at bounding box center [70, 223] width 141 height 446
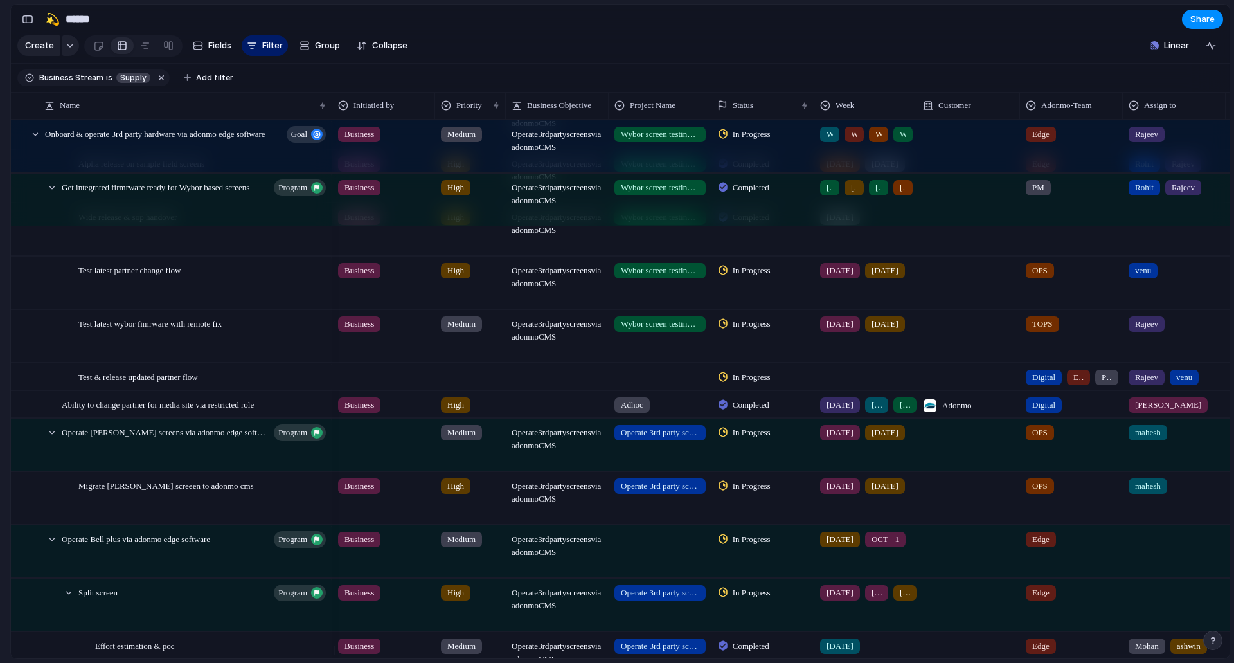
click at [374, 377] on div at bounding box center [384, 374] width 102 height 21
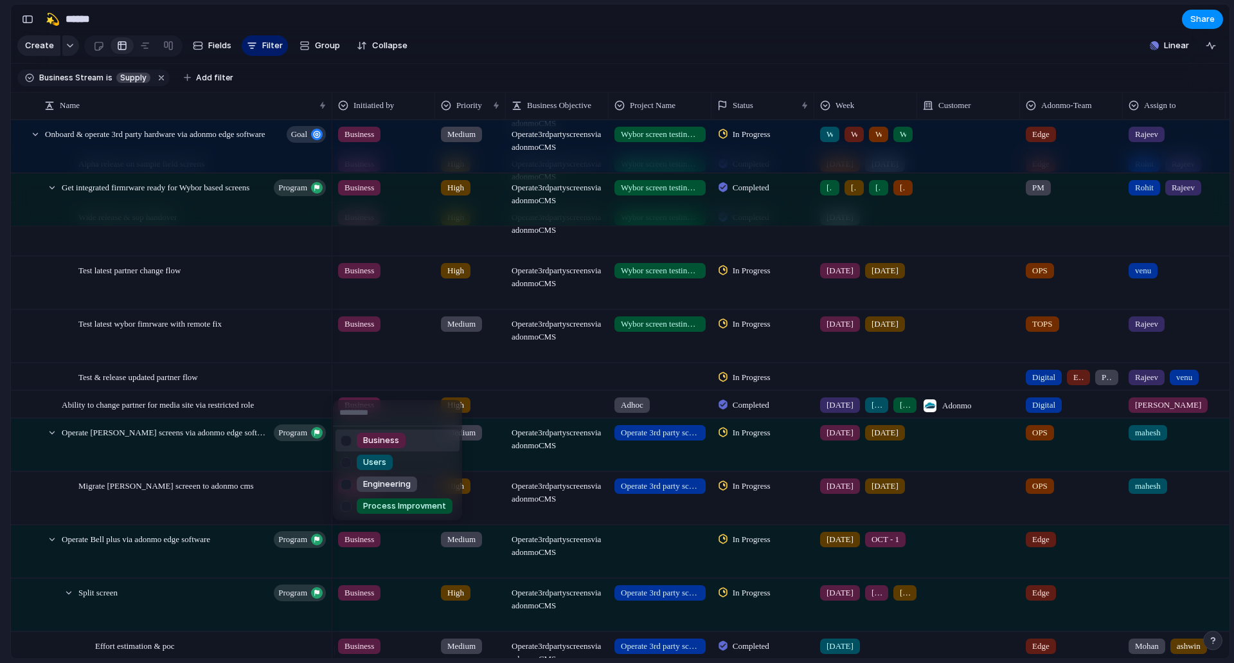
click at [384, 440] on span "Business" at bounding box center [381, 440] width 36 height 13
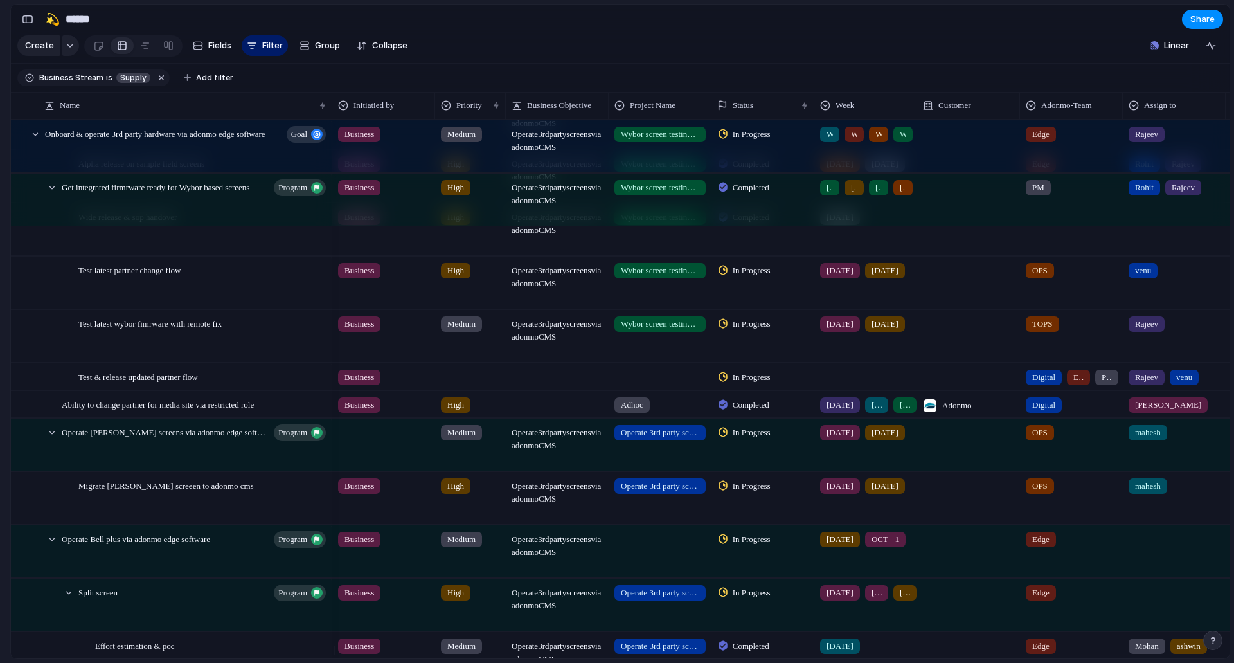
click at [458, 381] on div at bounding box center [470, 374] width 69 height 21
click at [473, 459] on div "High" at bounding box center [459, 462] width 31 height 15
click at [575, 343] on span "Operate 3rd party screens via adonmo CMS" at bounding box center [558, 327] width 102 height 33
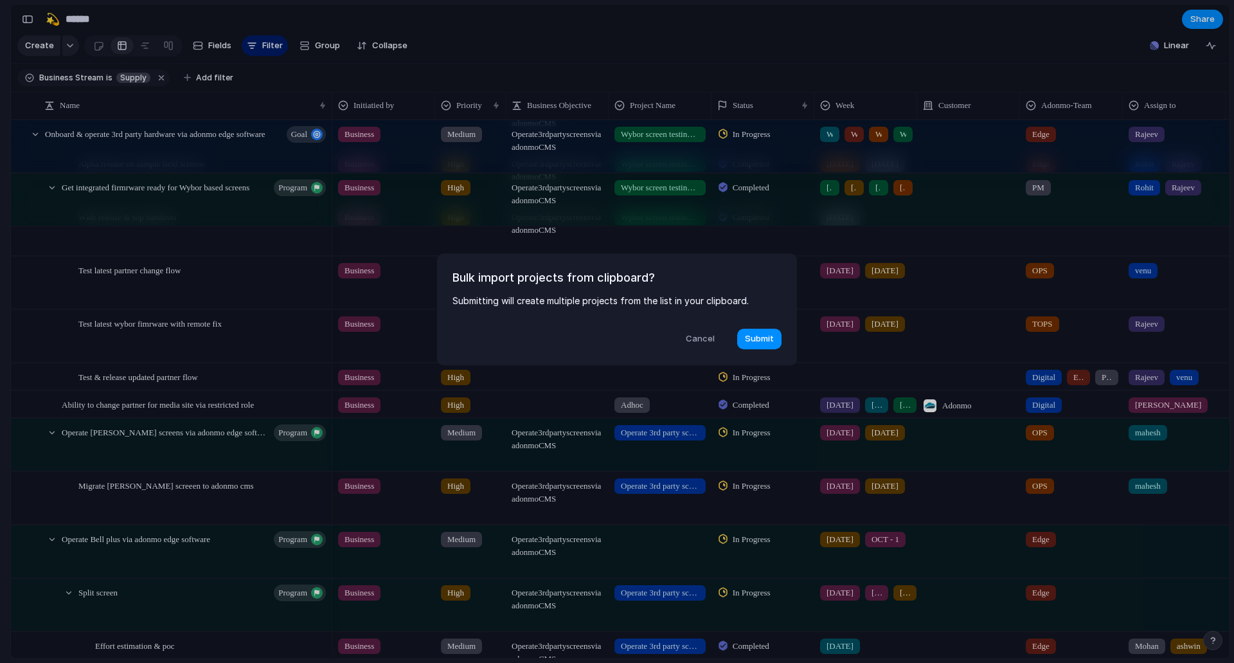
click at [721, 339] on button "Cancel" at bounding box center [699, 339] width 51 height 22
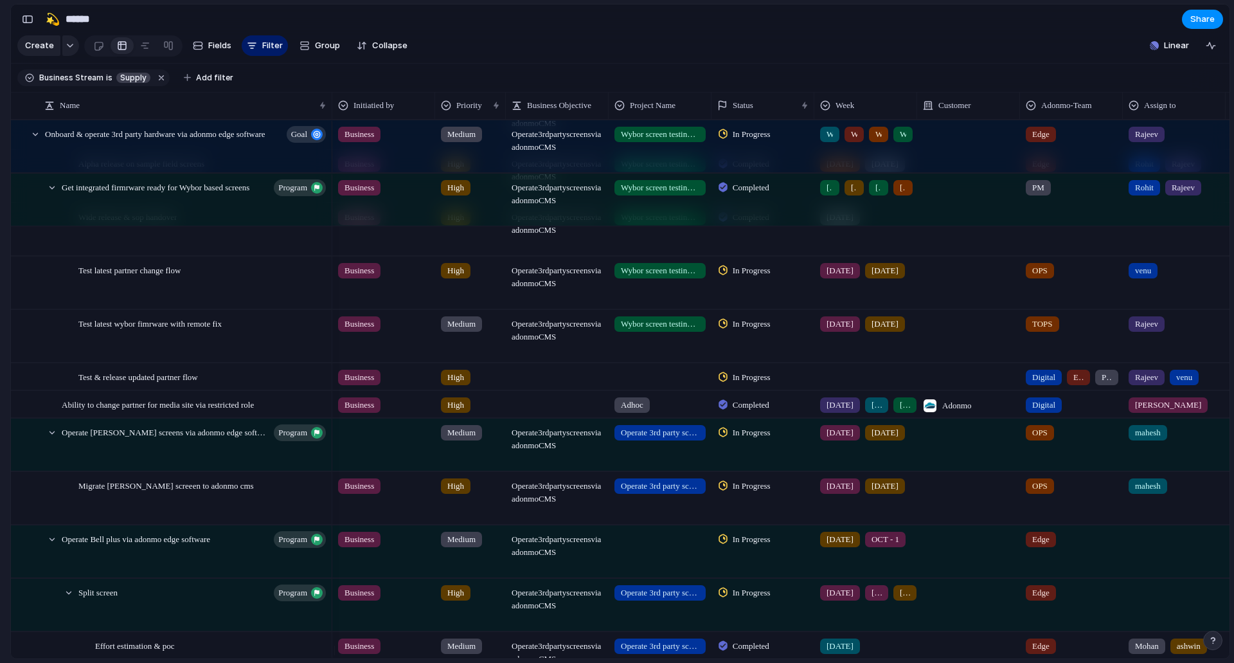
click at [537, 390] on div at bounding box center [557, 376] width 103 height 26
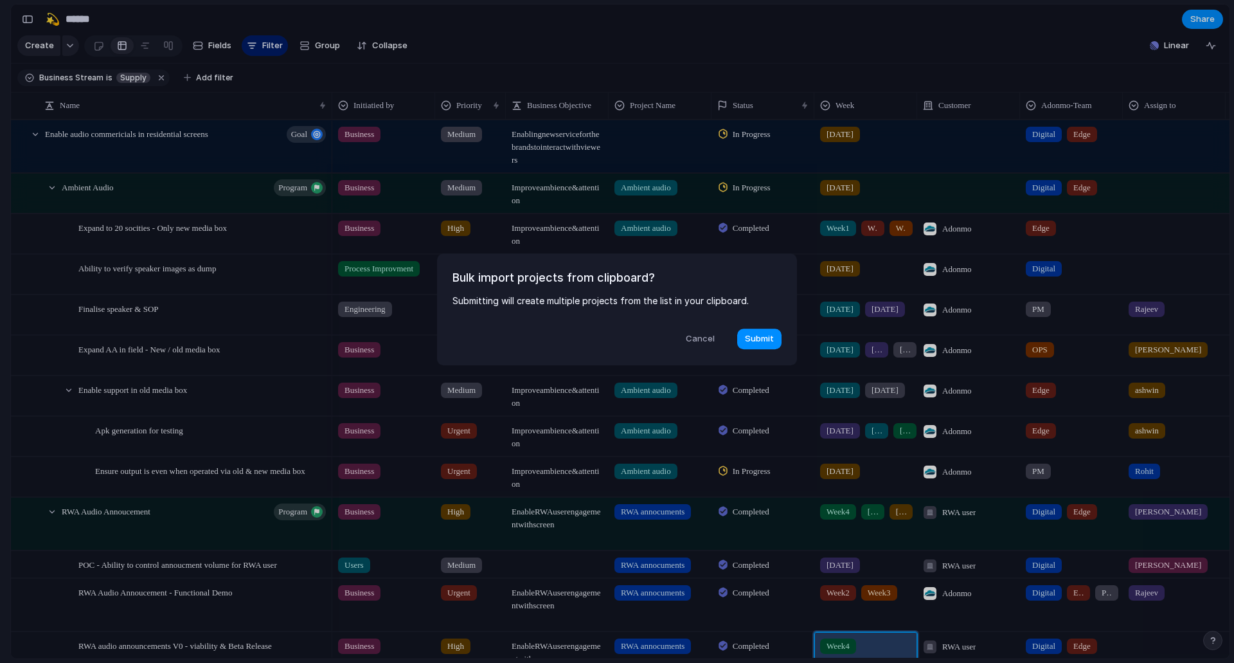
scroll to position [36, 0]
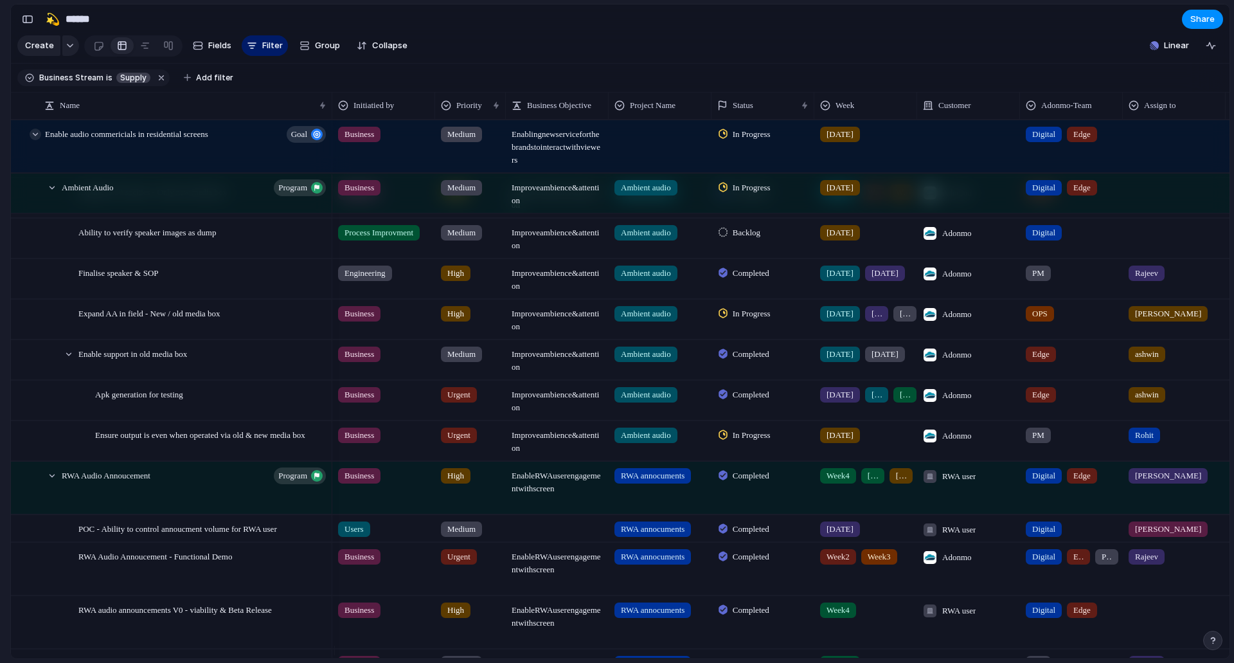
click at [36, 140] on div at bounding box center [36, 135] width 12 height 12
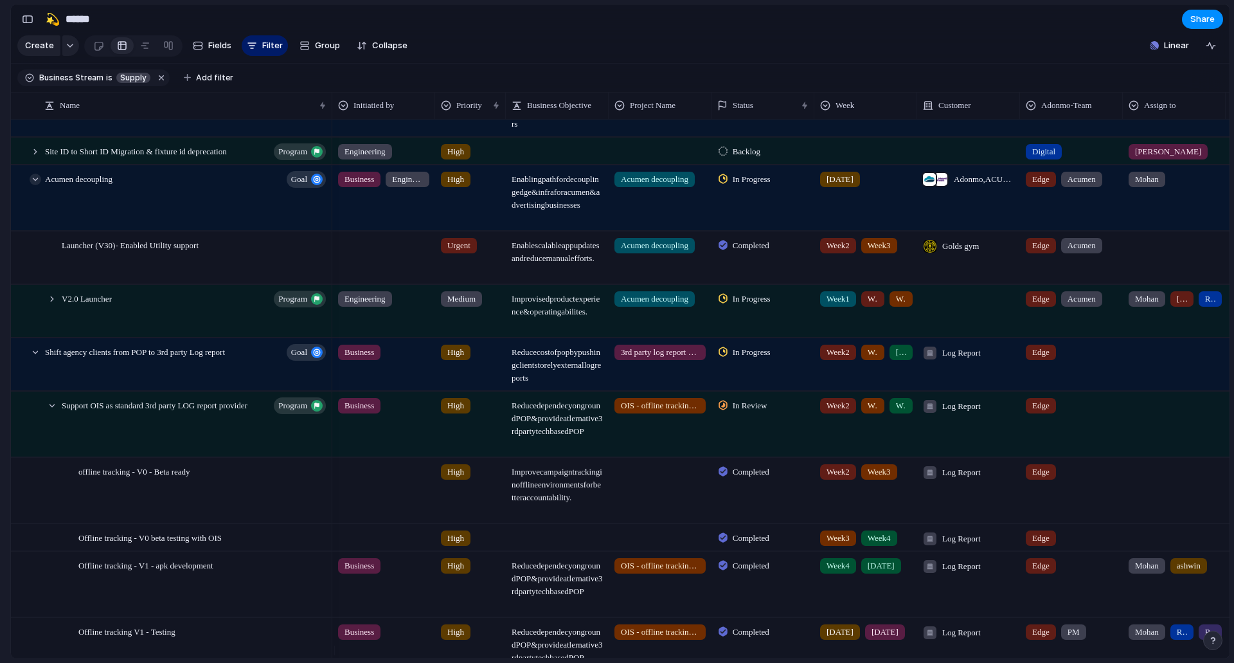
click at [34, 185] on div at bounding box center [36, 180] width 12 height 12
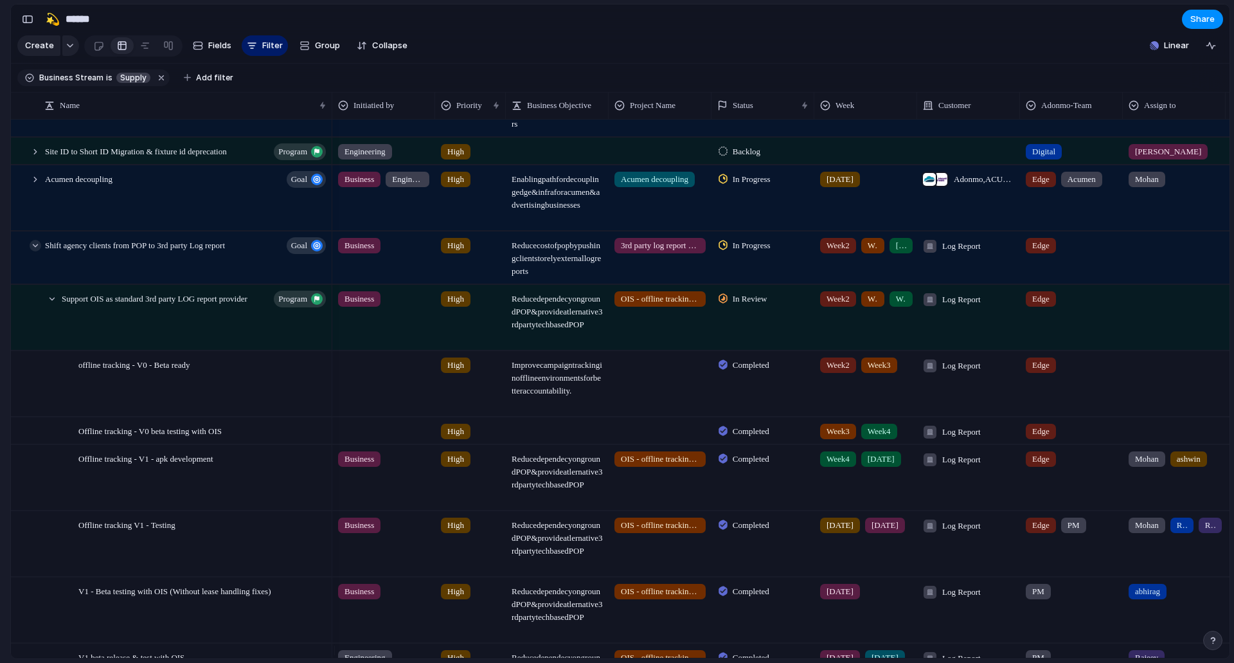
click at [39, 251] on div at bounding box center [36, 246] width 12 height 12
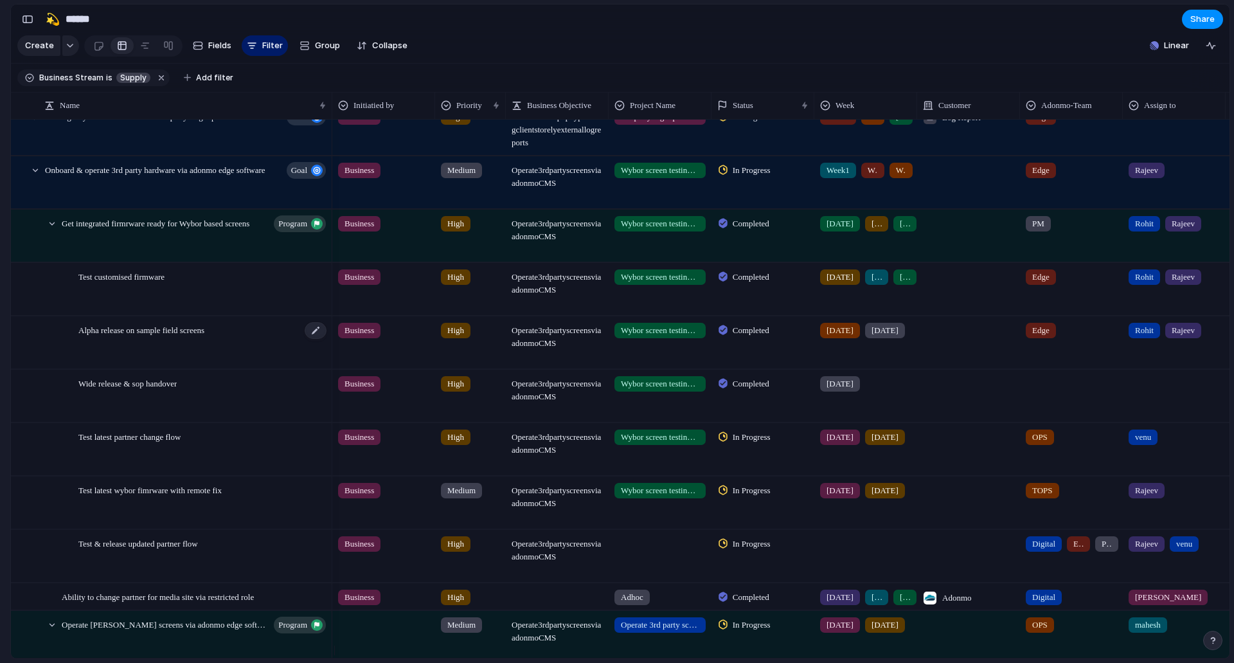
scroll to position [165, 0]
click at [861, 542] on div at bounding box center [866, 540] width 102 height 21
click at [804, 563] on div "Week1 Week2 Week3 Week4 [DATE] [DATE] [DATE] [DATE] [DATE] [DATE] [DATE] [DATE]…" at bounding box center [617, 331] width 1234 height 663
click at [836, 563] on div at bounding box center [866, 556] width 103 height 52
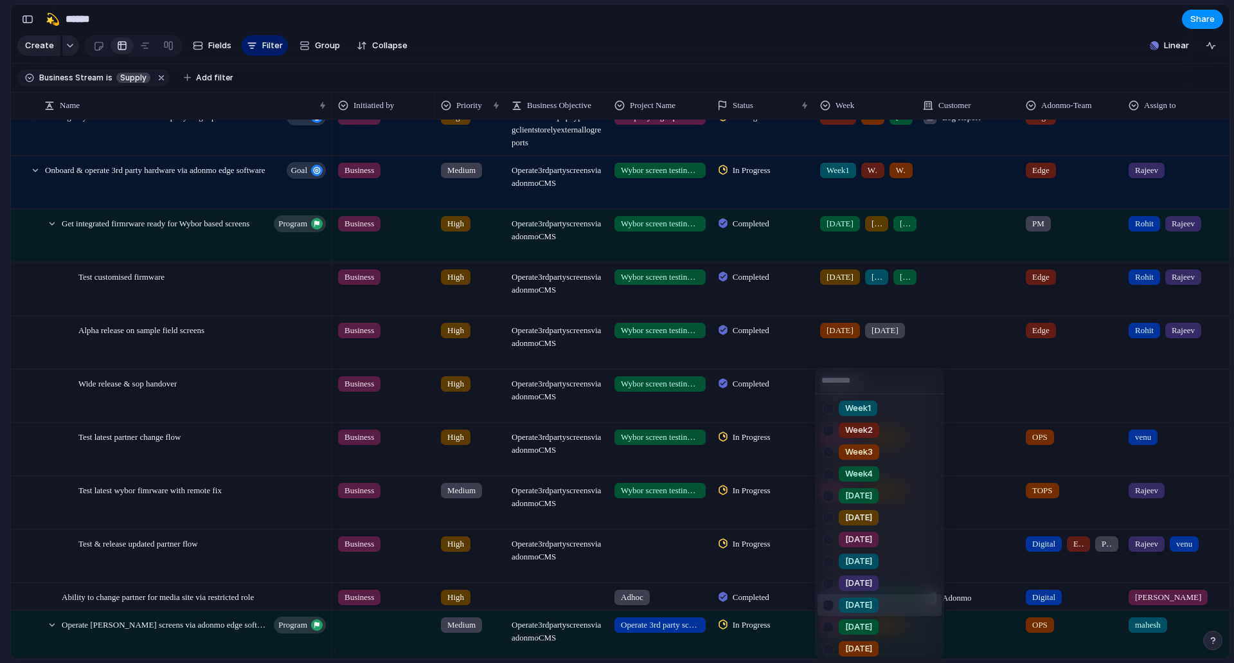
scroll to position [157, 0]
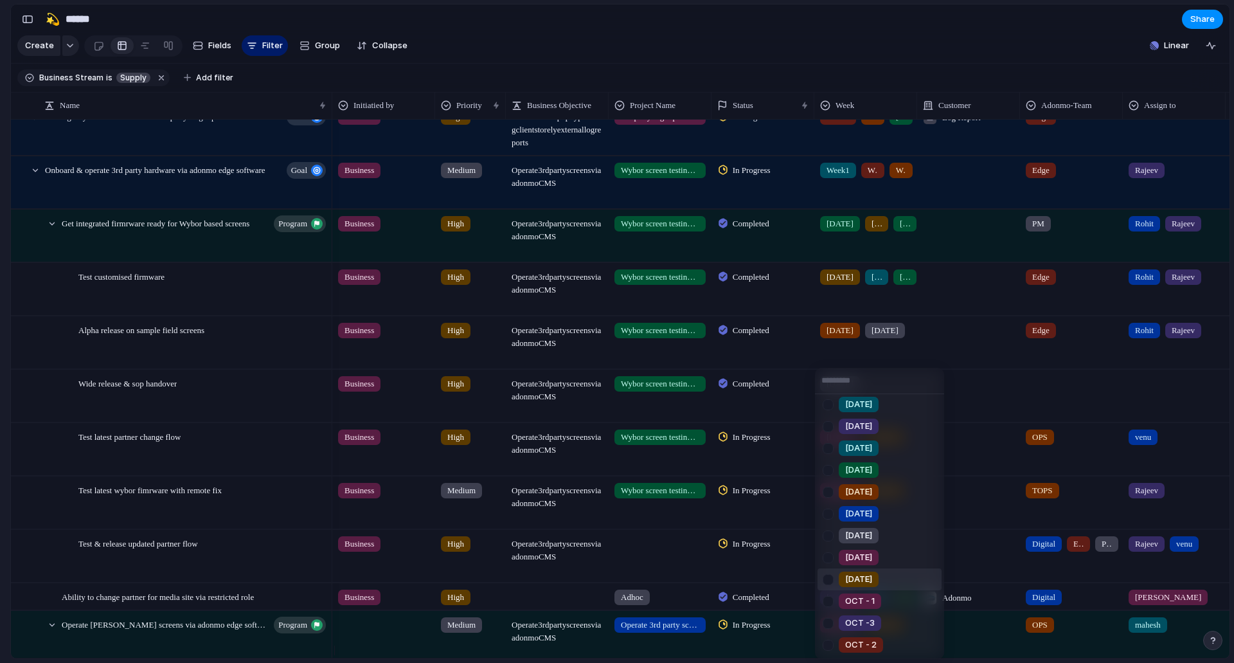
click at [833, 575] on div at bounding box center [828, 579] width 23 height 23
click at [988, 532] on div "Week1 Week2 Week3 Week4 [DATE] [DATE] [DATE] [DATE] [DATE] [DATE] [DATE] [DATE]…" at bounding box center [617, 331] width 1234 height 663
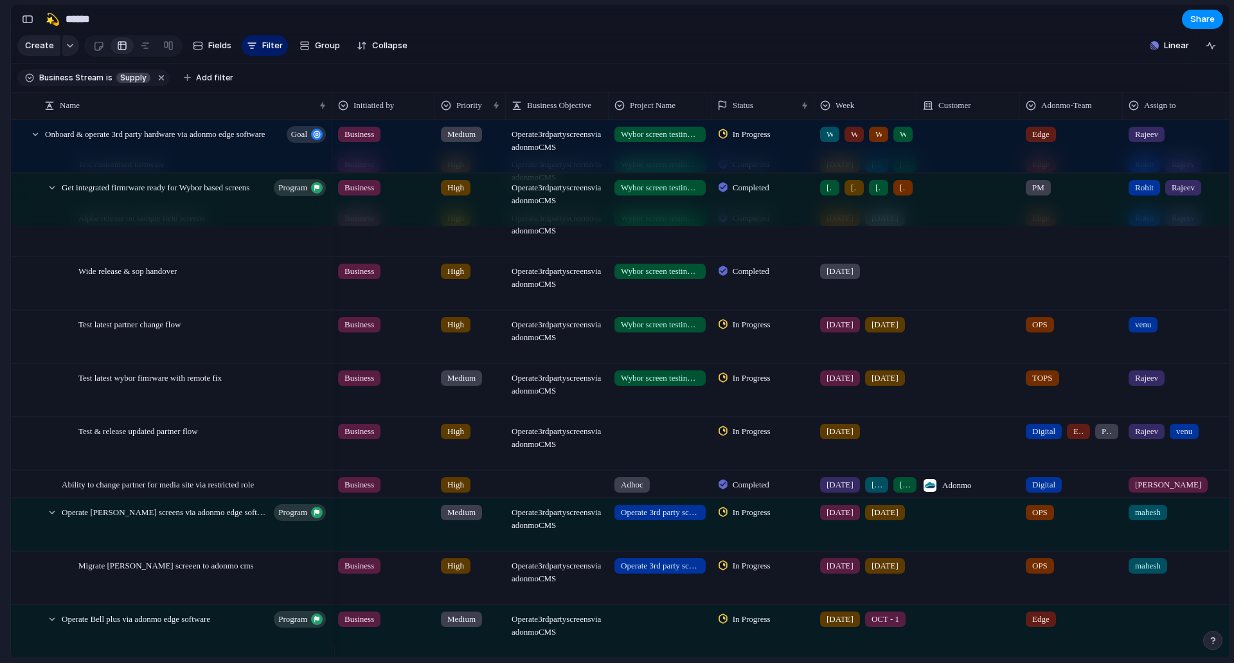
scroll to position [357, 0]
